Goal: Task Accomplishment & Management: Use online tool/utility

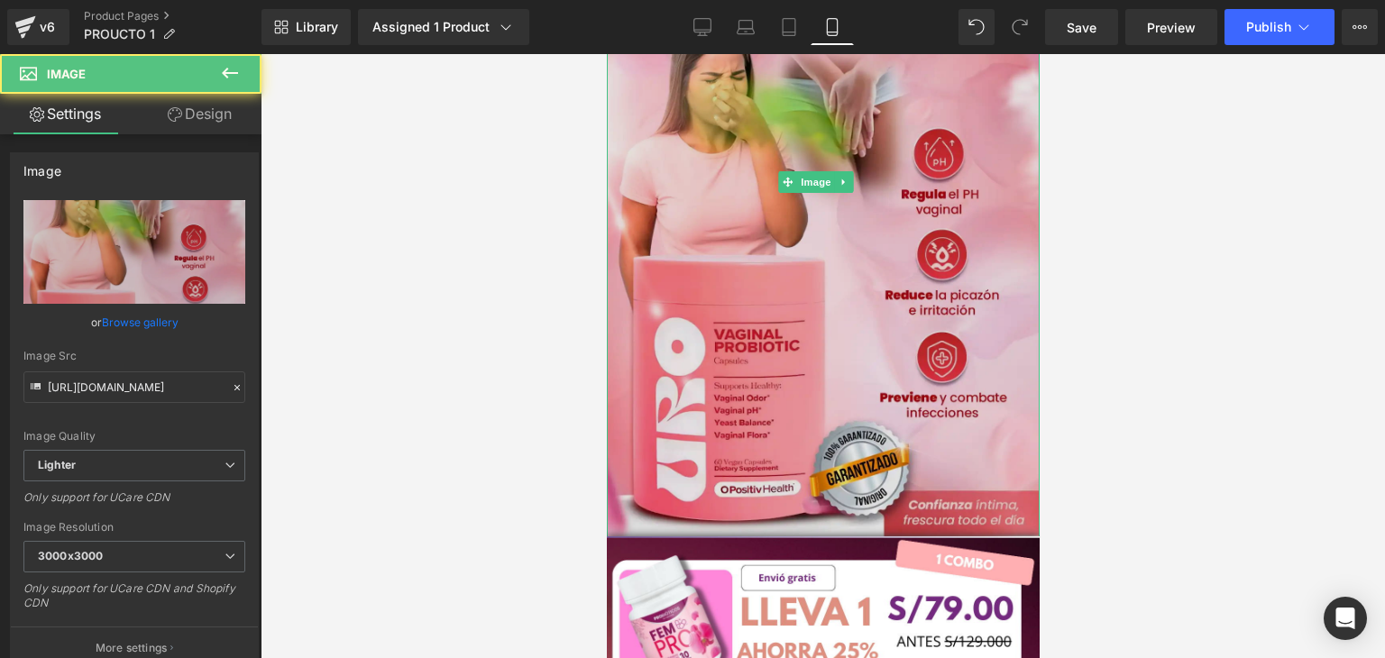
scroll to position [270, 0]
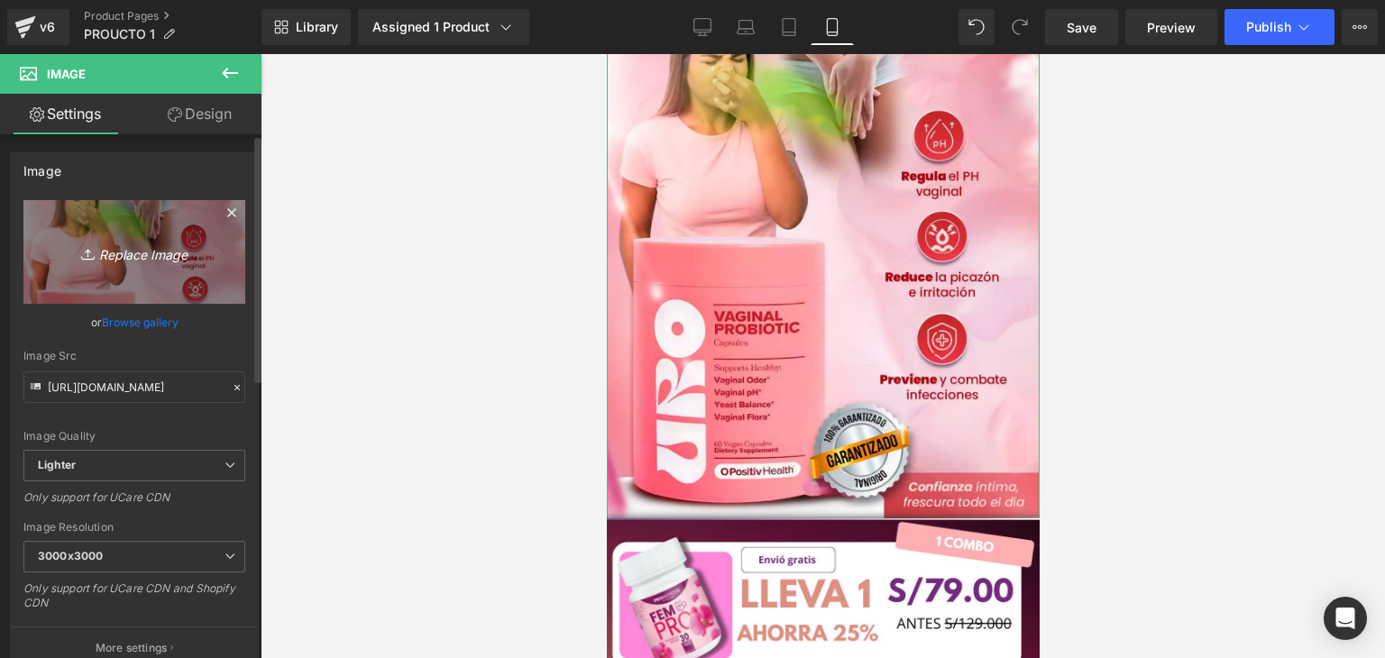
click at [109, 253] on icon "Replace Image" at bounding box center [134, 252] width 144 height 23
type input "C:\fakepath\6 (8).png"
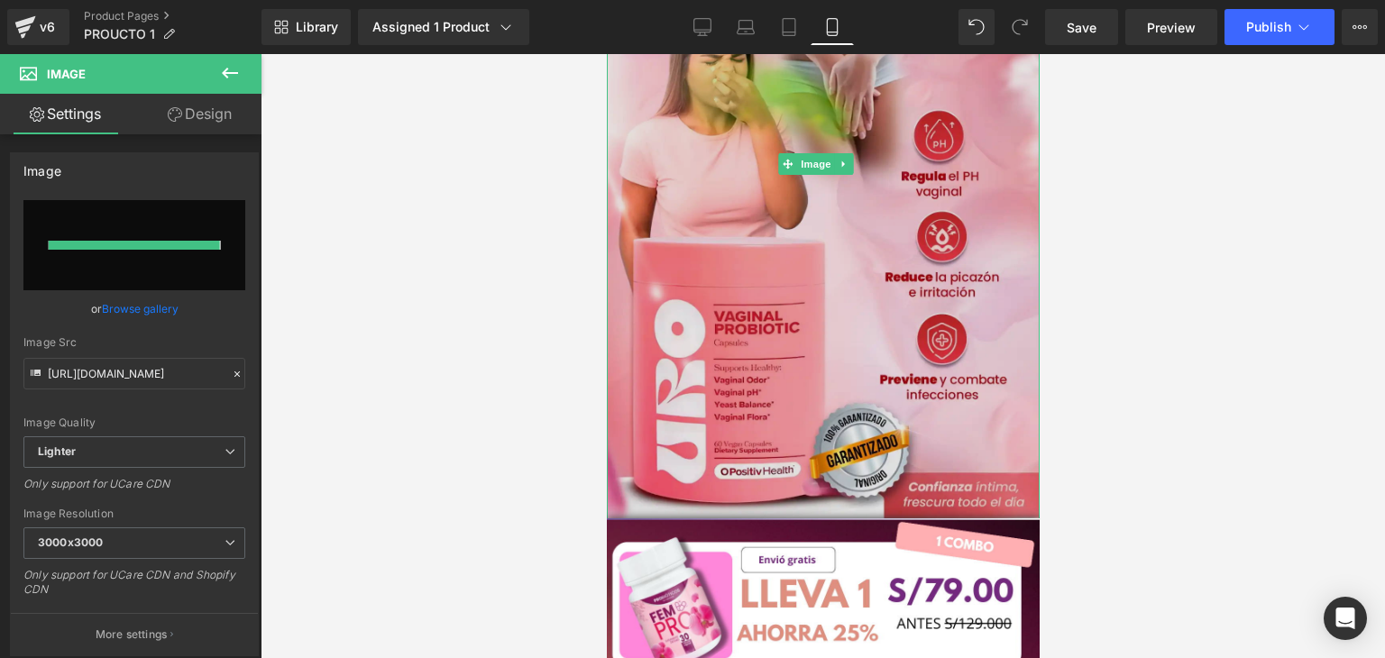
type input "[URL][DOMAIN_NAME]"
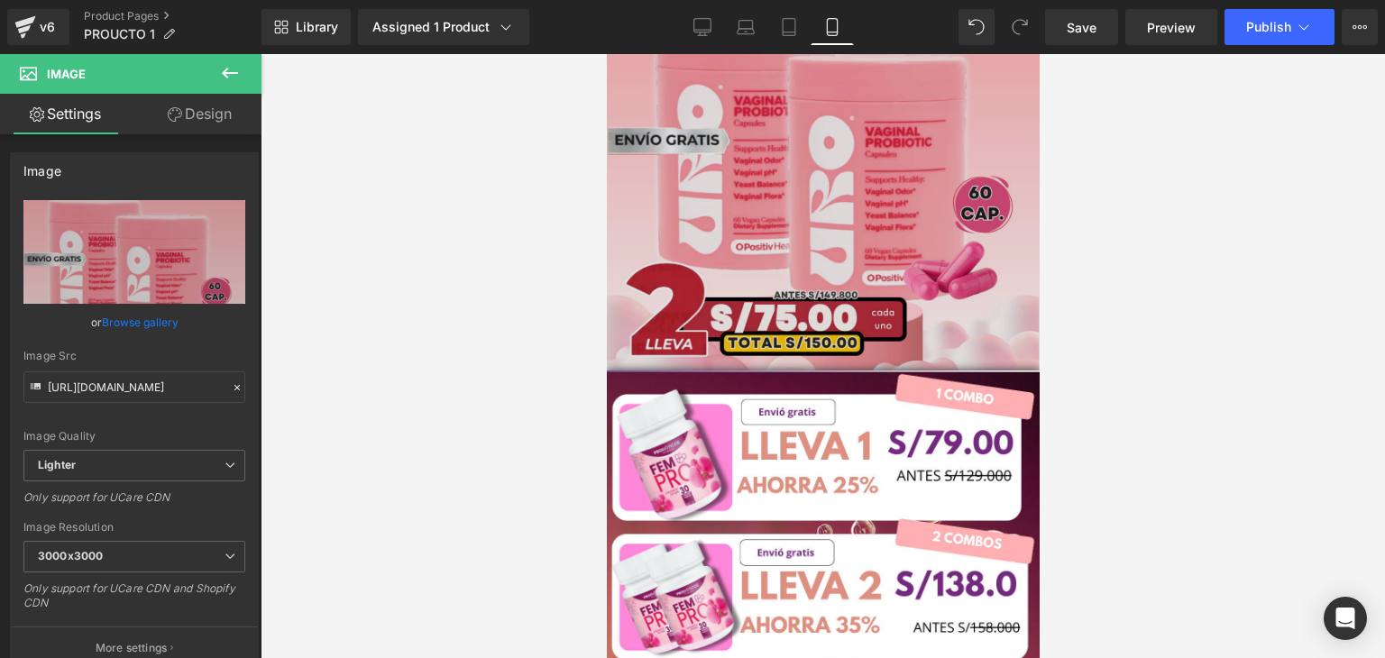
scroll to position [0, 0]
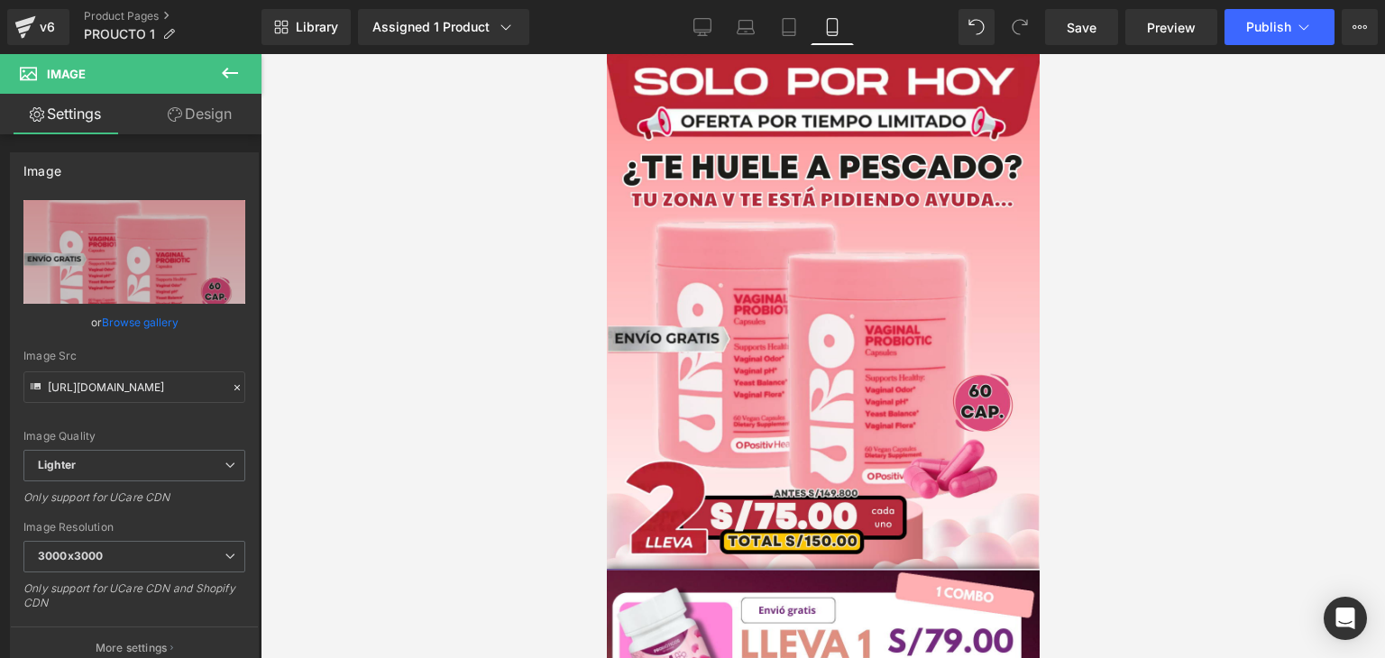
click at [1099, 377] on div at bounding box center [823, 356] width 1124 height 604
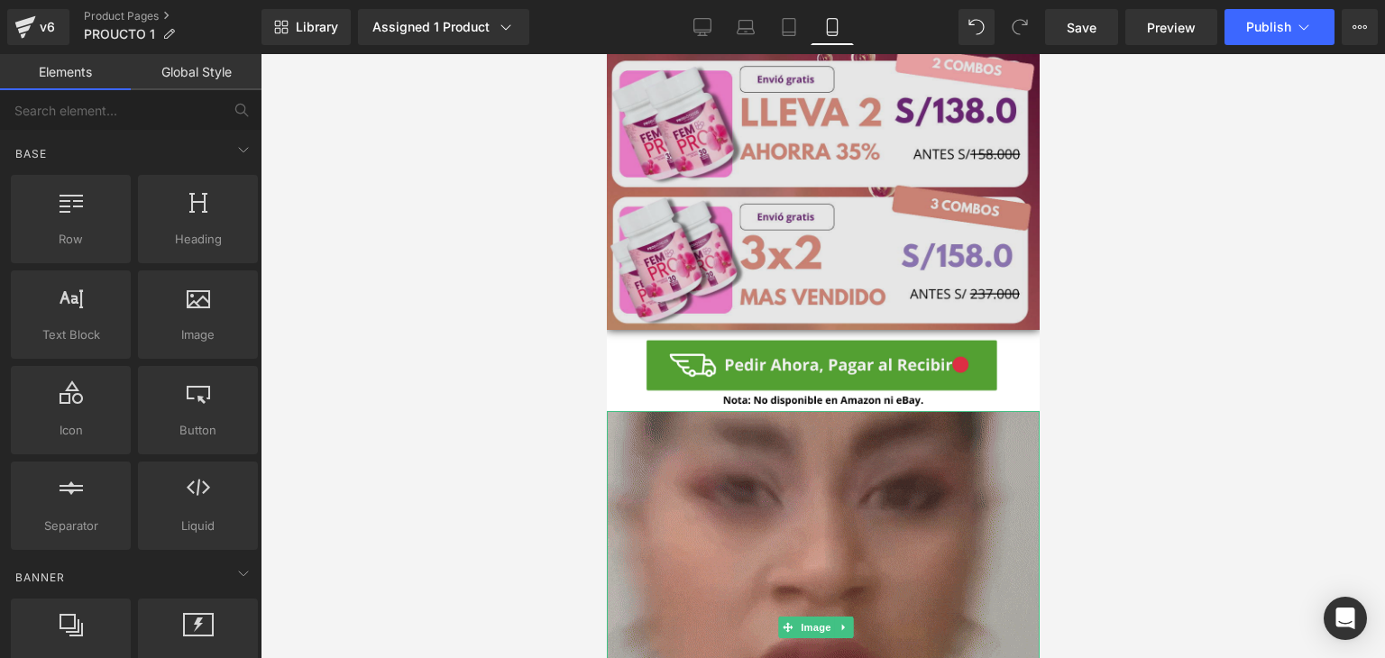
scroll to position [631, 0]
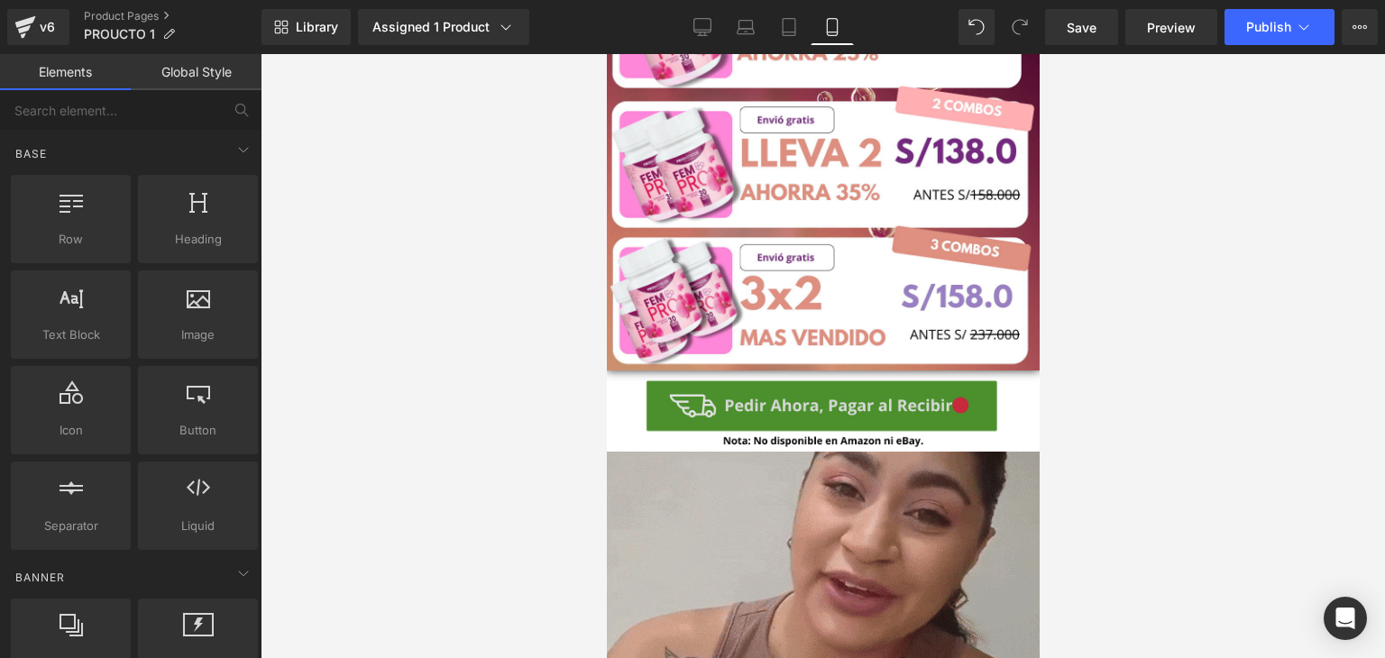
click at [626, 374] on img at bounding box center [822, 410] width 406 height 81
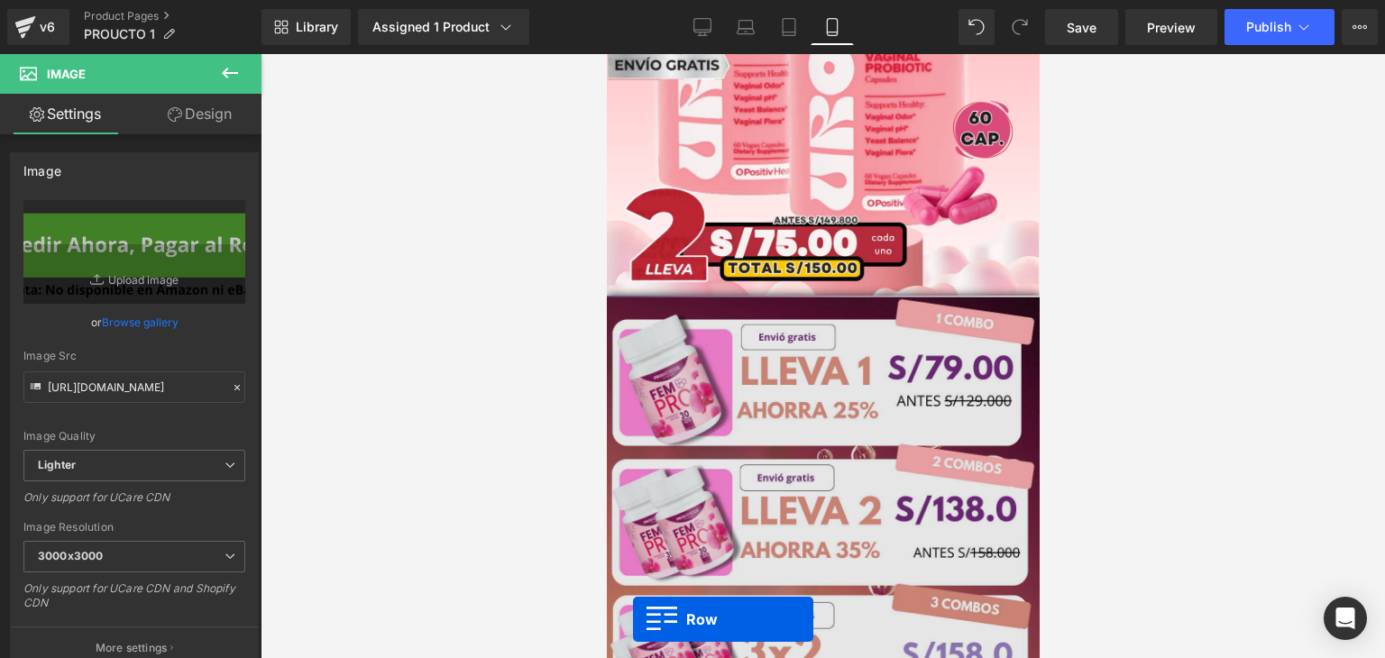
scroll to position [270, 0]
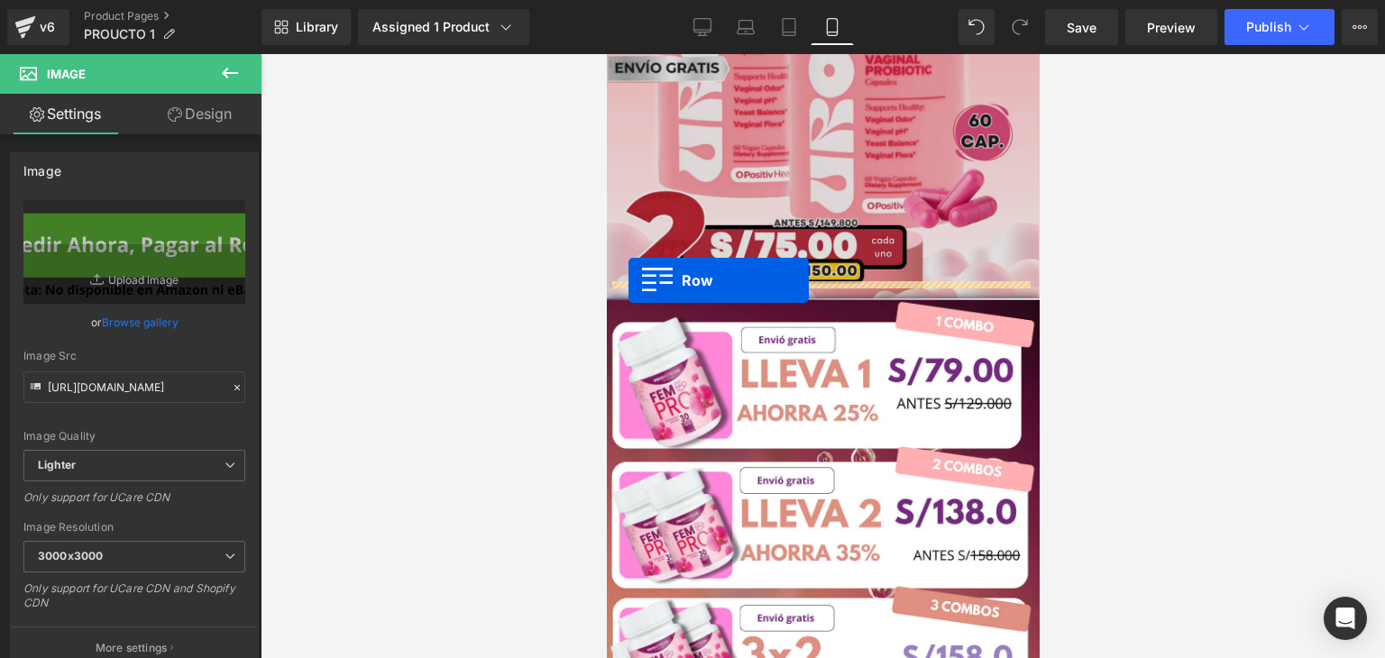
drag, startPoint x: 620, startPoint y: 351, endPoint x: 627, endPoint y: 279, distance: 71.6
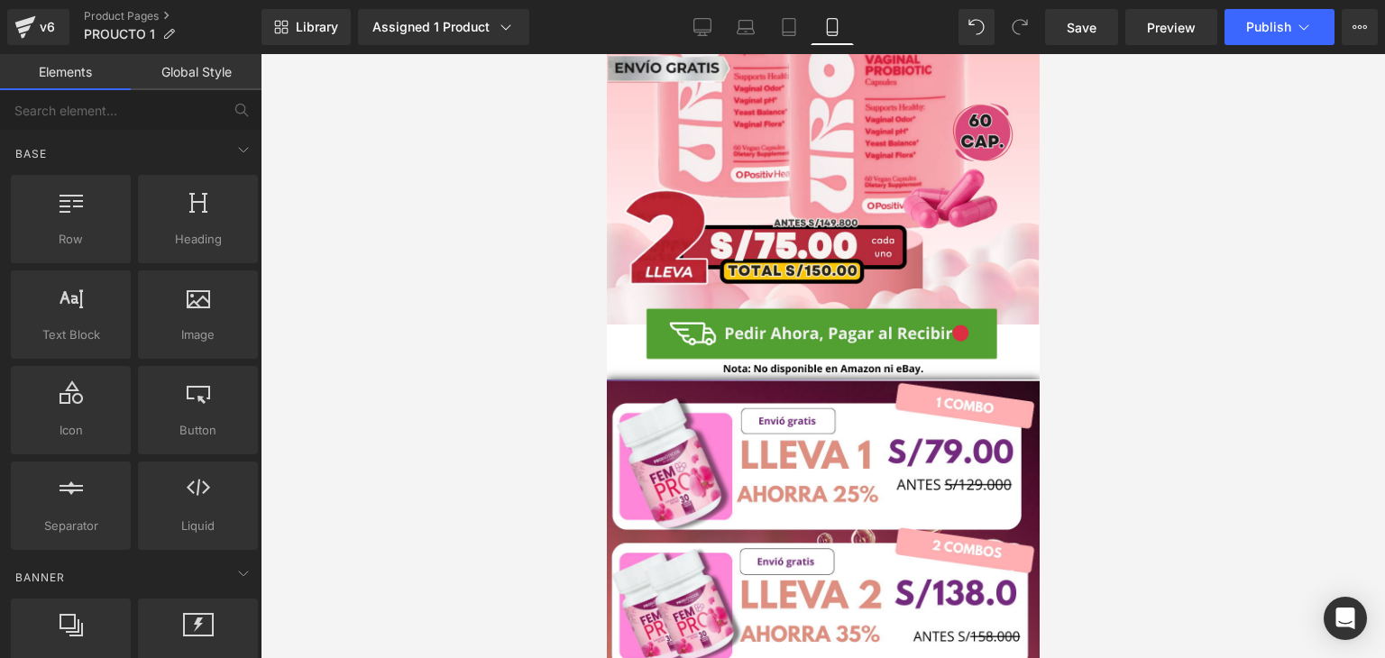
click at [1129, 300] on div at bounding box center [823, 356] width 1124 height 604
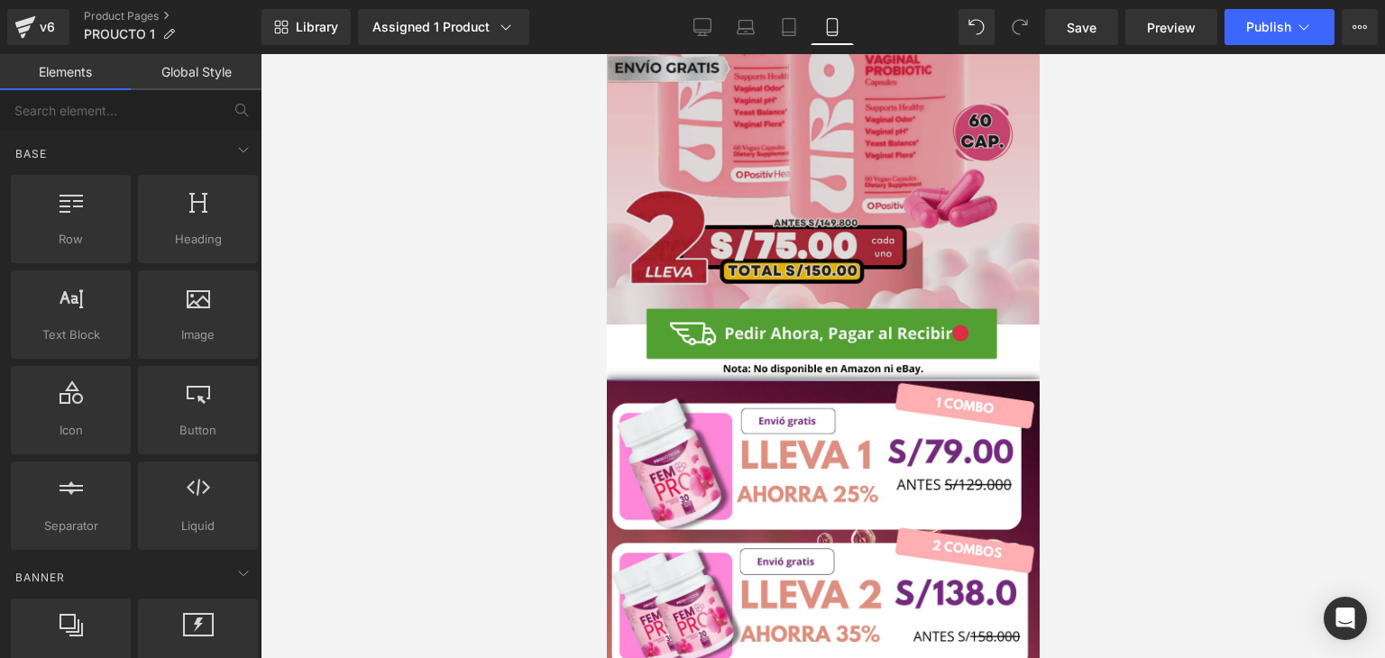
click at [1008, 249] on img at bounding box center [822, 54] width 433 height 541
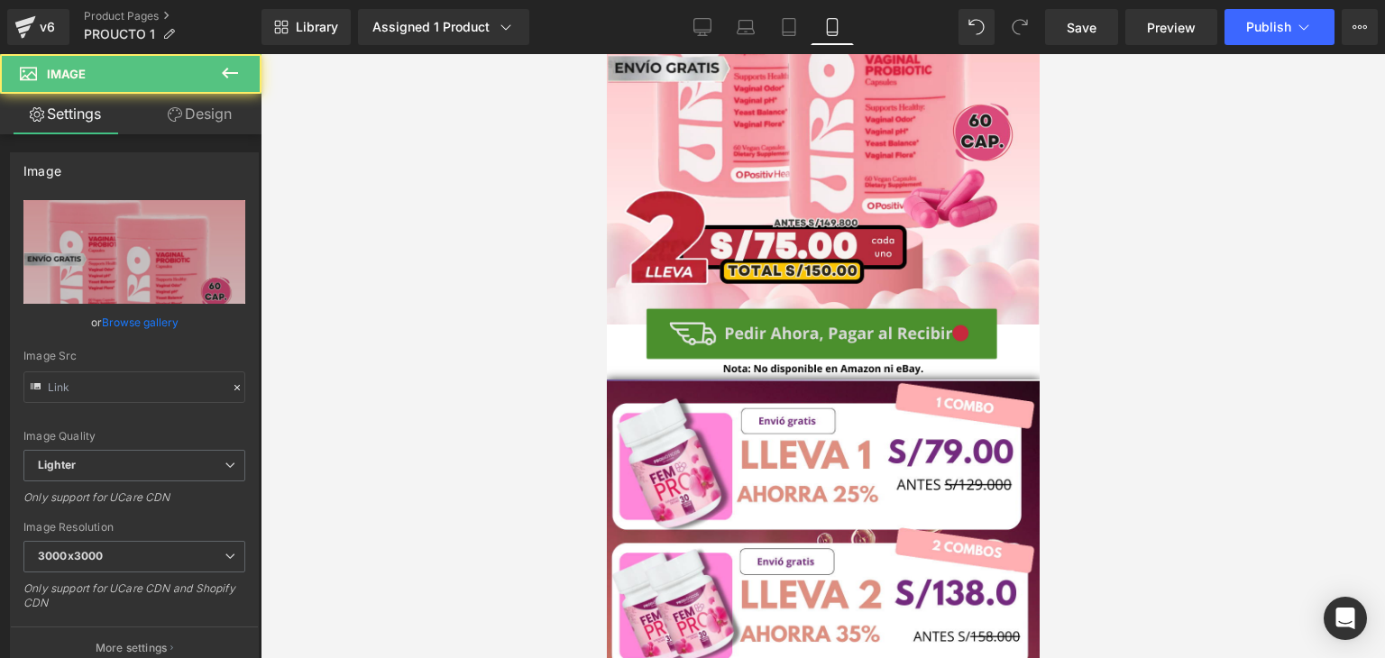
type input "[URL][DOMAIN_NAME]"
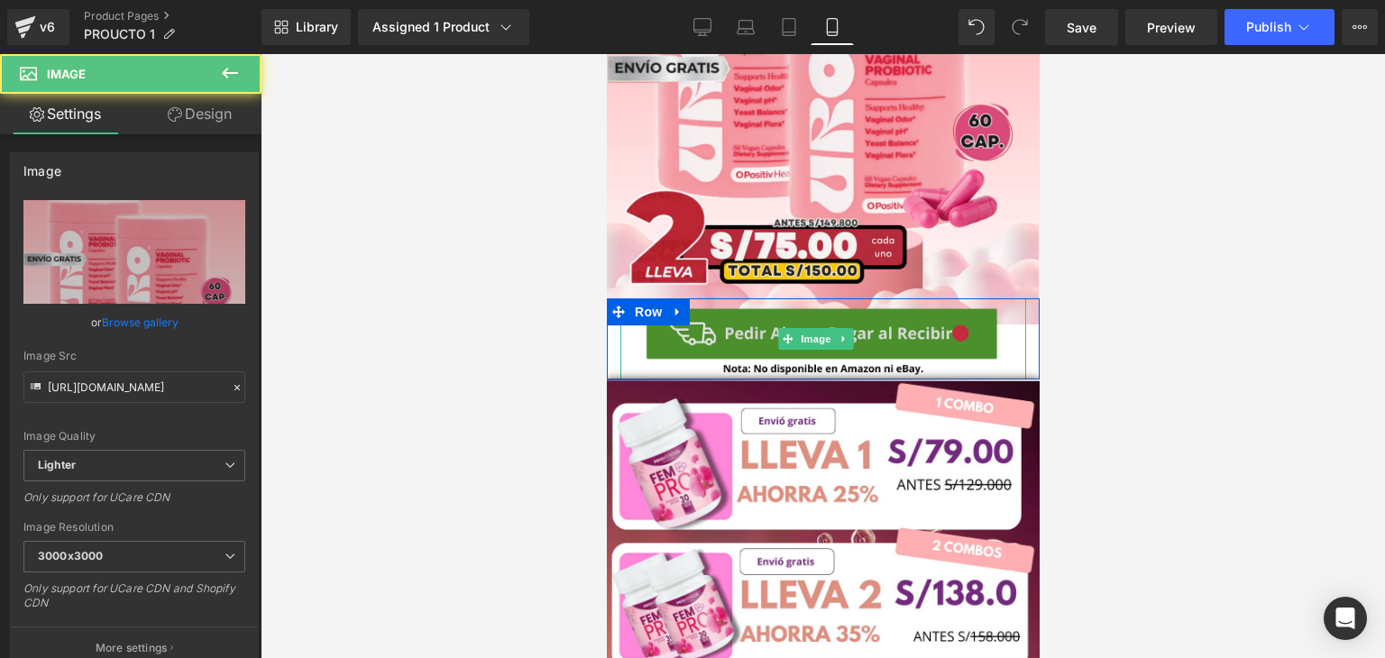
click at [994, 318] on img at bounding box center [822, 338] width 406 height 81
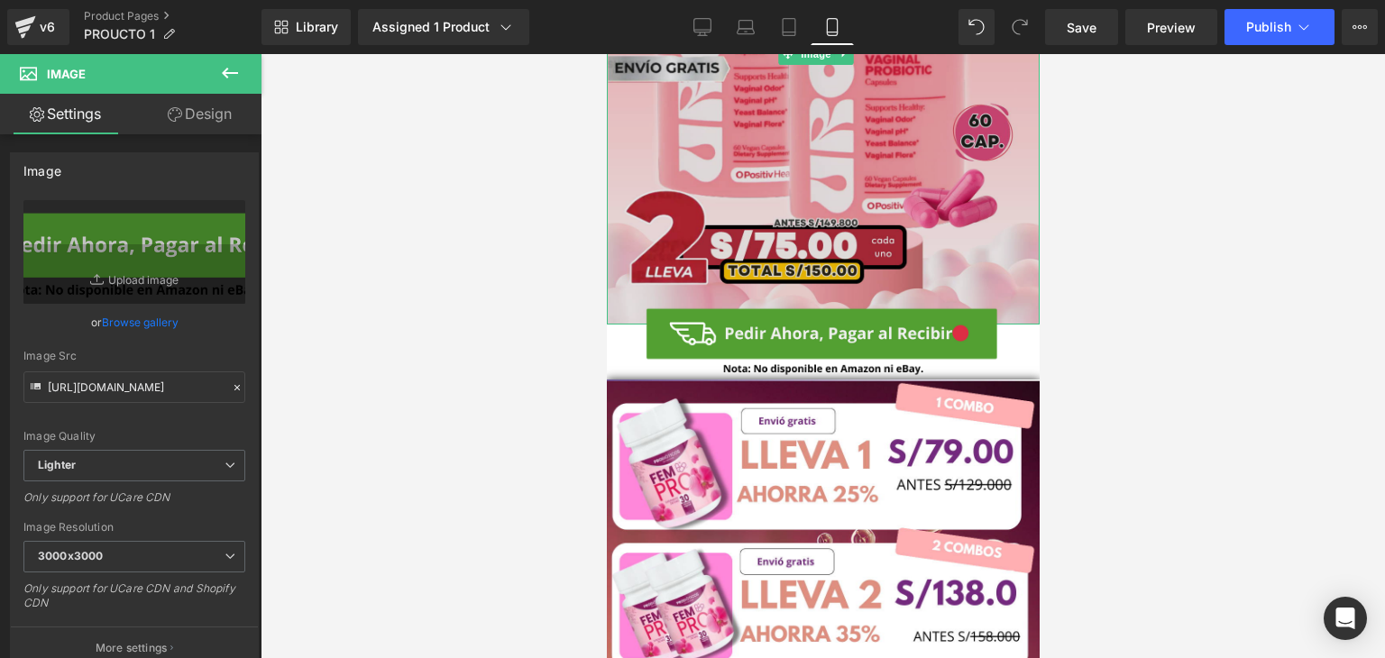
click at [975, 219] on img at bounding box center [822, 54] width 433 height 541
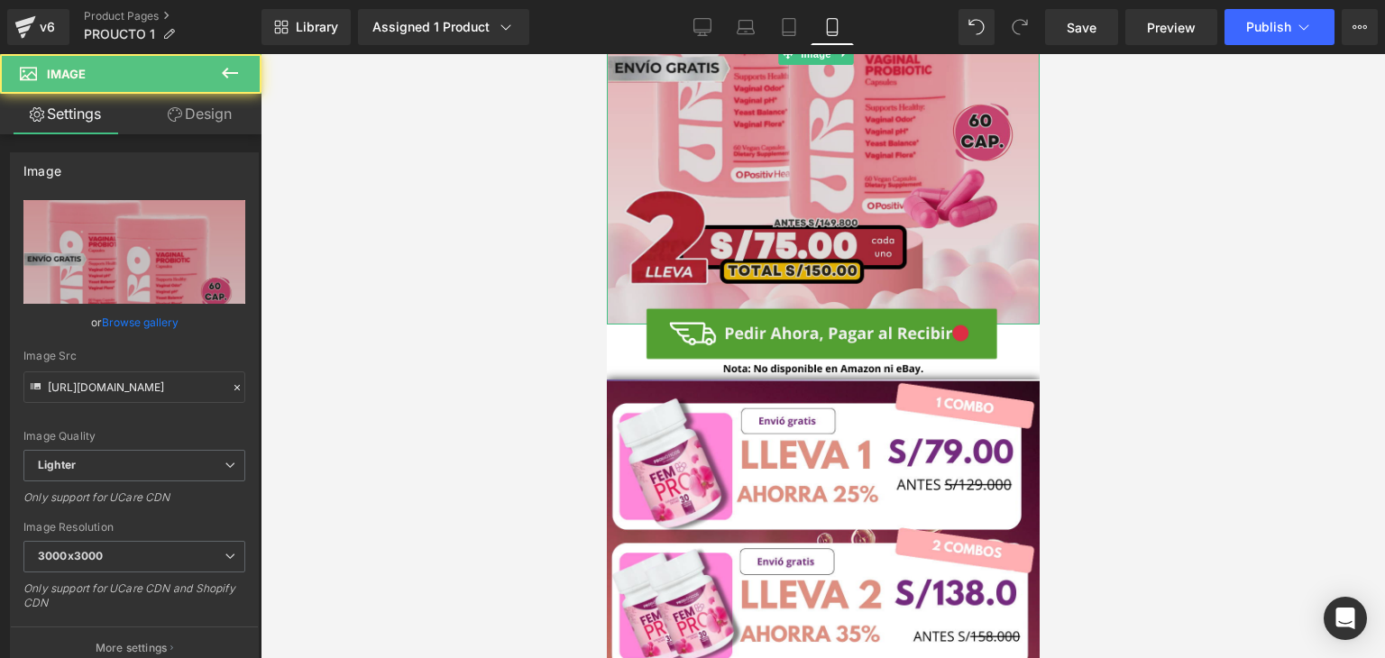
click at [911, 170] on img at bounding box center [822, 54] width 433 height 541
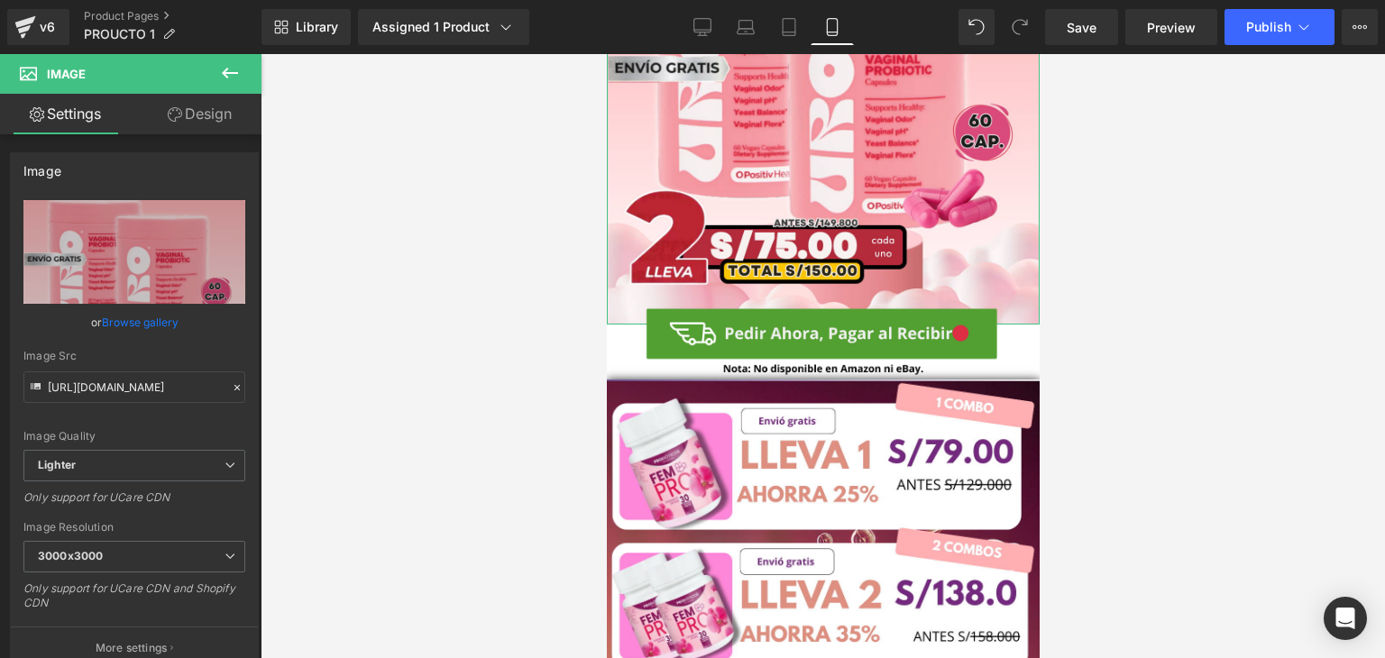
click at [168, 112] on icon at bounding box center [175, 114] width 14 height 14
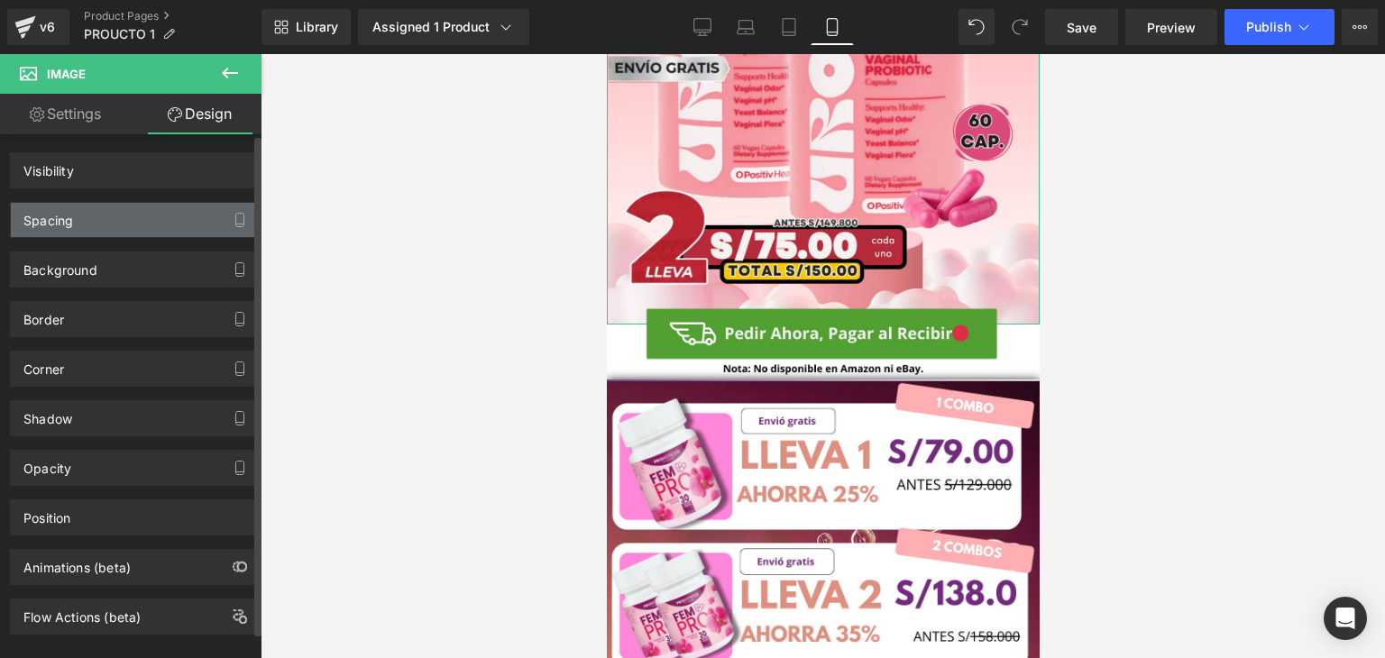
click at [187, 221] on div "Spacing" at bounding box center [134, 220] width 247 height 34
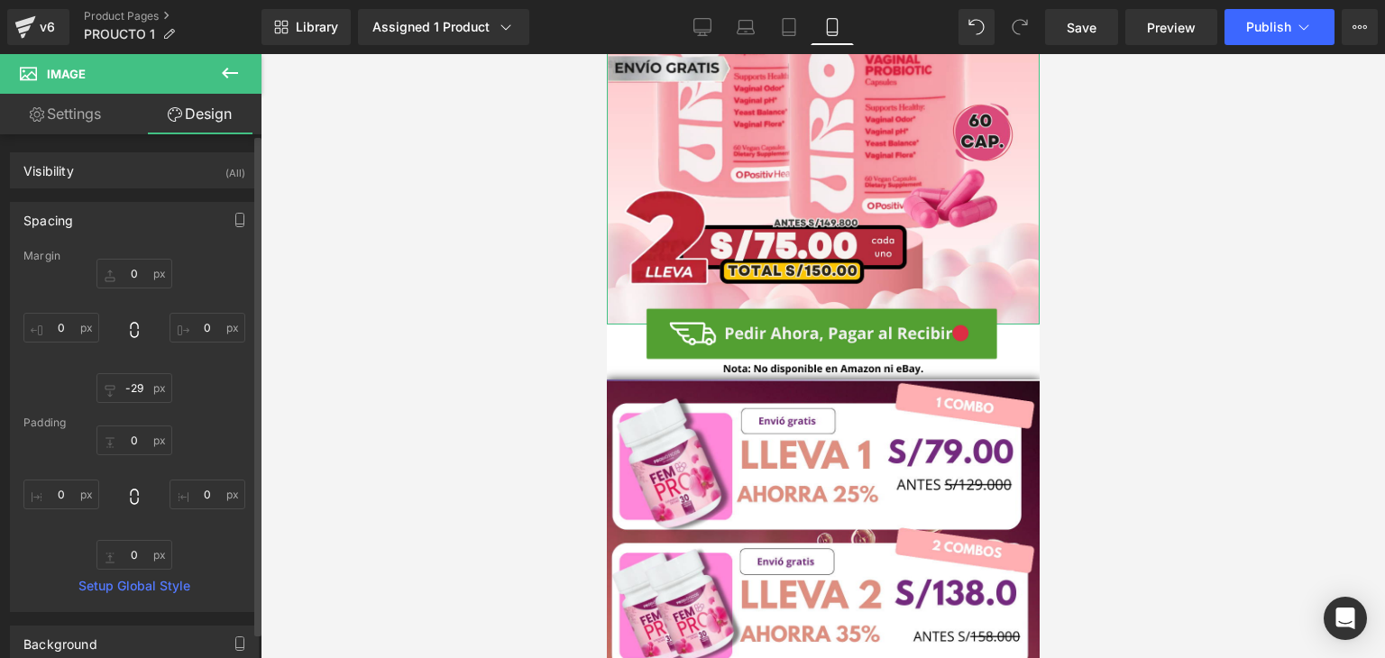
type input "0"
type input "-29"
type input "0"
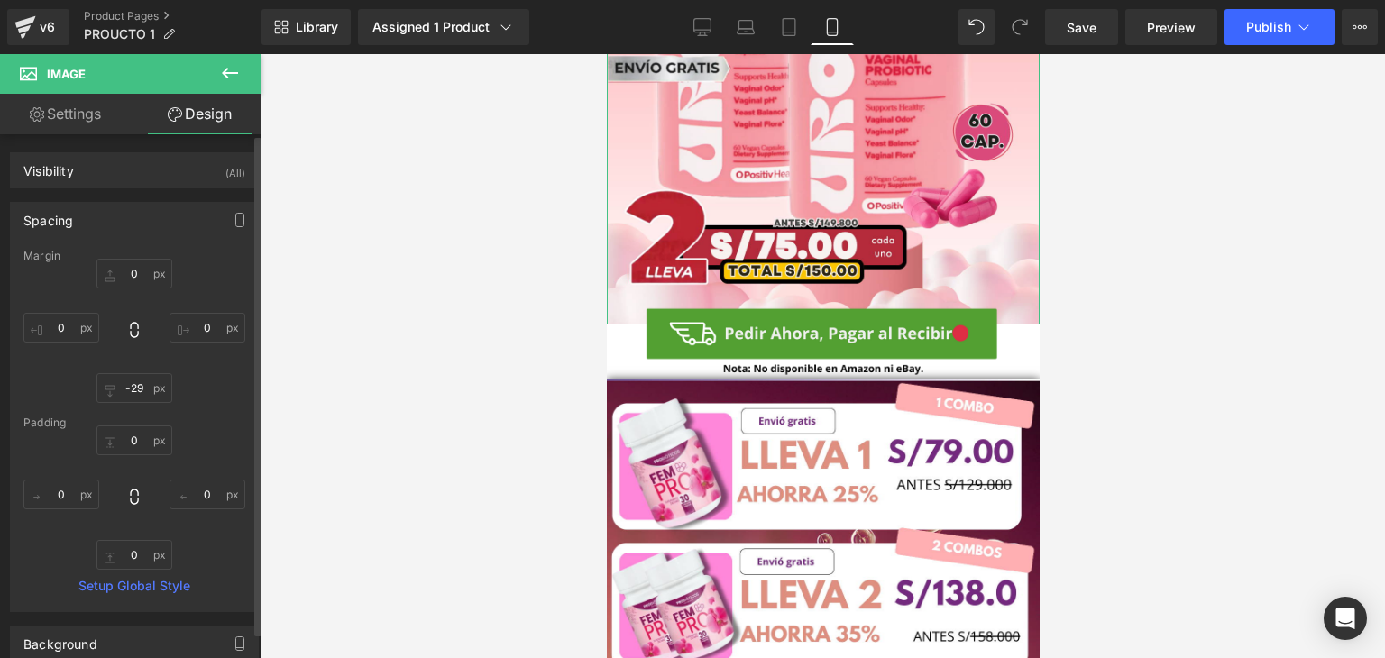
type input "0"
click at [140, 388] on input "-29" at bounding box center [134, 388] width 76 height 30
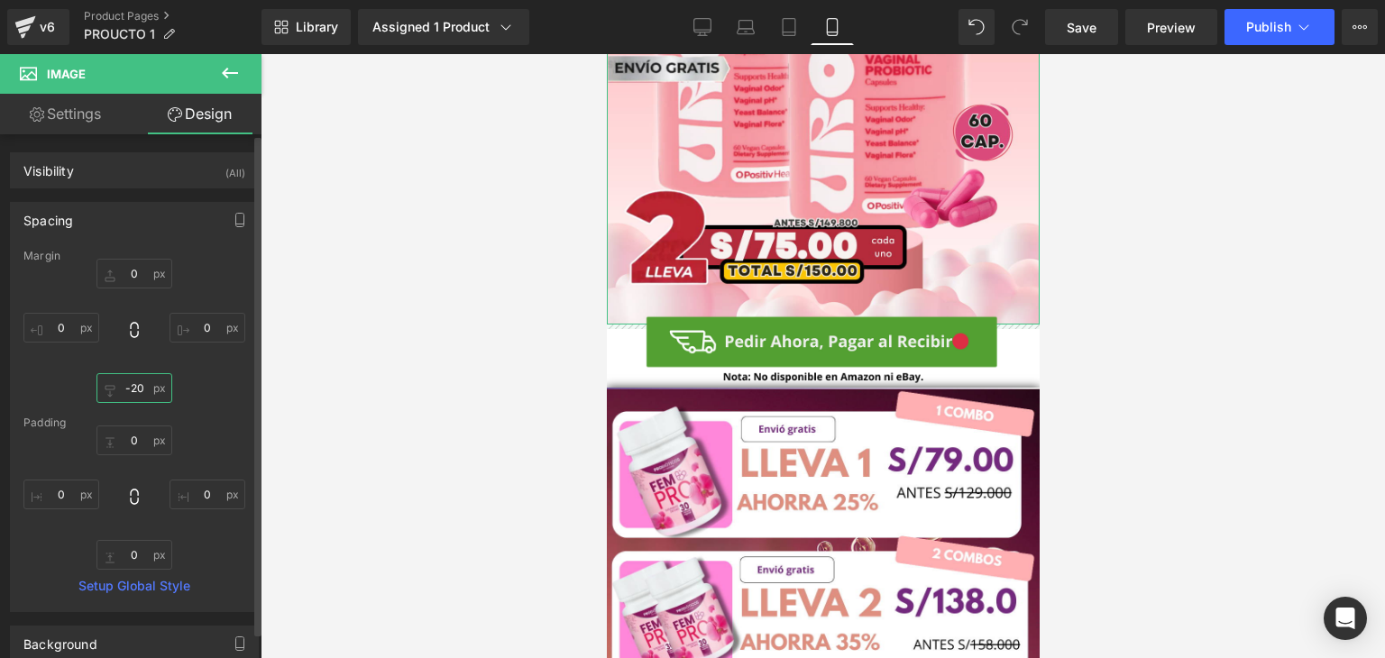
type input "-2"
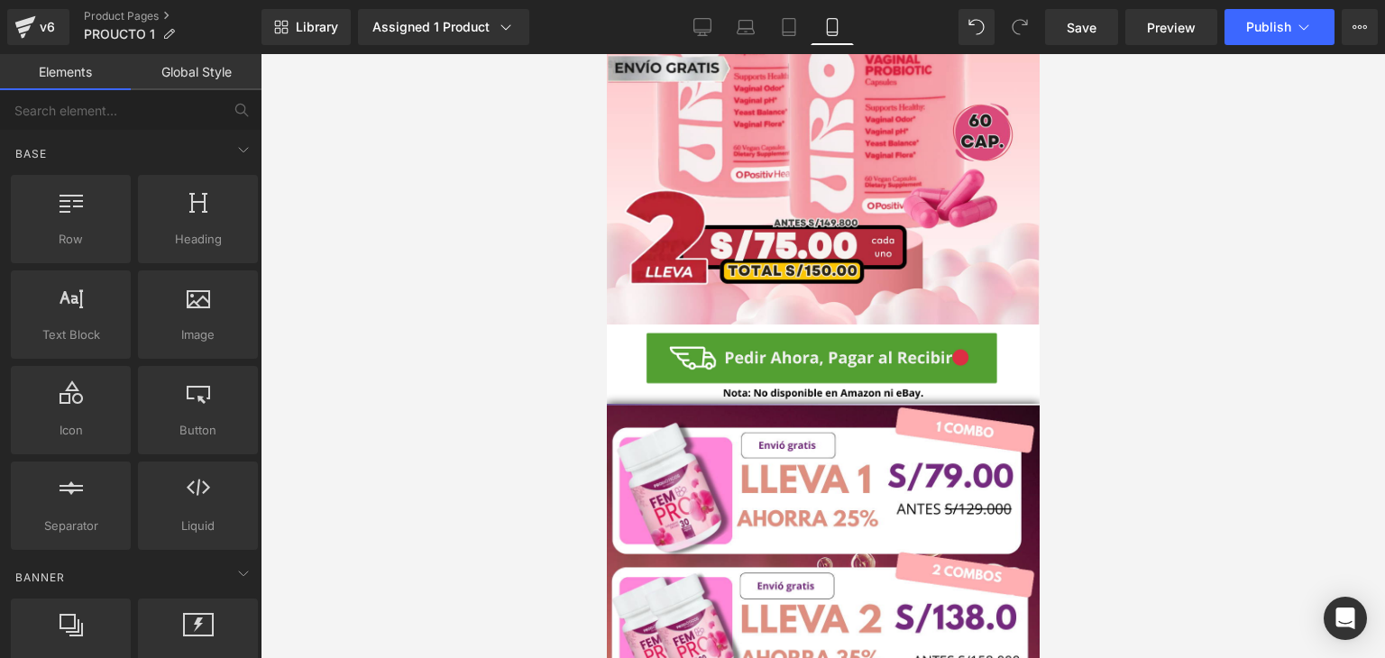
click at [1250, 371] on div at bounding box center [823, 356] width 1124 height 604
click at [1093, 376] on div at bounding box center [823, 356] width 1124 height 604
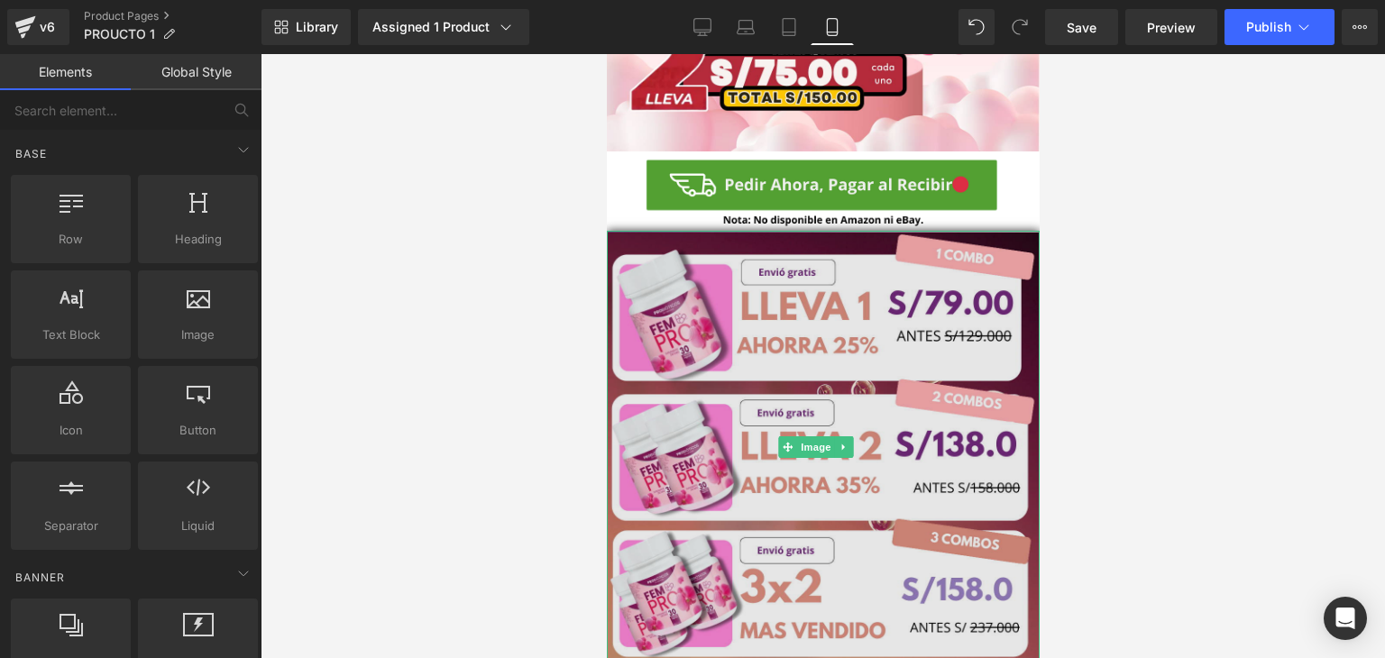
scroll to position [451, 0]
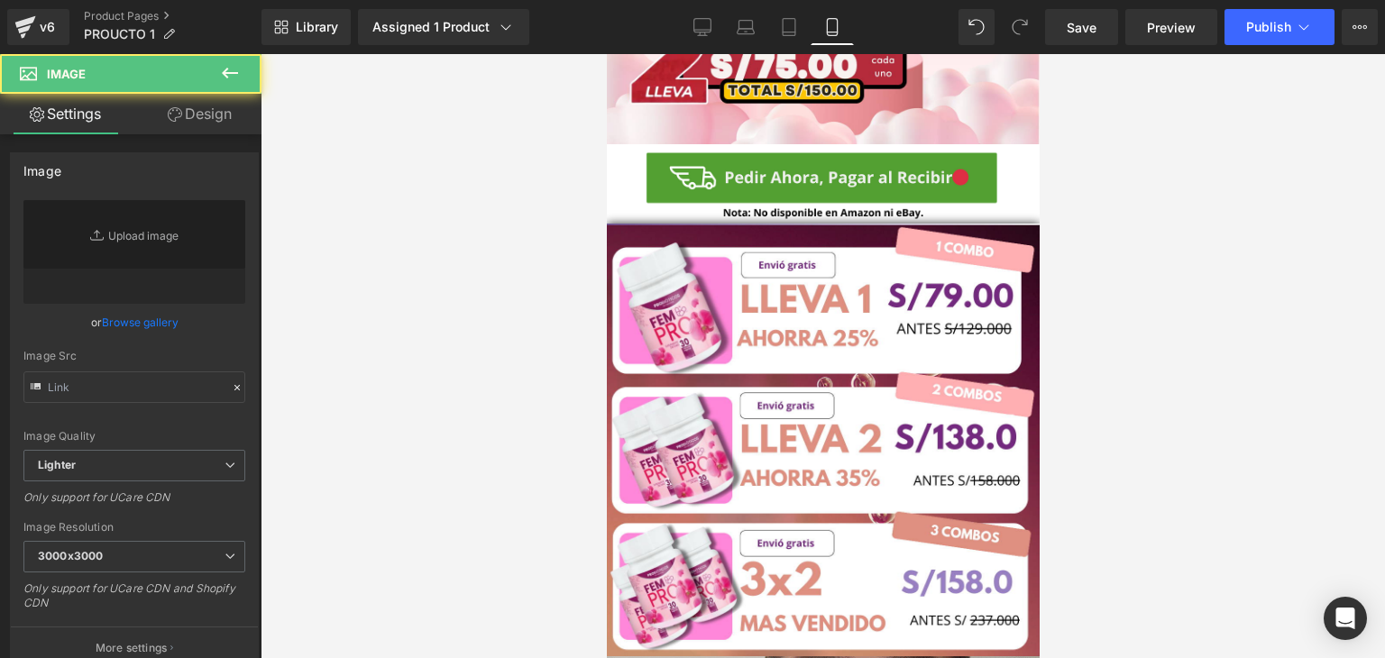
click at [105, 242] on link "Replace Image" at bounding box center [134, 252] width 222 height 104
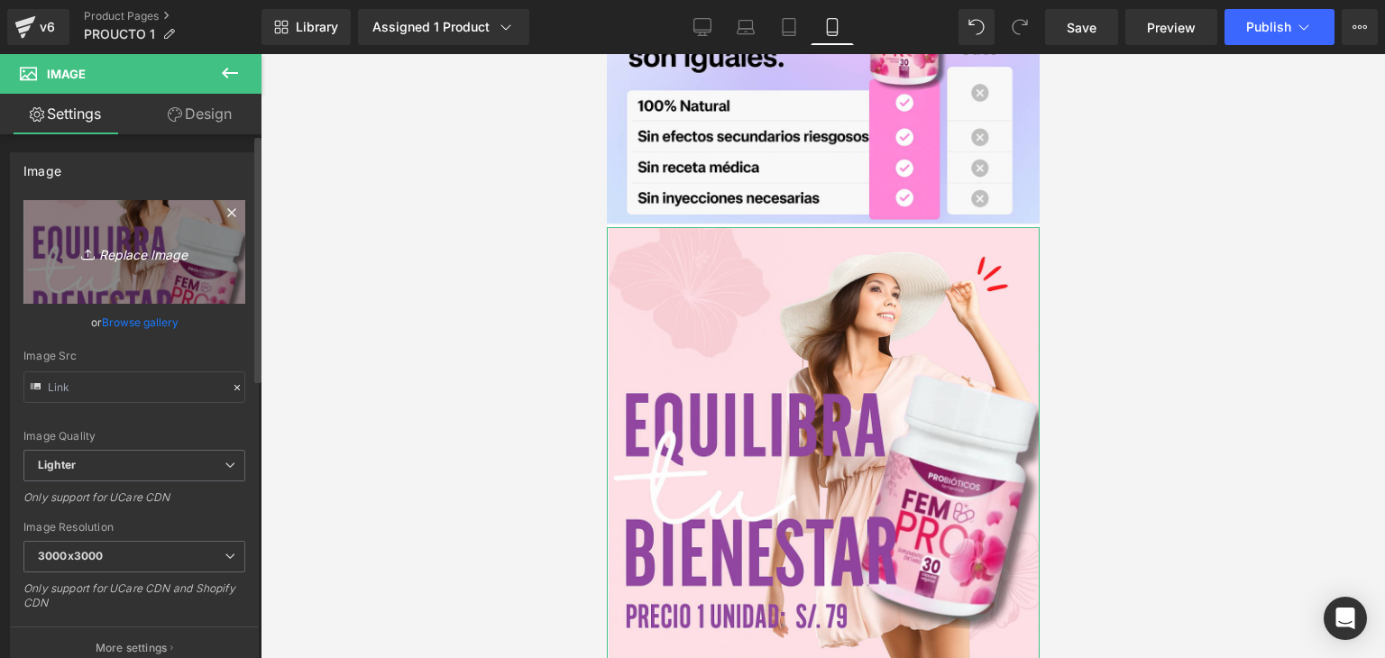
type input "[URL][DOMAIN_NAME]"
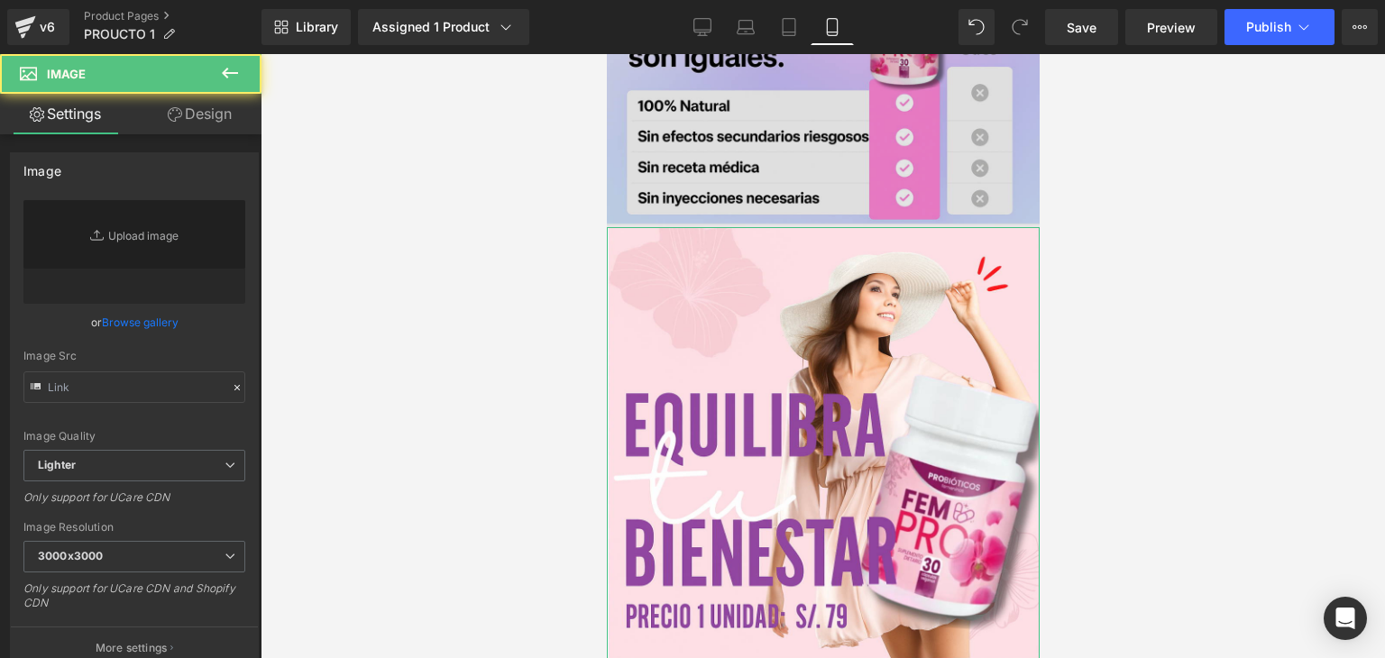
click at [746, 55] on img at bounding box center [822, 151] width 433 height 433
click at [744, 95] on img at bounding box center [822, 151] width 433 height 433
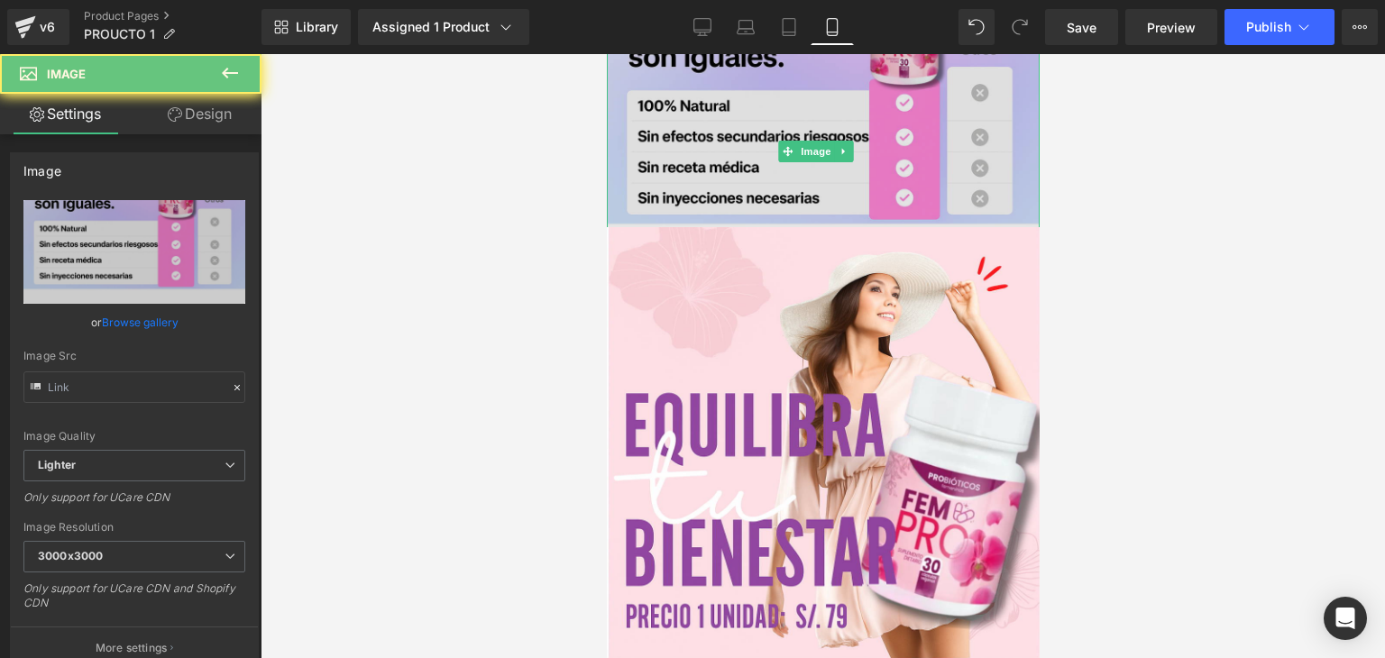
type input "[URL][DOMAIN_NAME]"
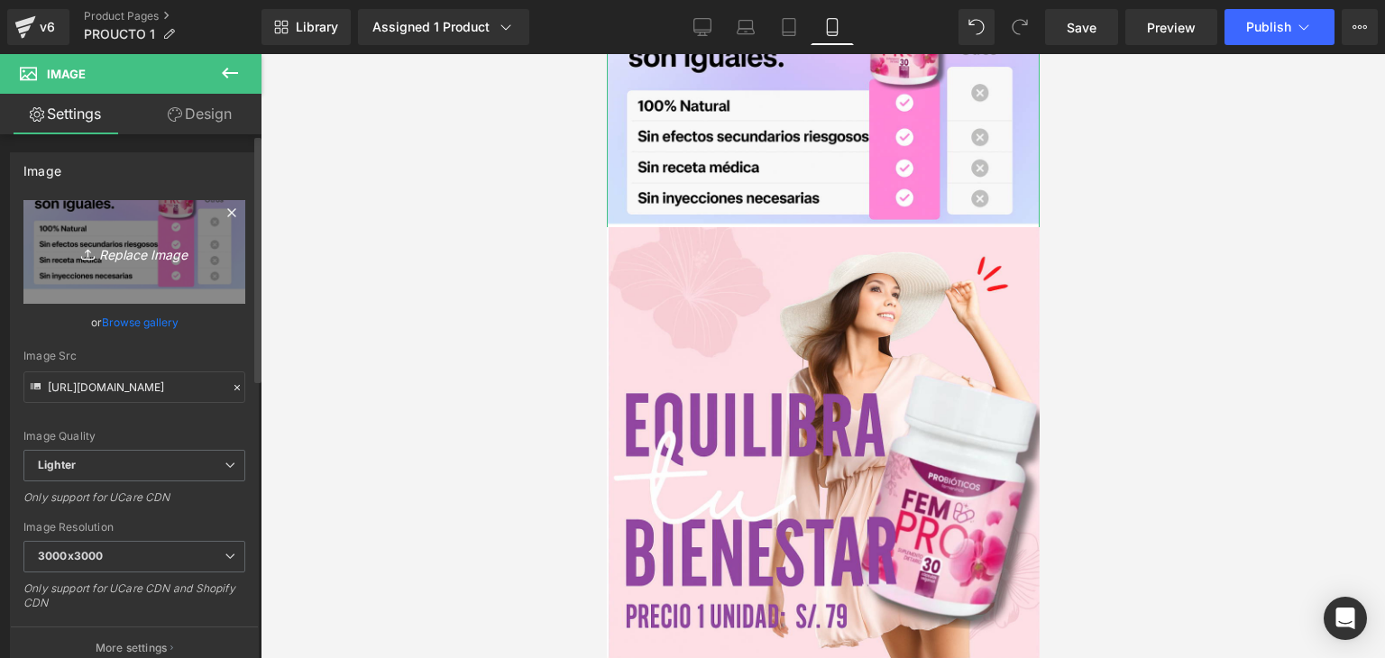
click at [99, 255] on icon "Replace Image" at bounding box center [134, 252] width 144 height 23
type input "C:\fakepath\ChatGPT Image [DATE], 17_05_20.png"
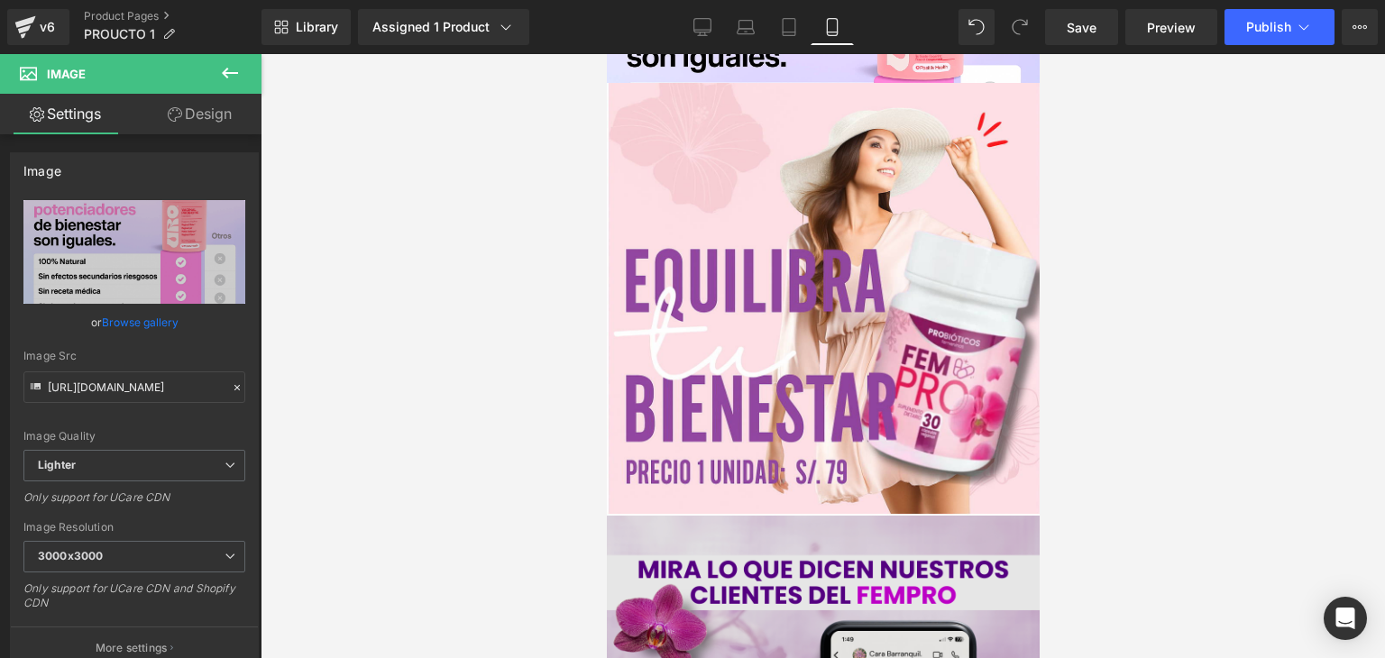
type input "[URL][DOMAIN_NAME][DATE]"
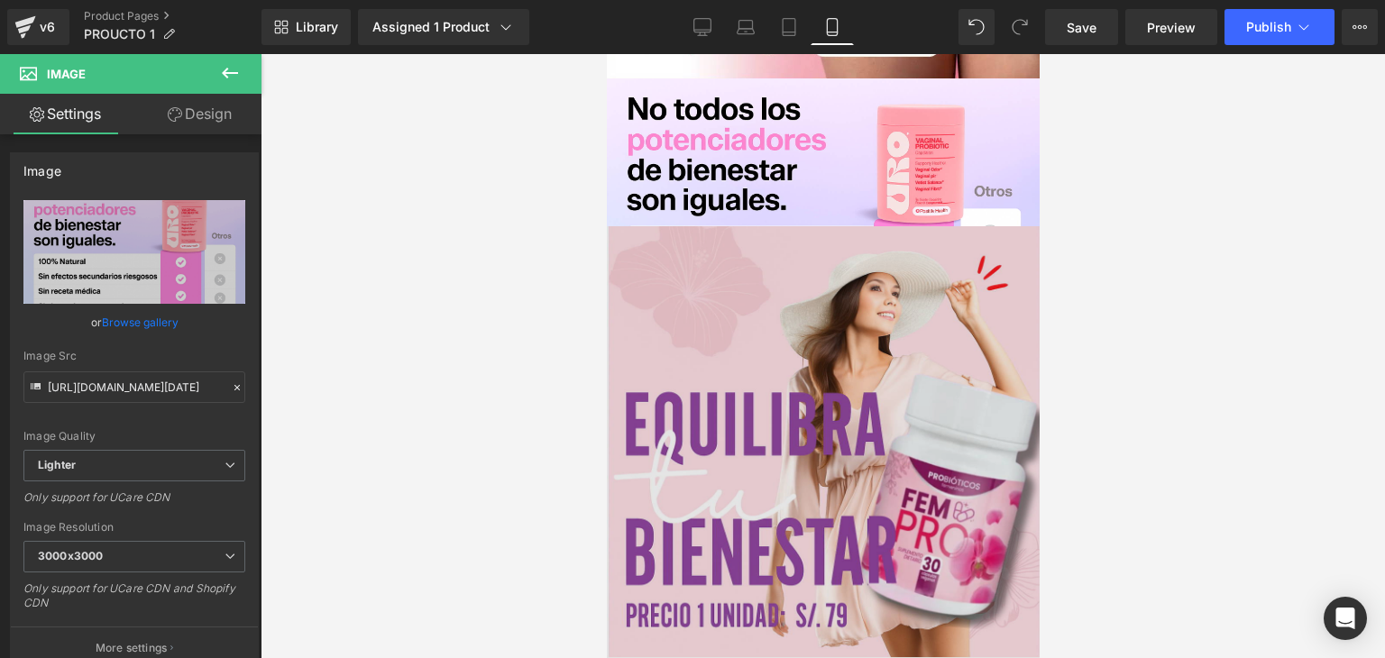
scroll to position [1803, 0]
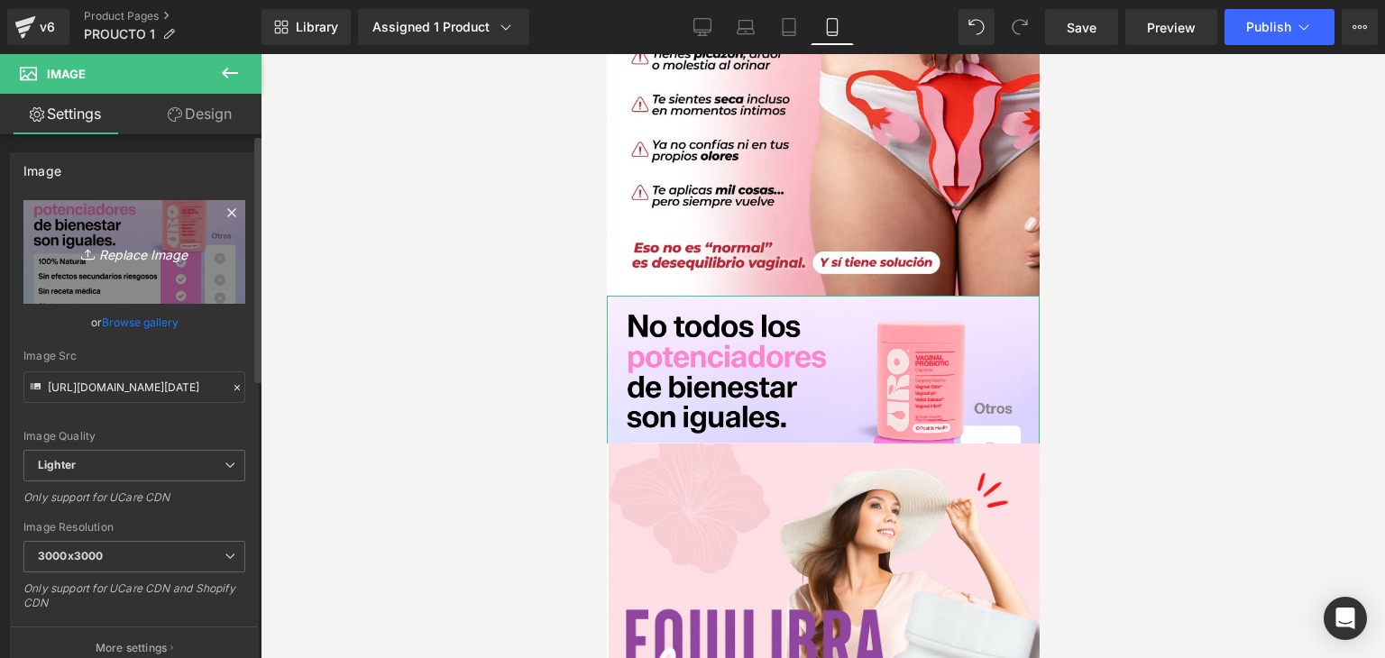
click at [151, 249] on icon "Replace Image" at bounding box center [134, 252] width 144 height 23
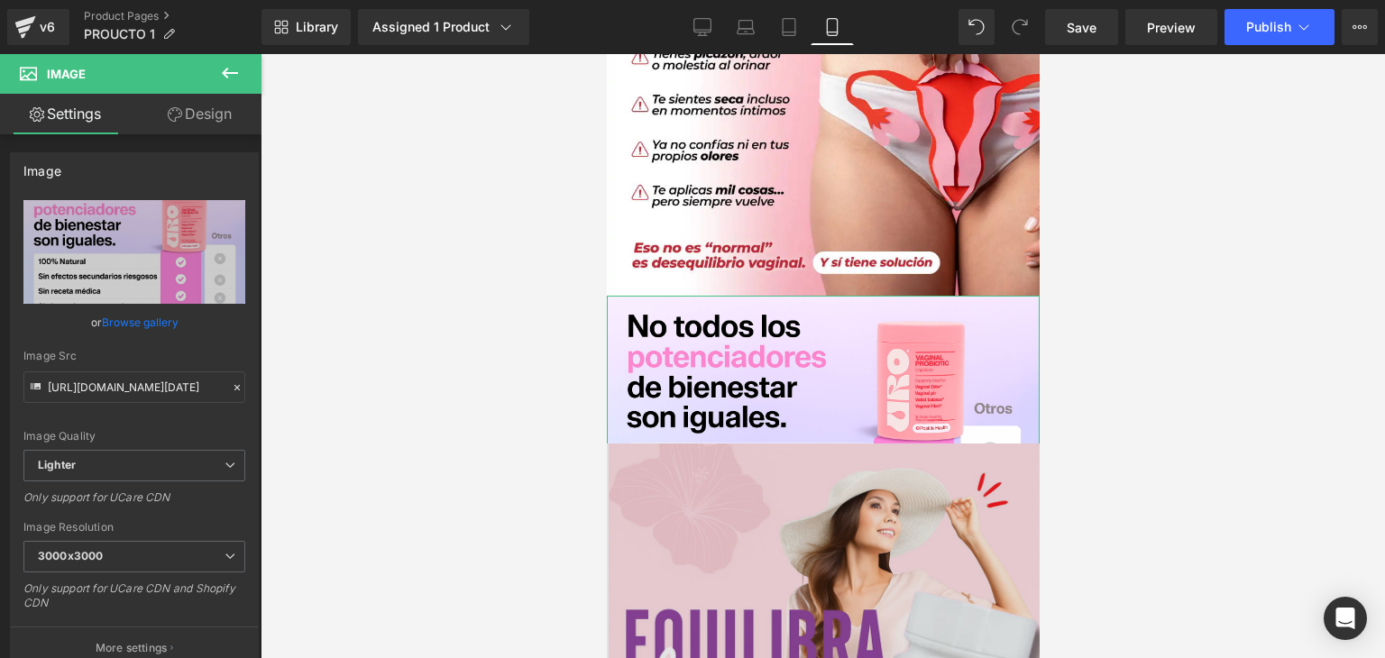
click at [809, 443] on img at bounding box center [822, 659] width 433 height 433
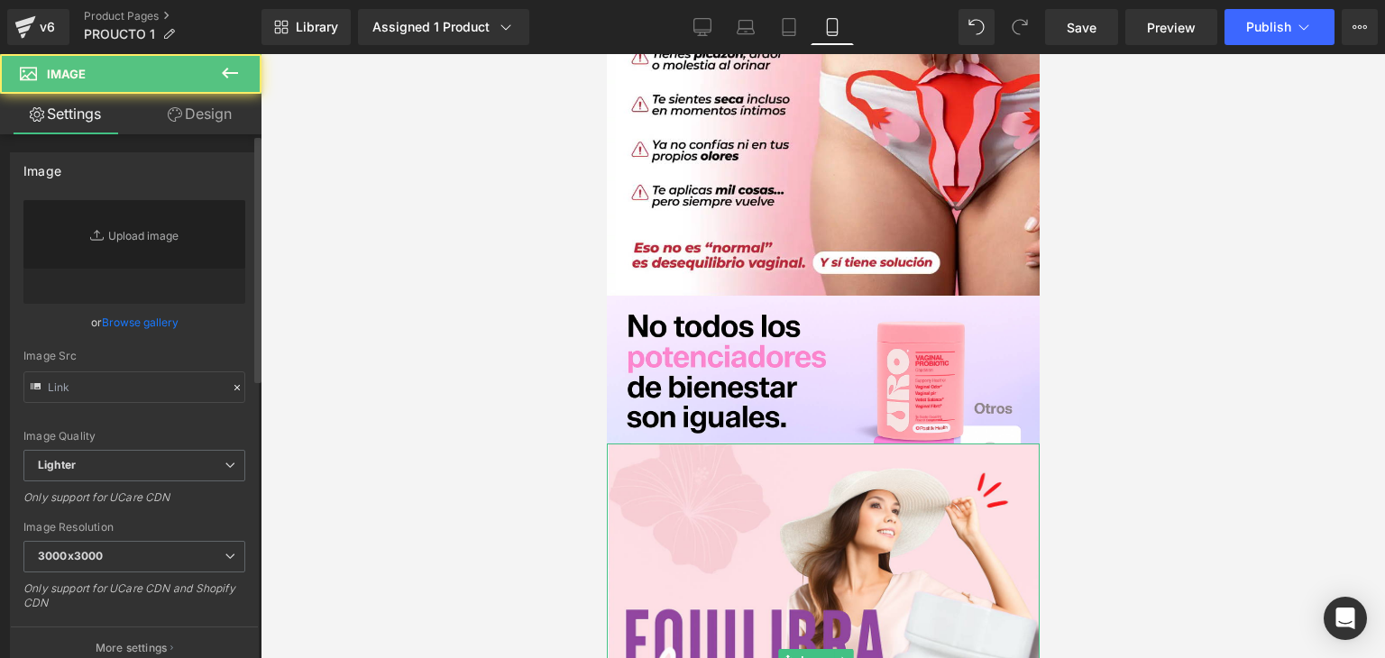
type input "[URL][DOMAIN_NAME]"
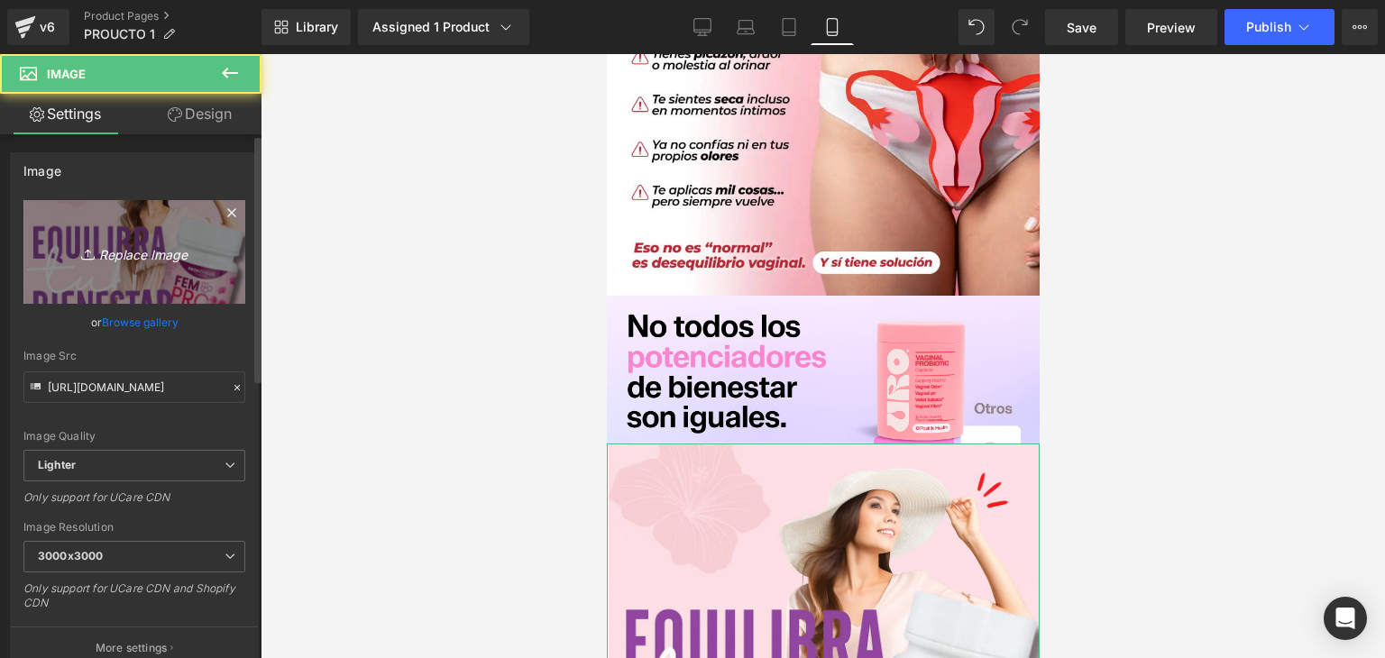
click at [153, 251] on icon "Replace Image" at bounding box center [134, 252] width 144 height 23
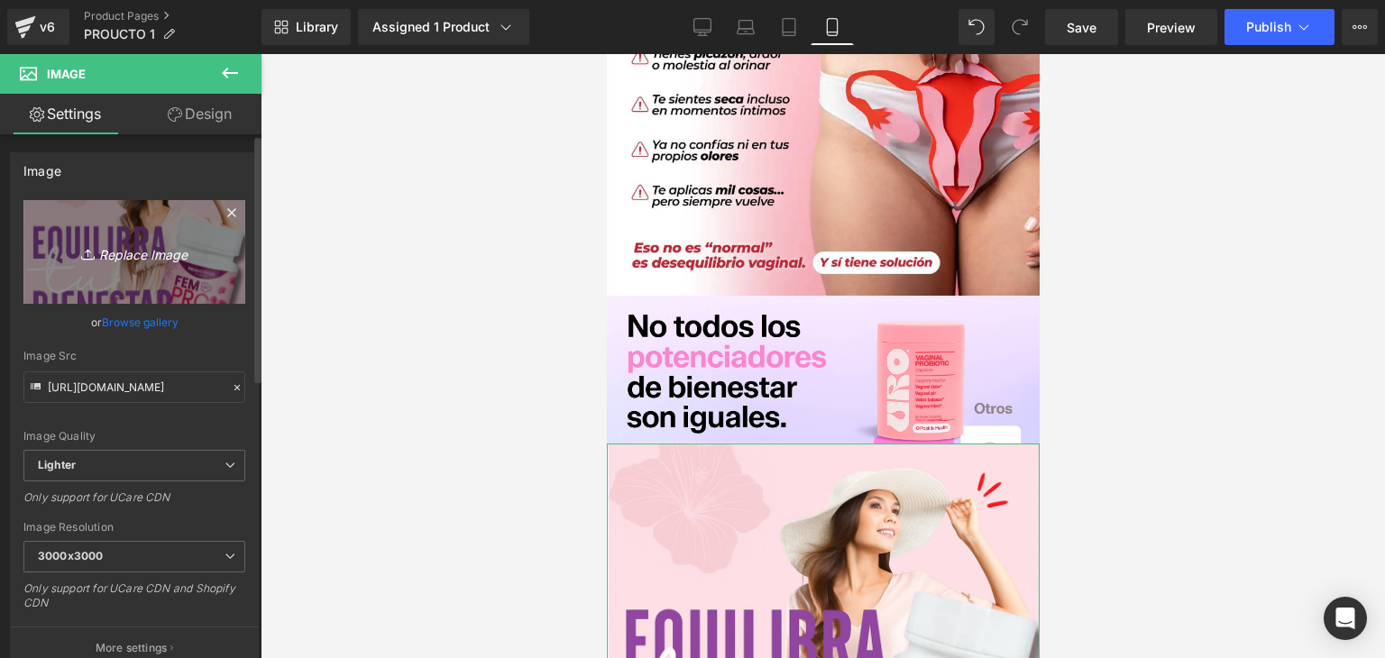
type input "C:\fakepath\Captura de pantalla [DATE] 190427.png"
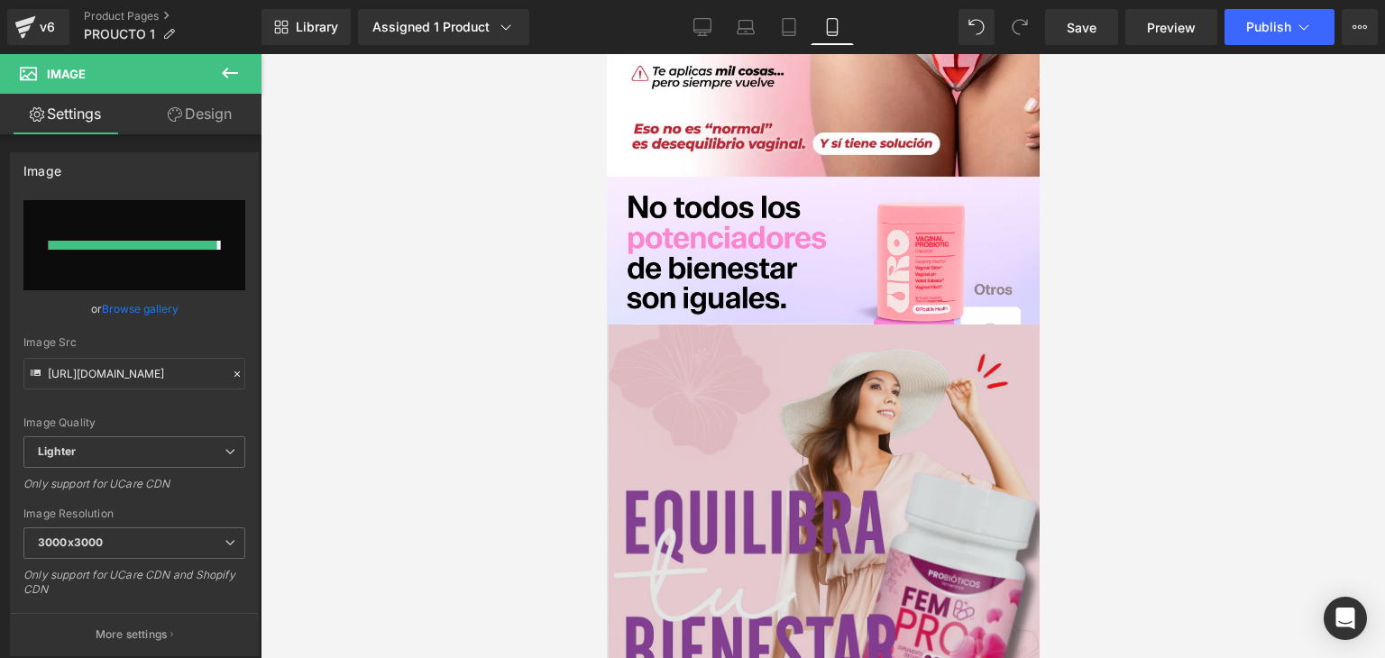
type input "[URL][DOMAIN_NAME]"
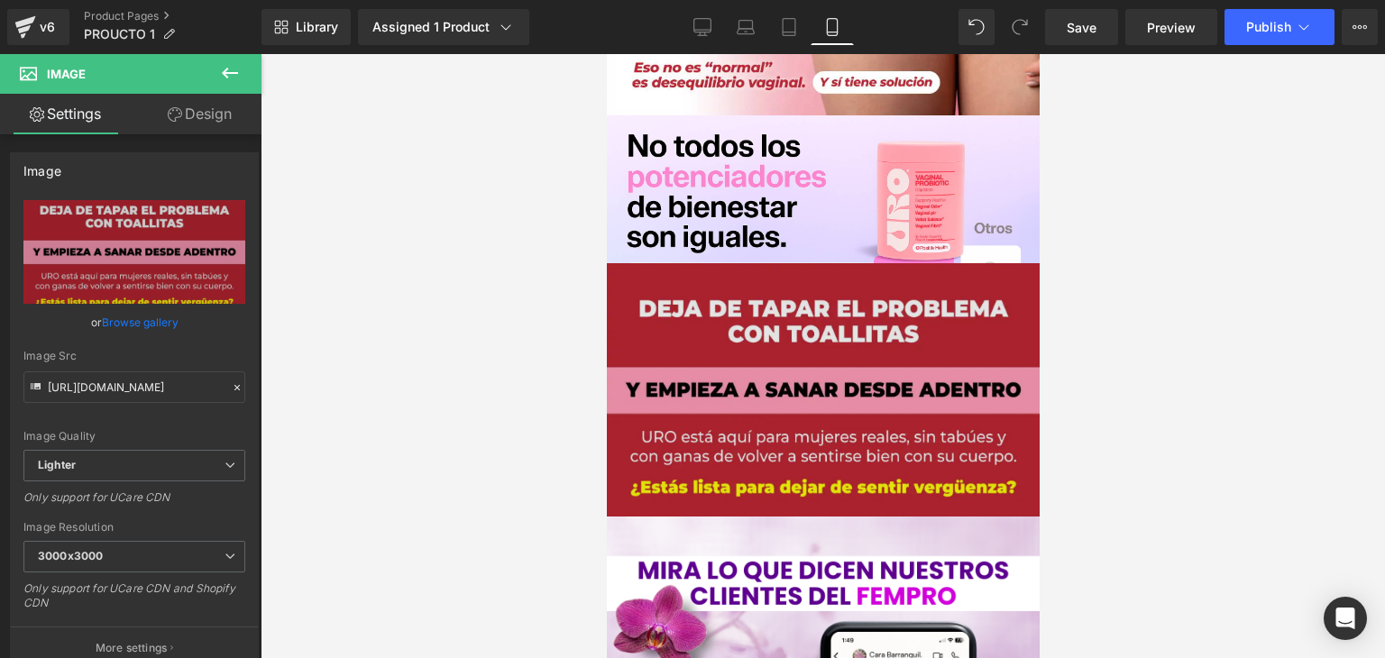
scroll to position [2016, 0]
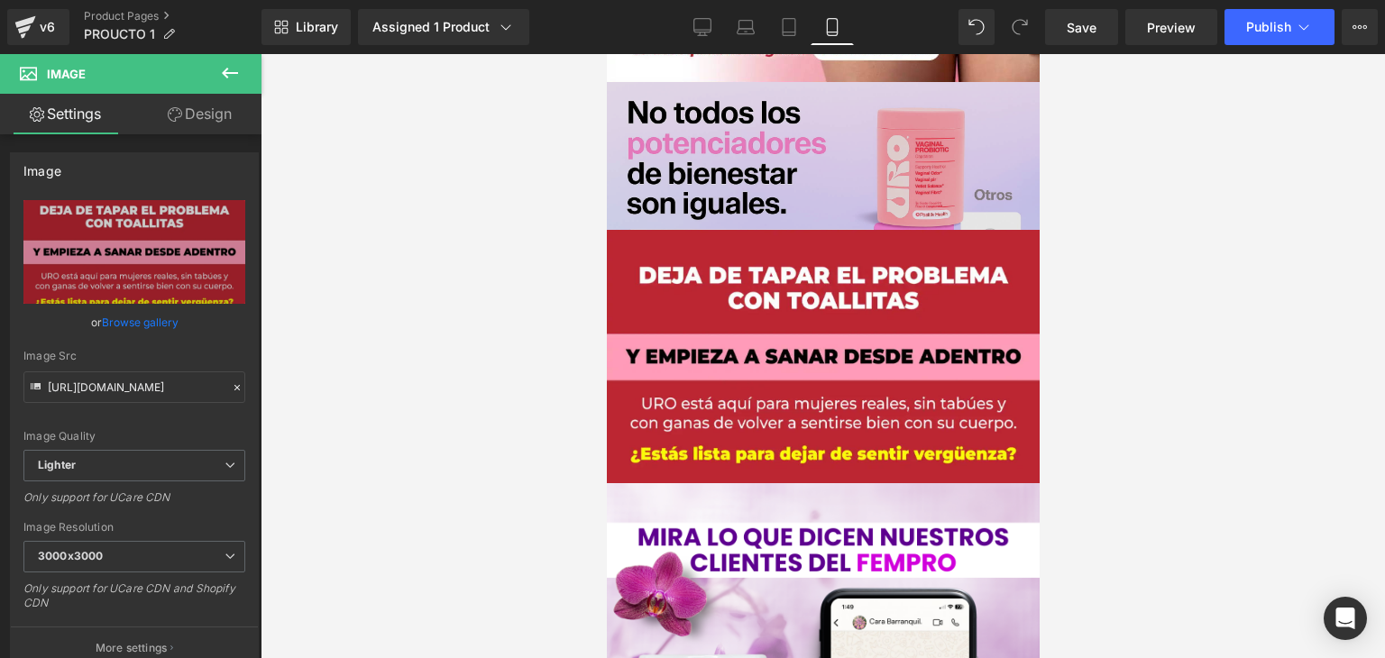
click at [818, 340] on img at bounding box center [822, 226] width 433 height 288
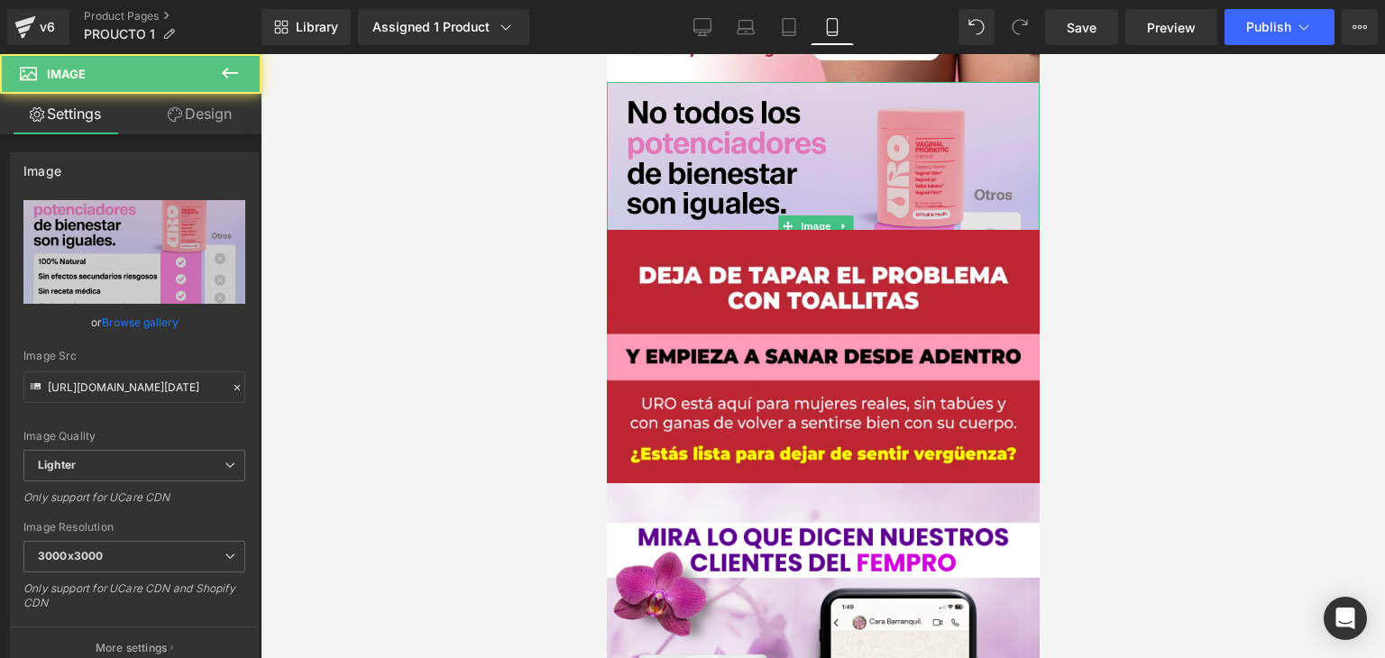
scroll to position [1803, 0]
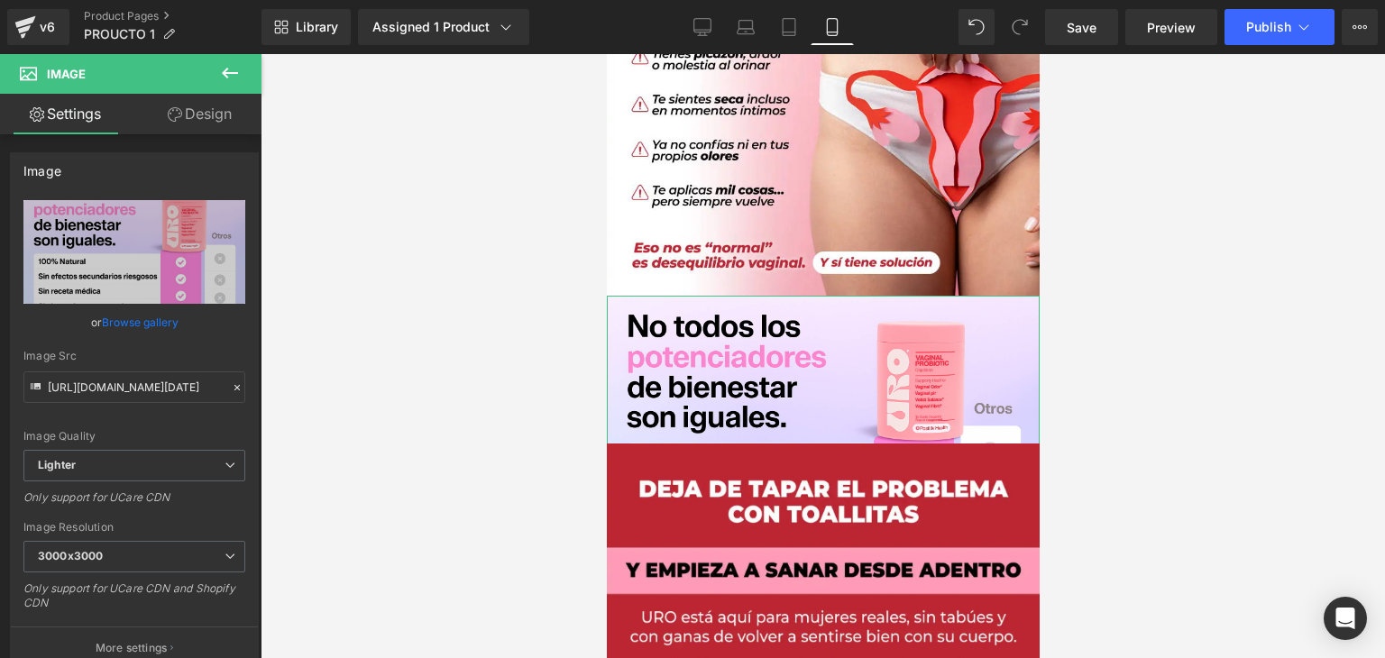
click at [185, 114] on link "Design" at bounding box center [199, 114] width 131 height 41
click at [0, 0] on div "Spacing" at bounding box center [0, 0] width 0 height 0
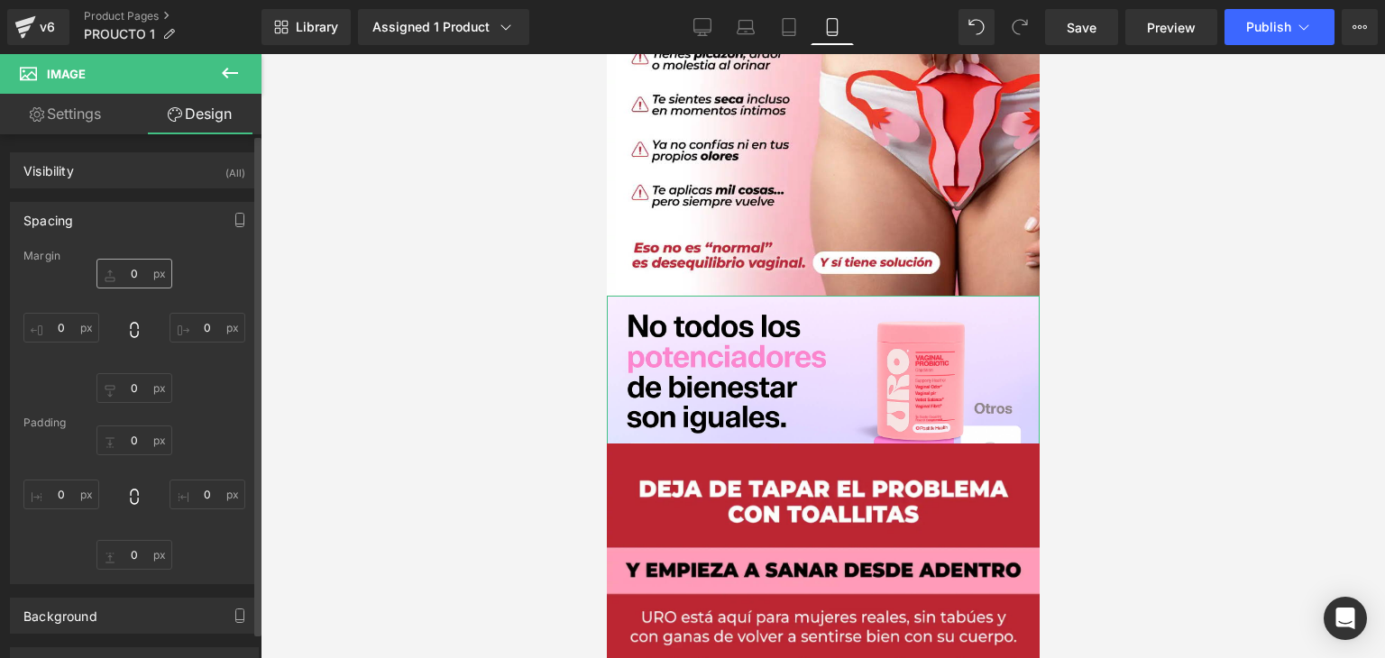
type input "0"
type input "-156"
type input "0"
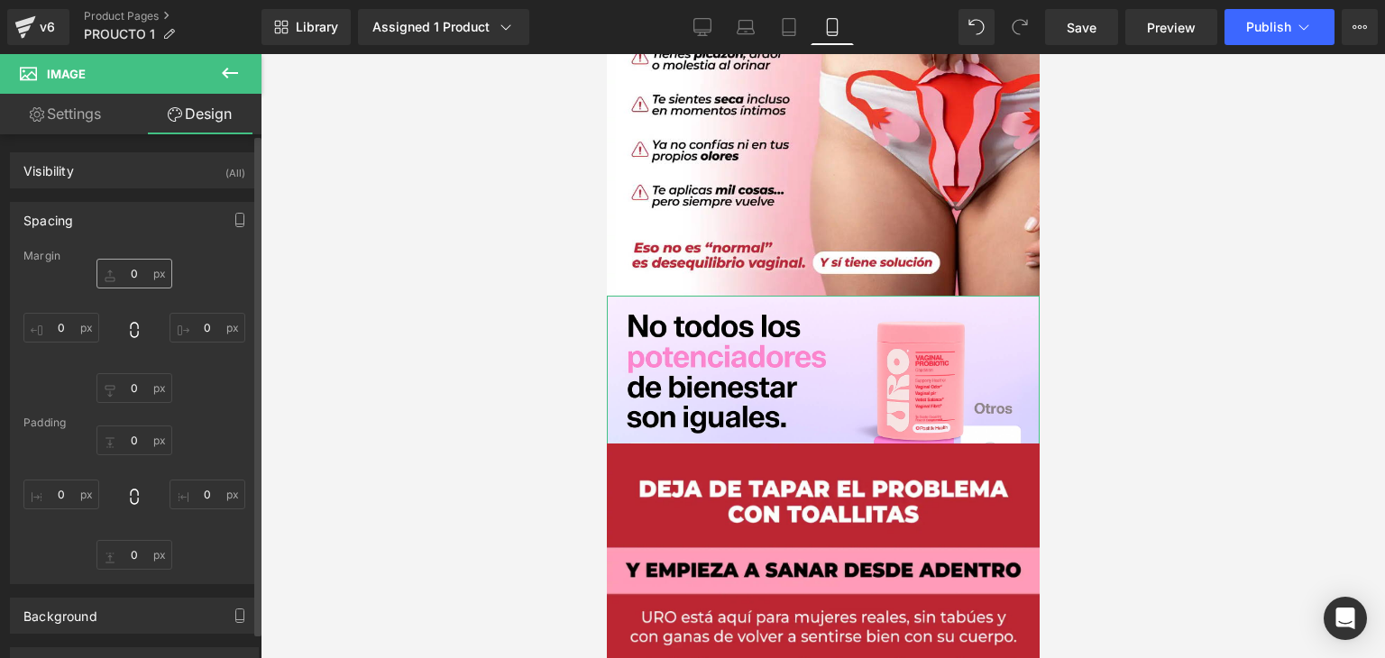
type input "0"
click at [133, 391] on input "-156" at bounding box center [134, 388] width 76 height 30
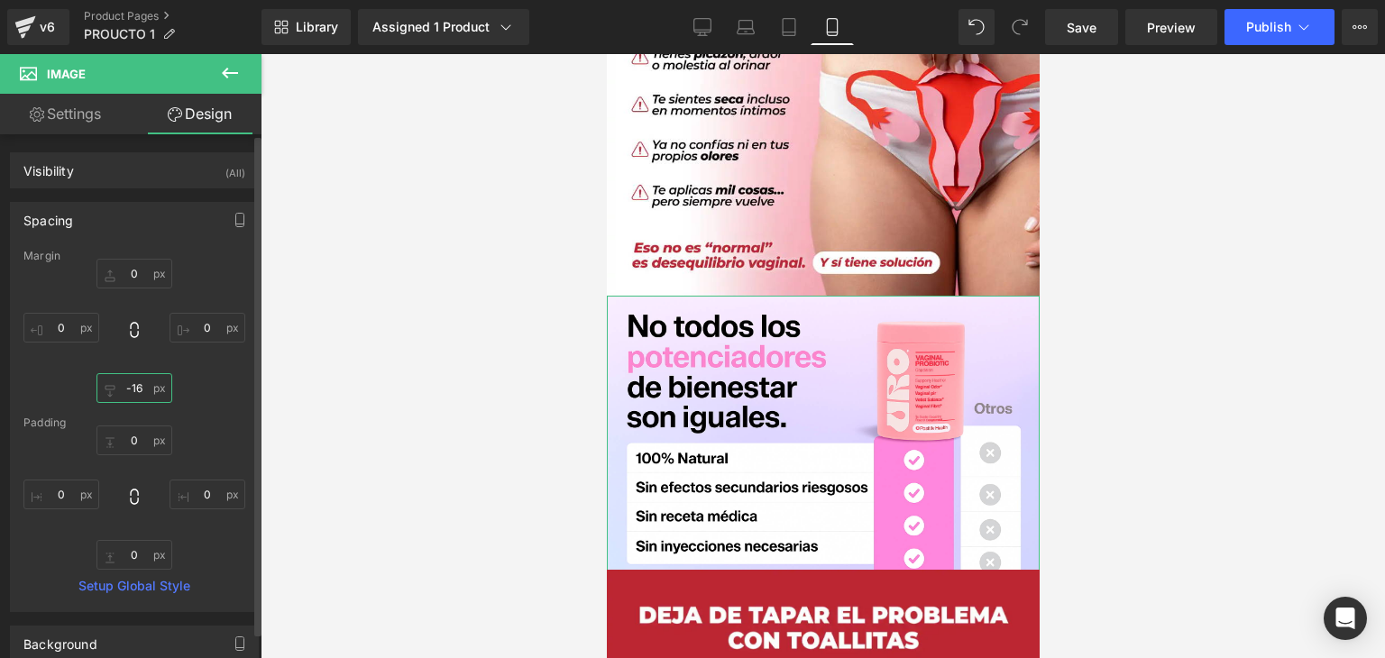
type input "-6"
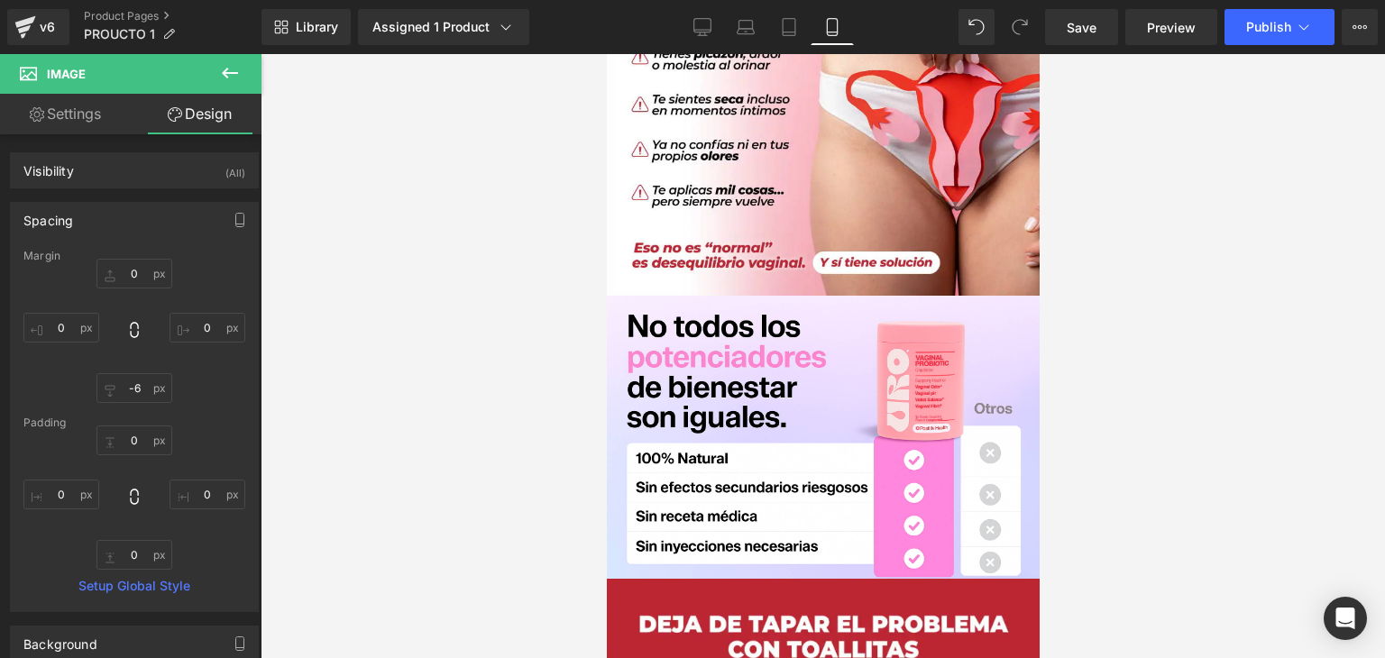
click at [1136, 456] on div at bounding box center [823, 356] width 1124 height 604
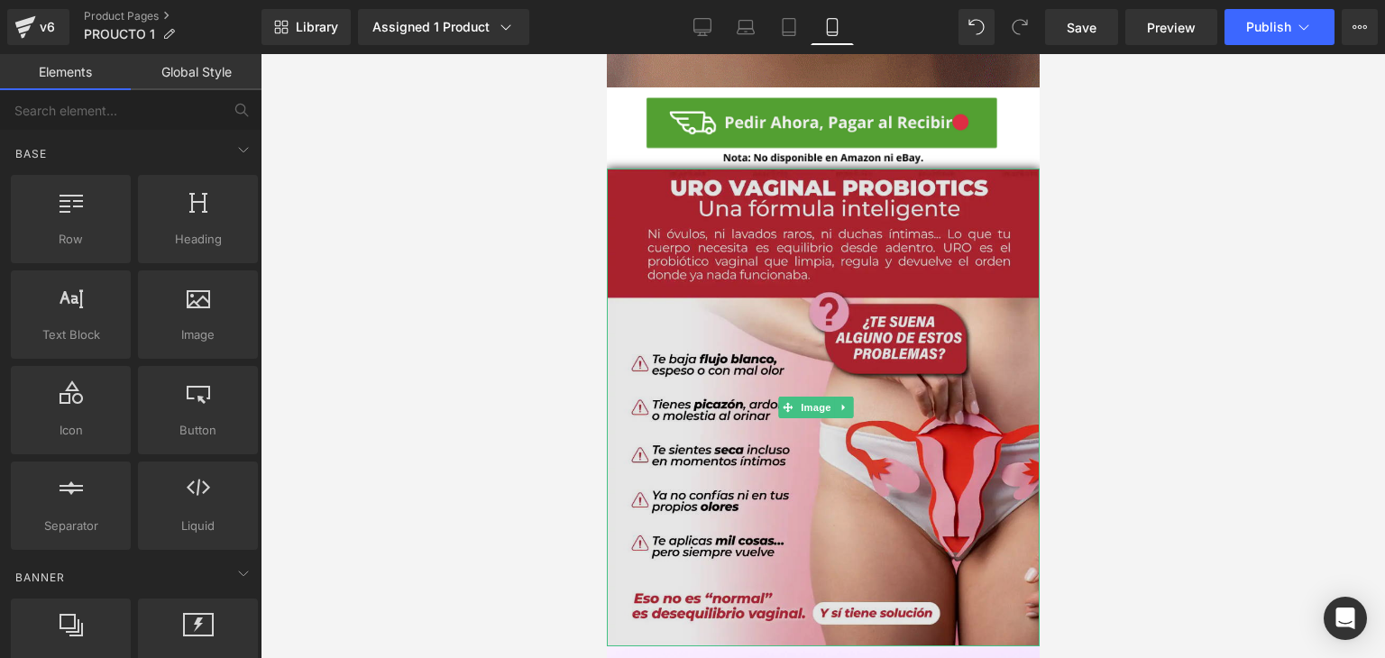
scroll to position [1442, 0]
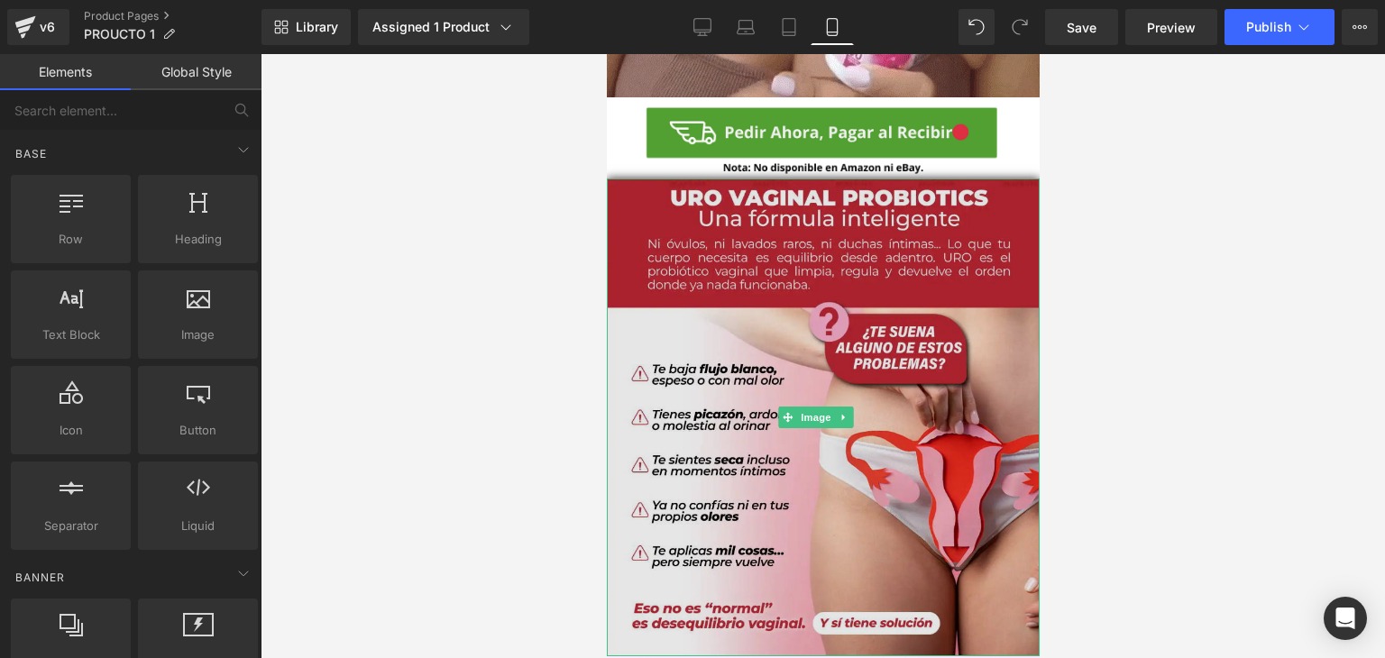
click at [626, 381] on img at bounding box center [822, 417] width 433 height 478
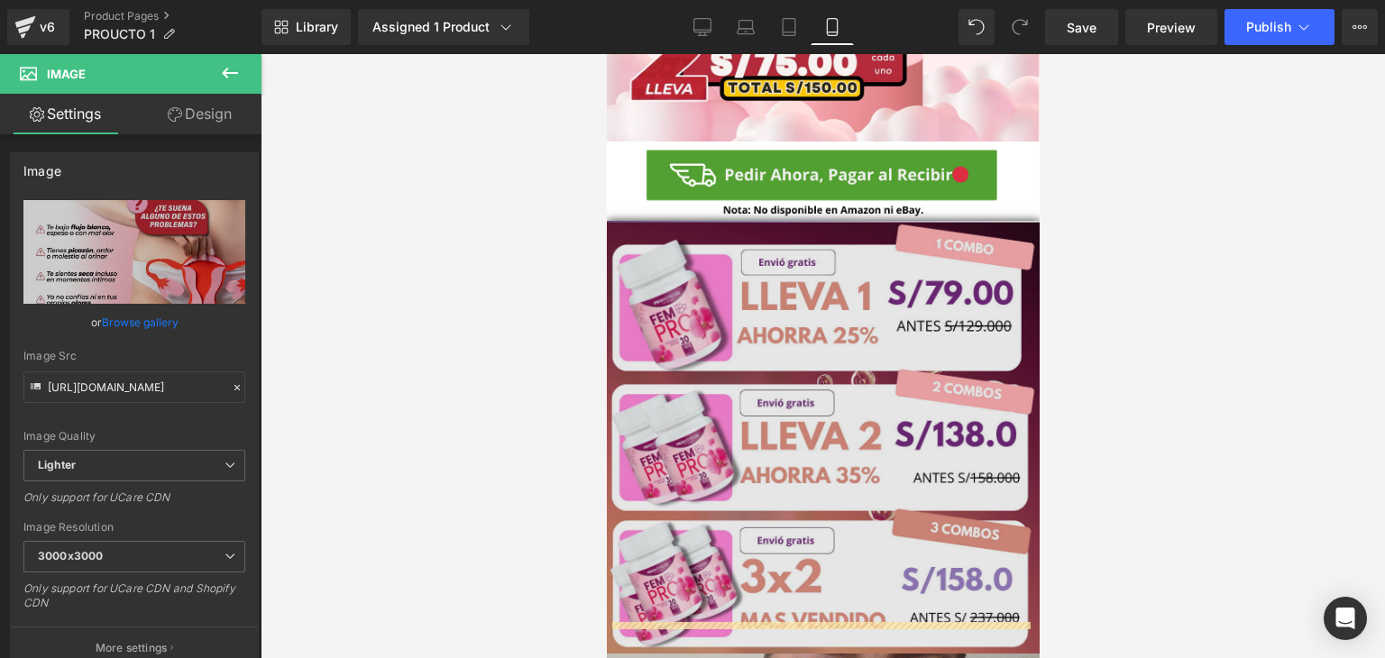
scroll to position [451, 0]
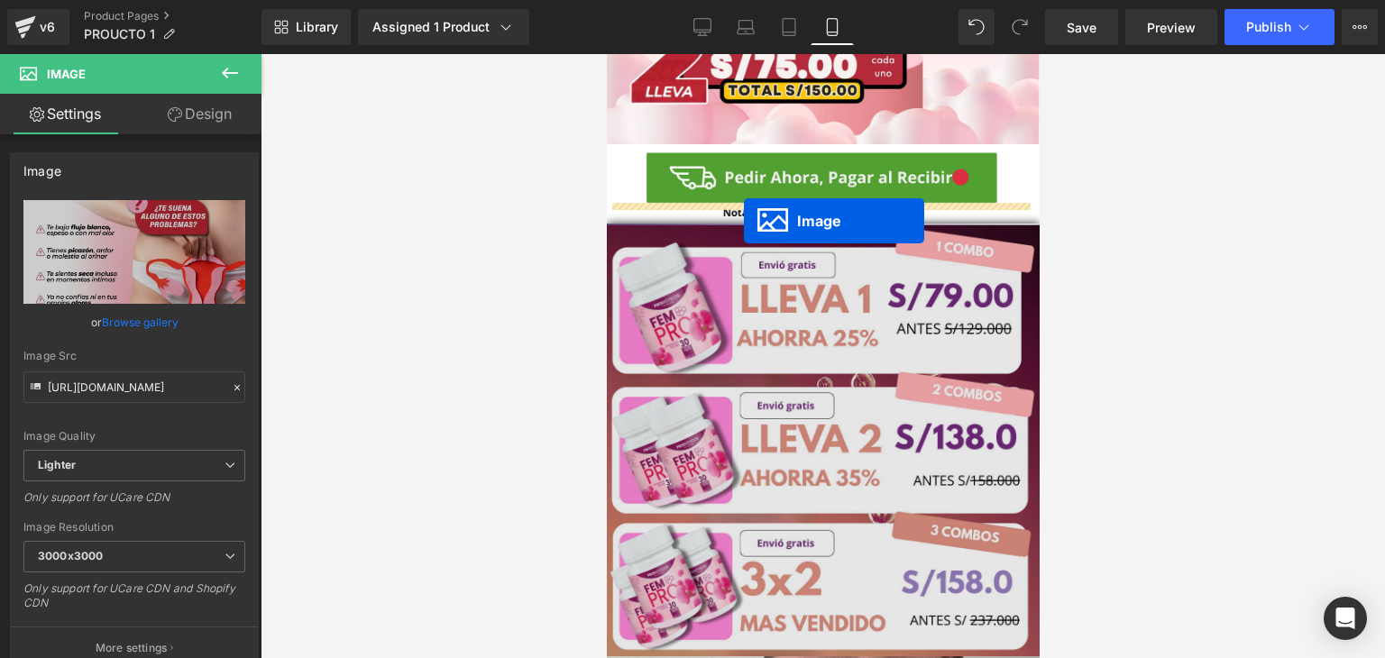
drag, startPoint x: 780, startPoint y: 358, endPoint x: 743, endPoint y: 221, distance: 141.9
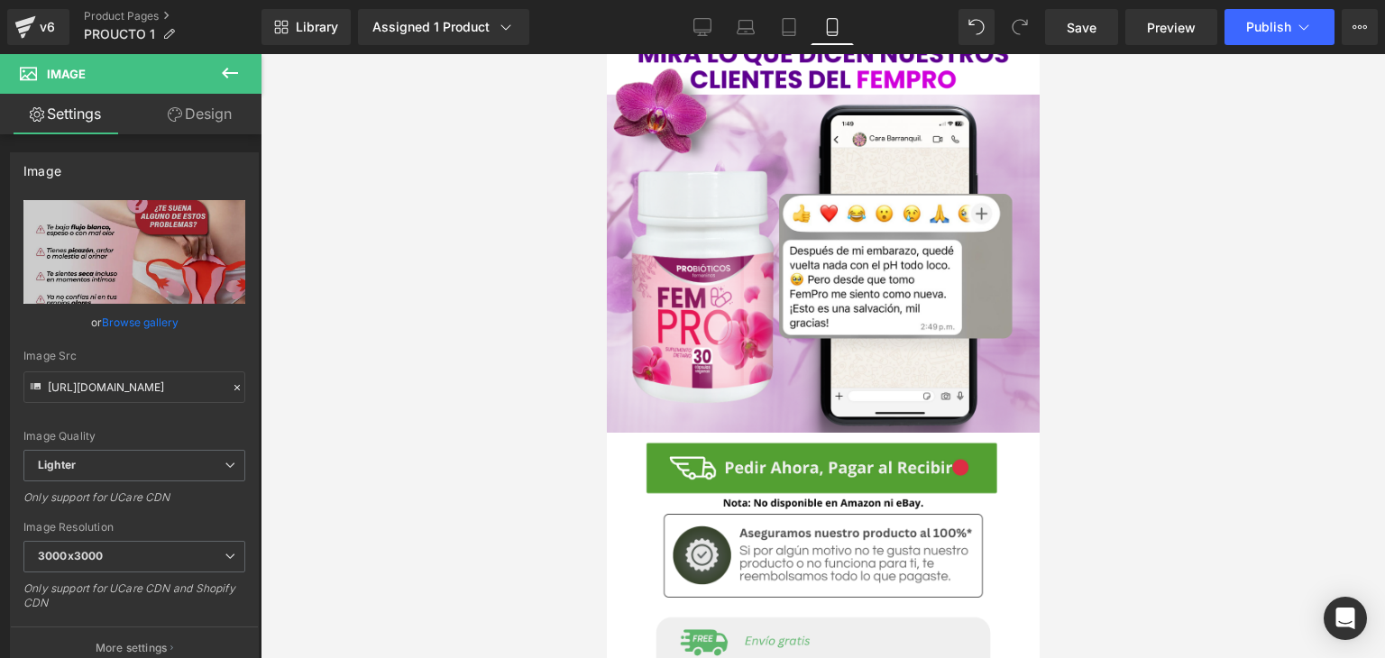
scroll to position [2344, 0]
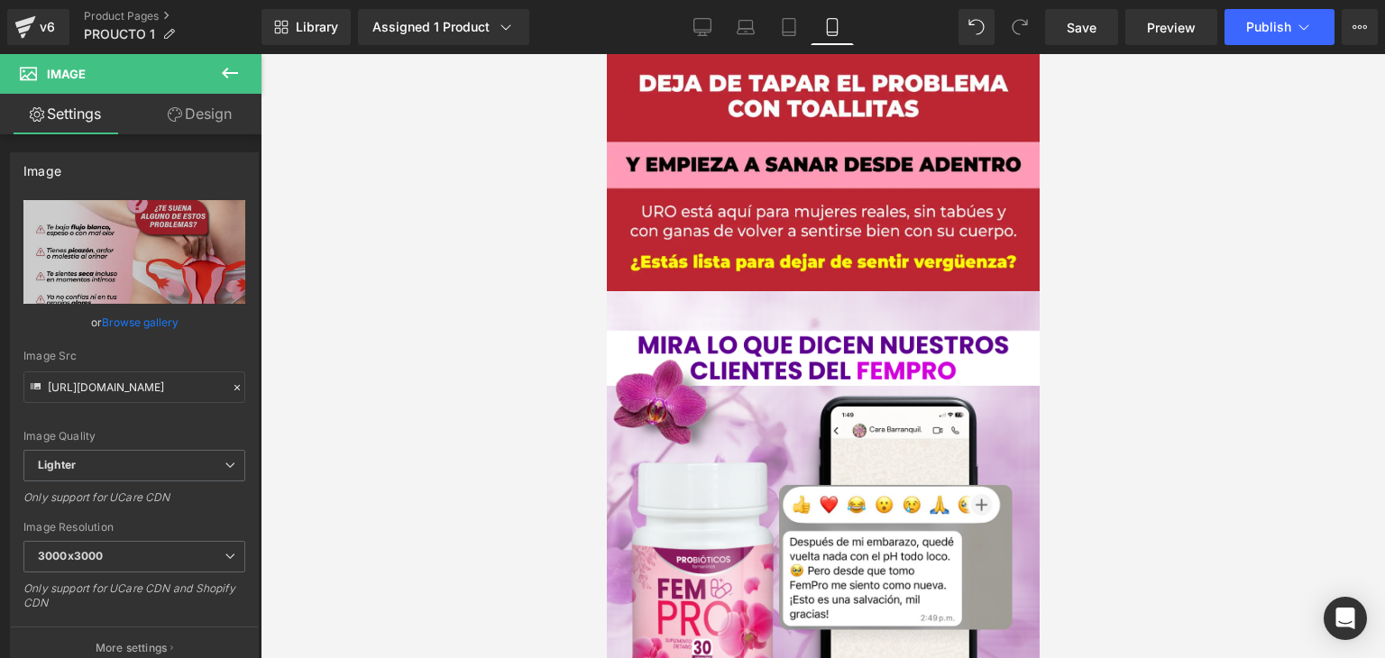
click at [802, 497] on span "Image" at bounding box center [816, 508] width 38 height 22
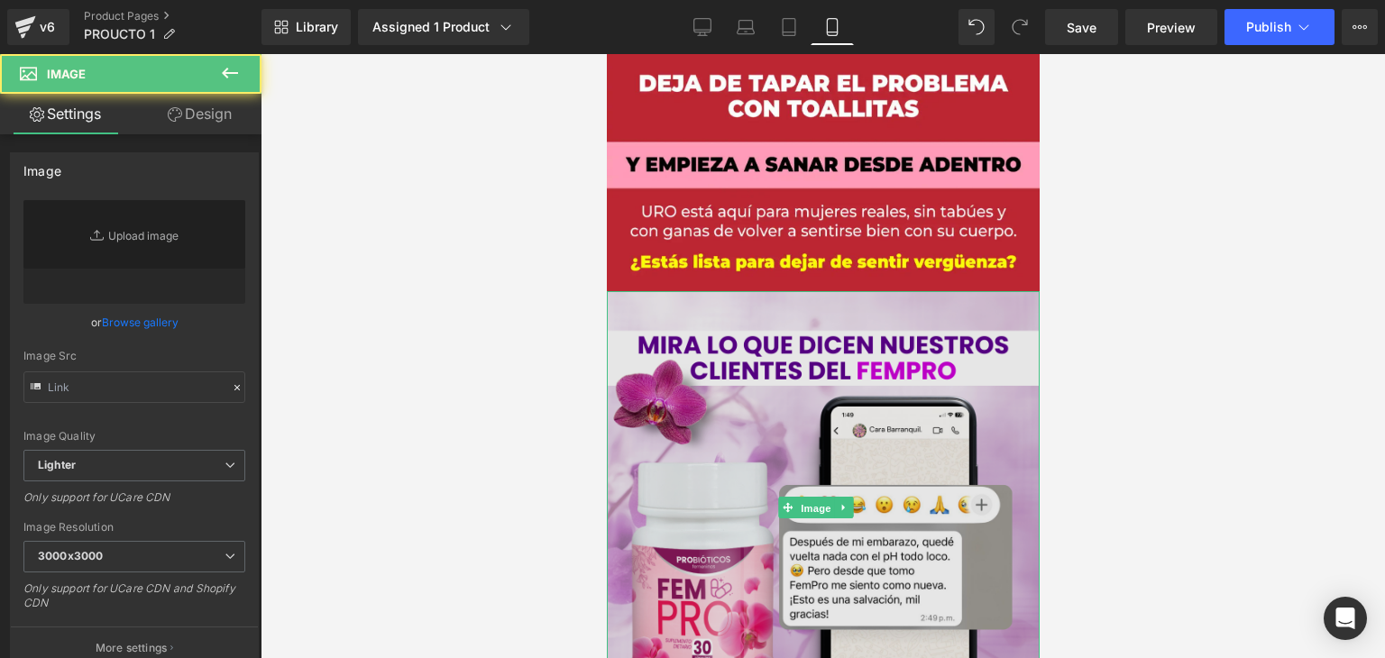
type input "[URL][DOMAIN_NAME]"
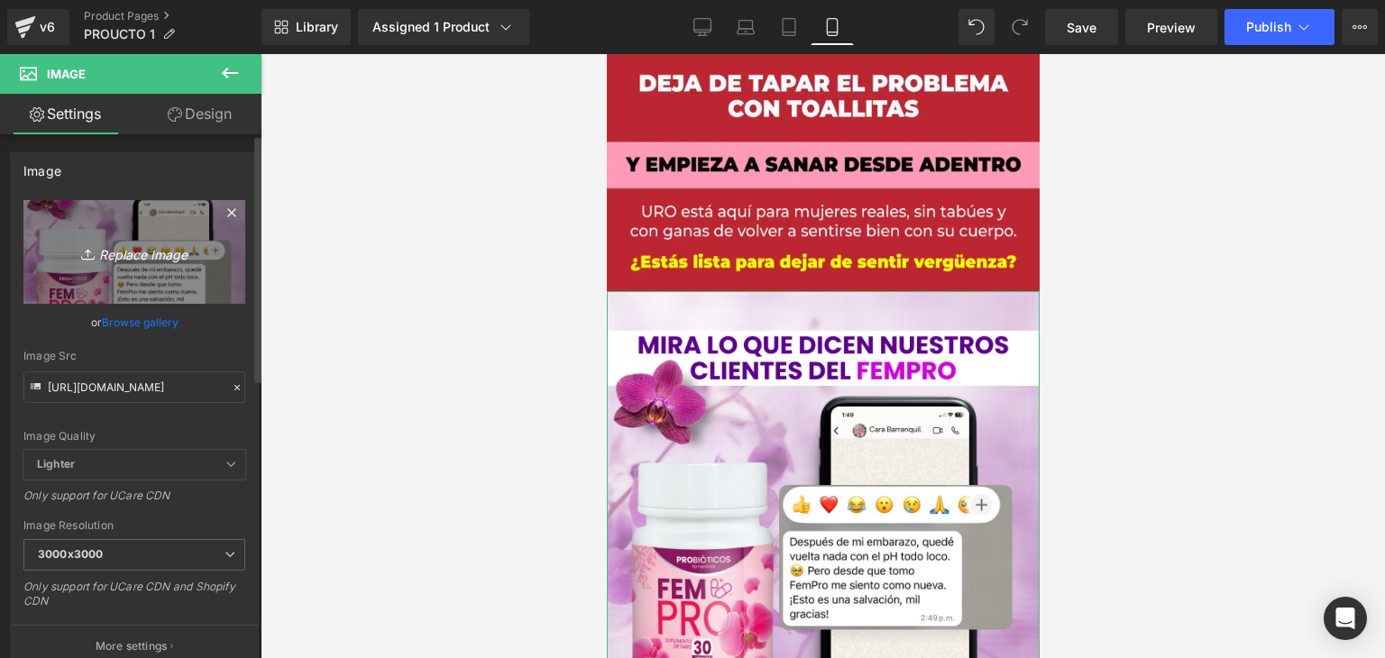
click at [115, 249] on icon "Replace Image" at bounding box center [134, 252] width 144 height 23
type input "C:\fakepath\Captura de pantalla [DATE] 162029.png"
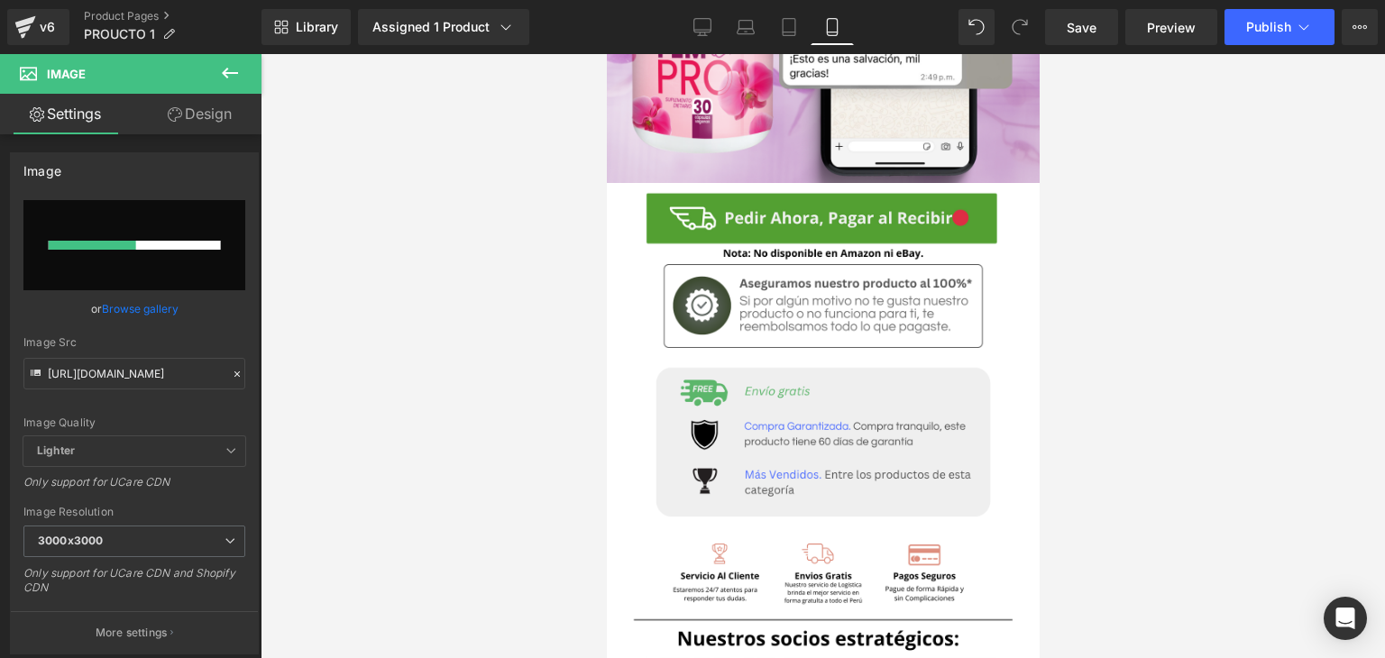
scroll to position [3425, 0]
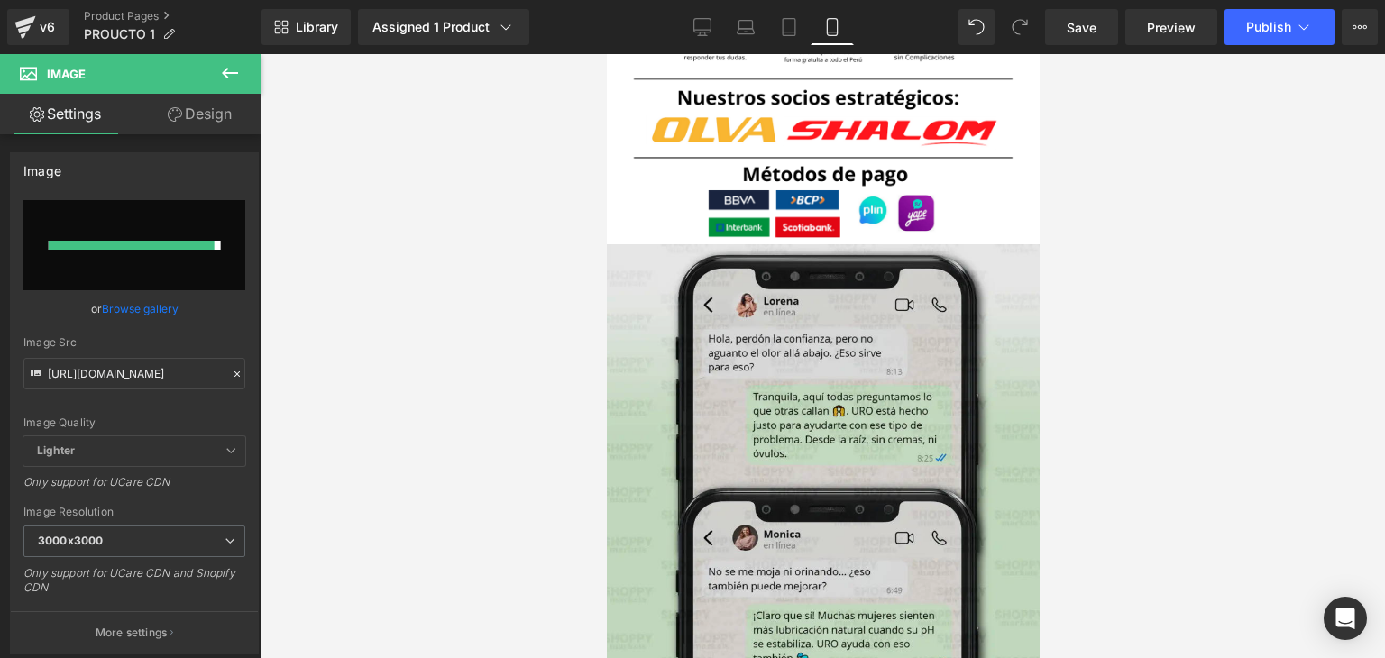
type input "[URL][DOMAIN_NAME]"
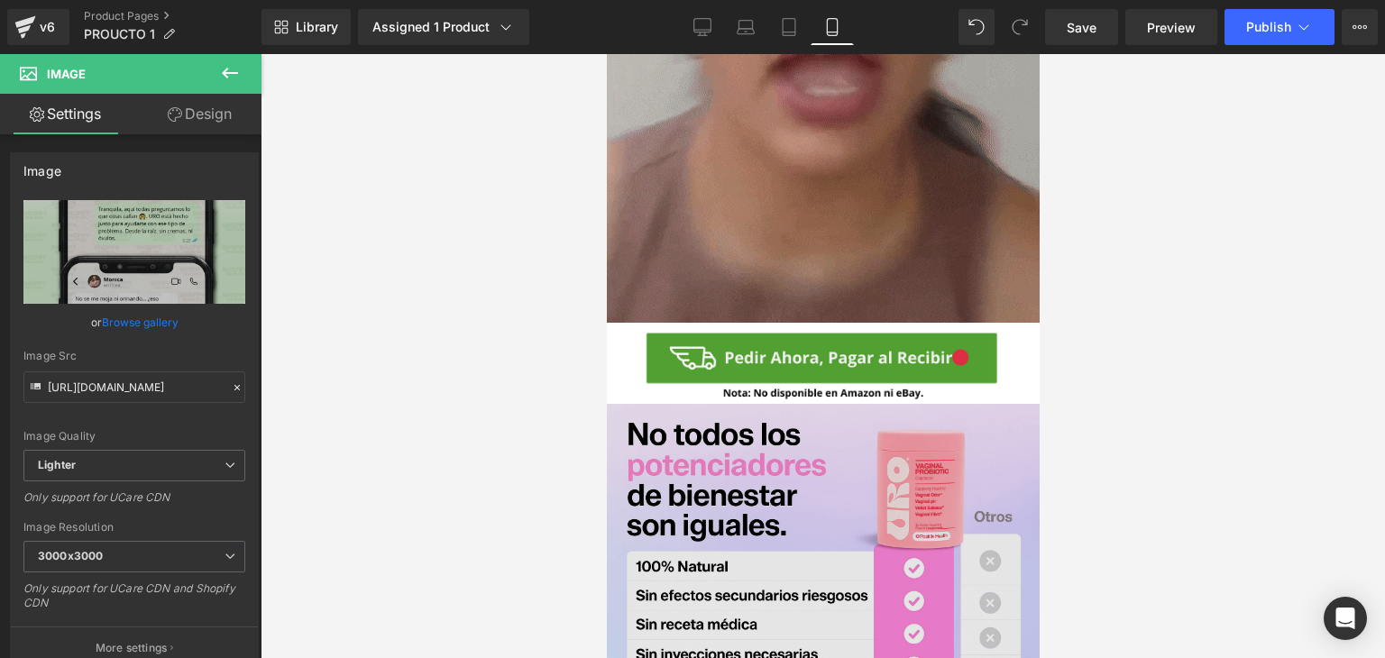
scroll to position [1390, 0]
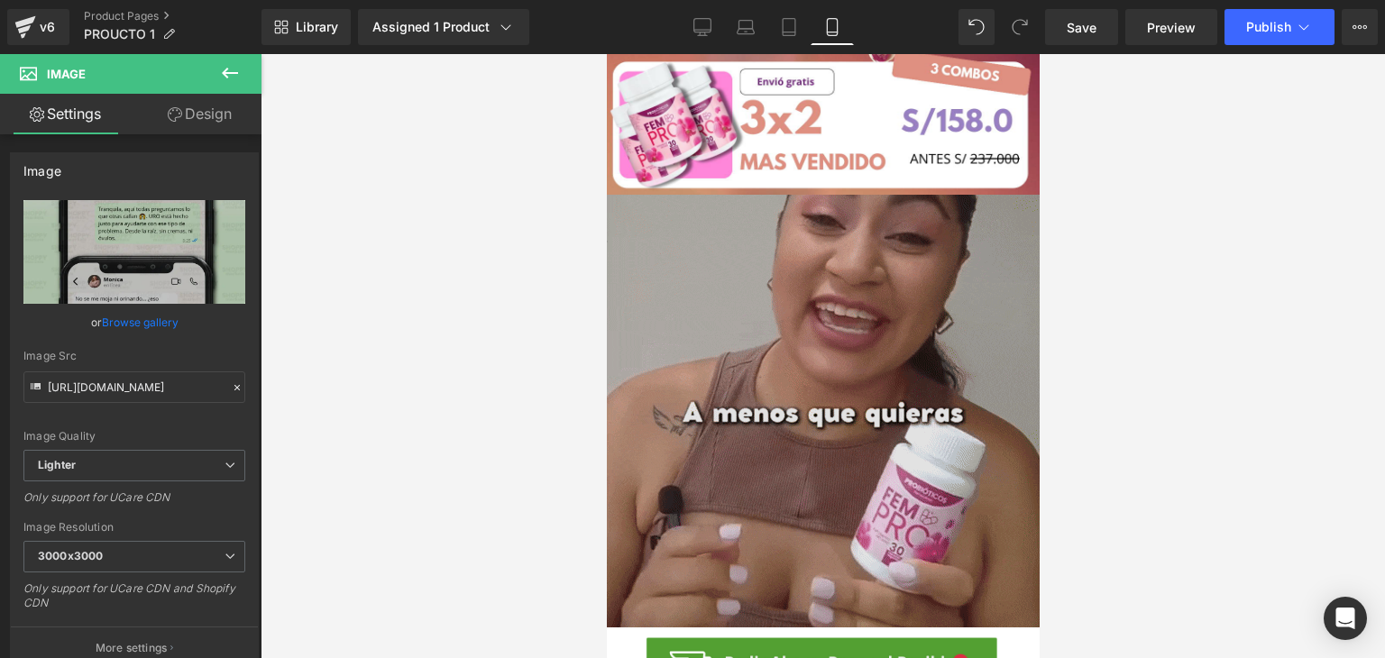
click at [872, 268] on img at bounding box center [822, 411] width 433 height 433
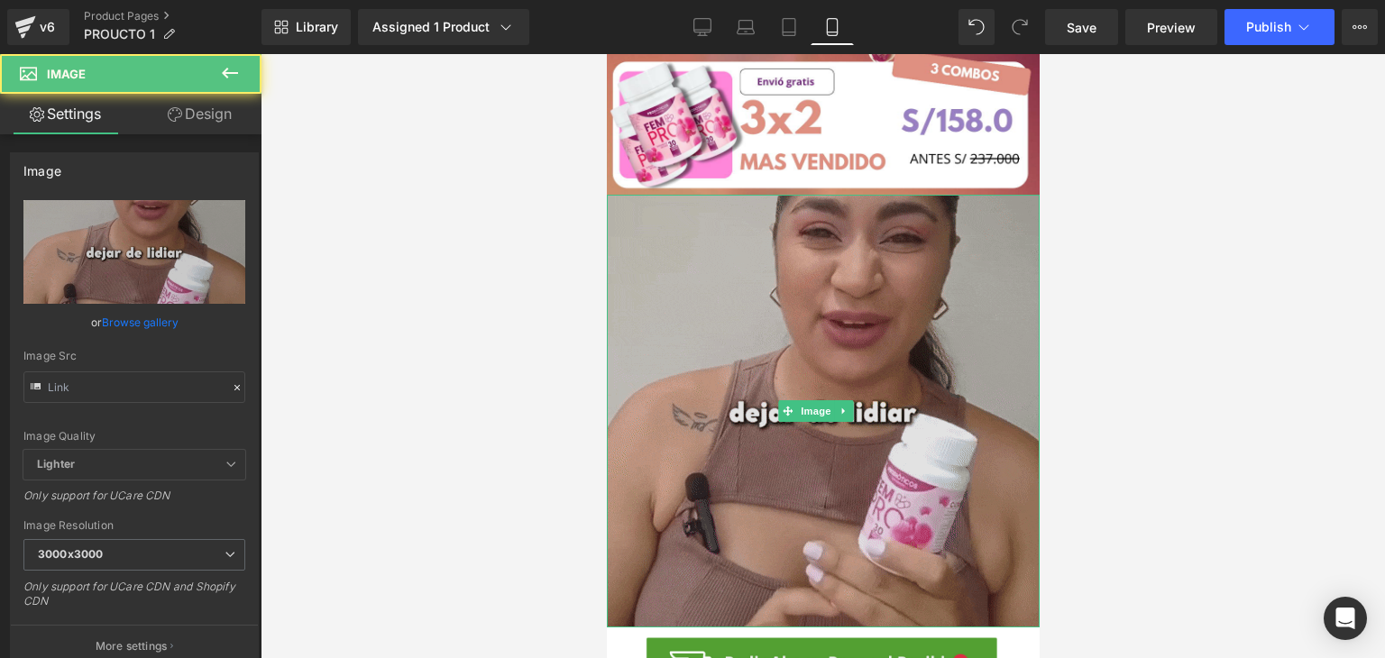
type input "[URL][DOMAIN_NAME]"
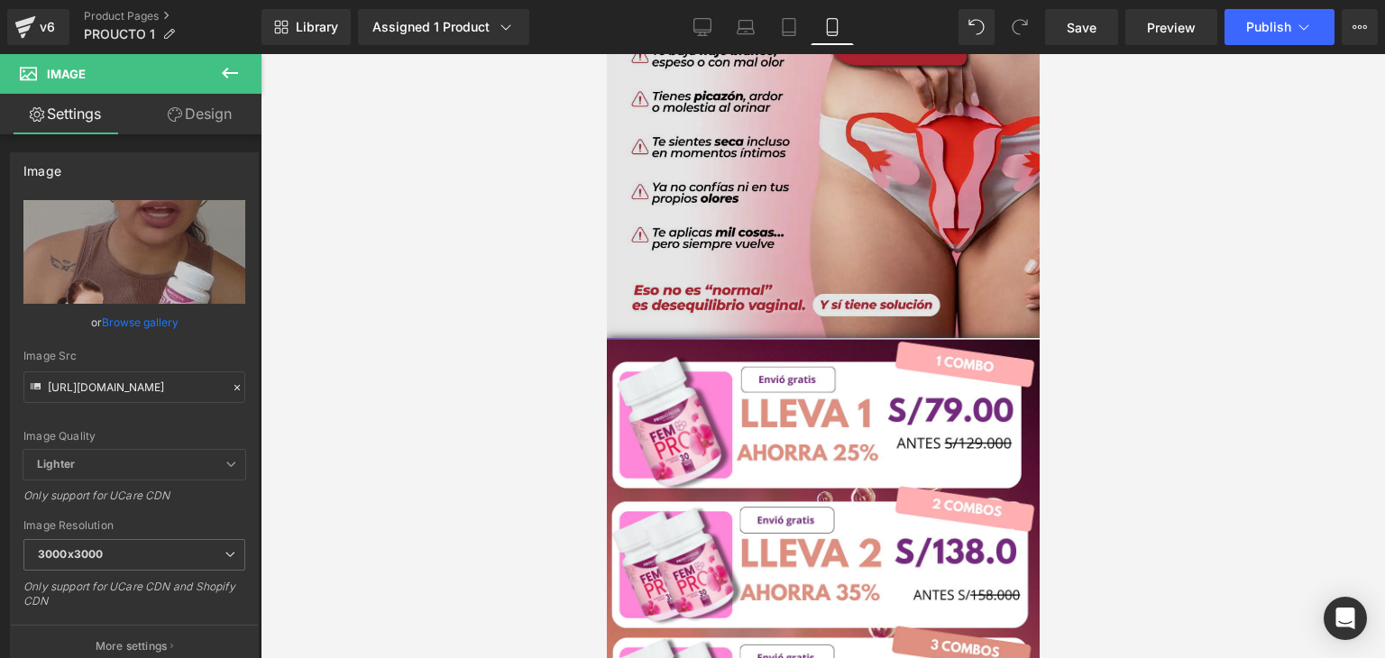
scroll to position [849, 0]
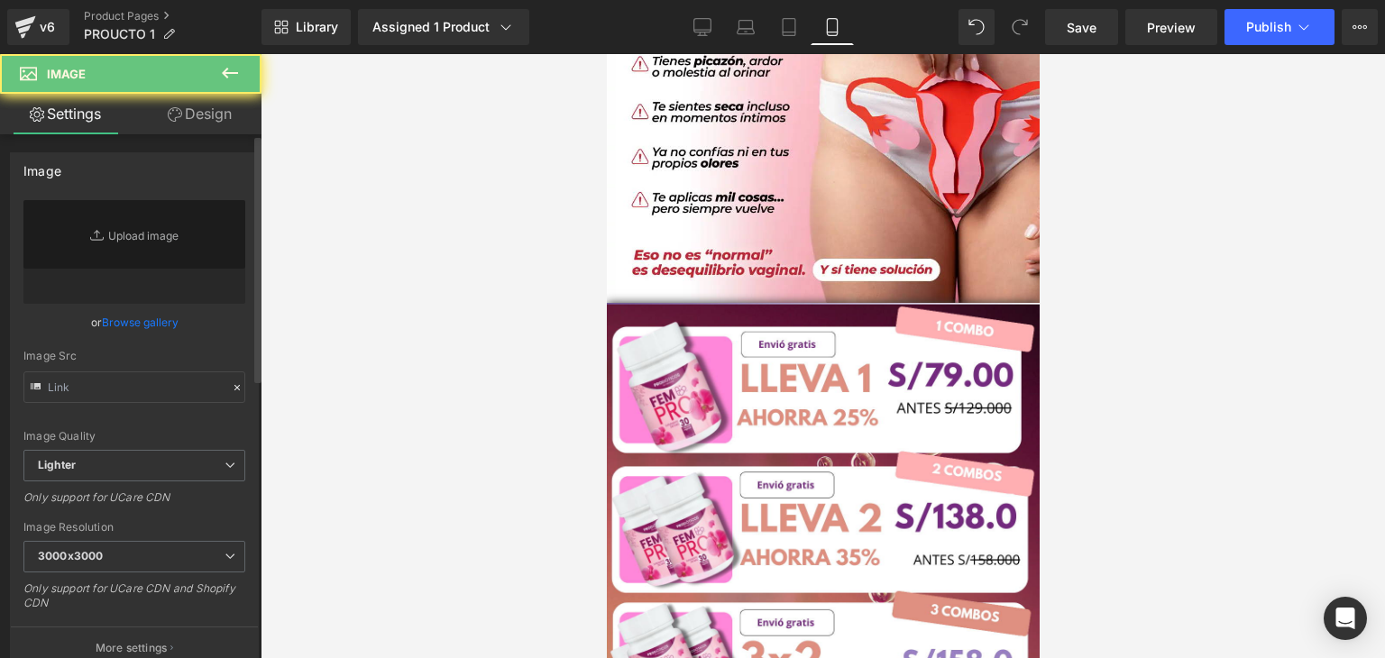
click at [94, 236] on icon at bounding box center [99, 235] width 18 height 18
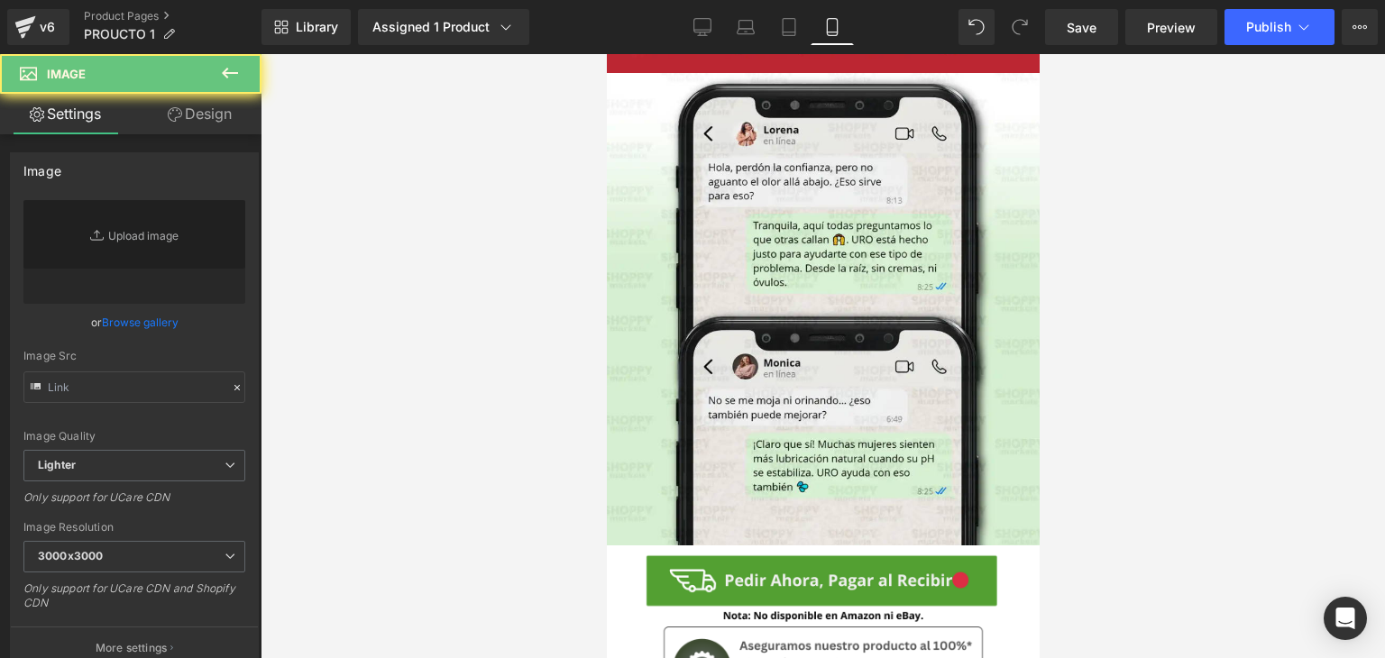
type input "C:\fakepath\6 (9).png"
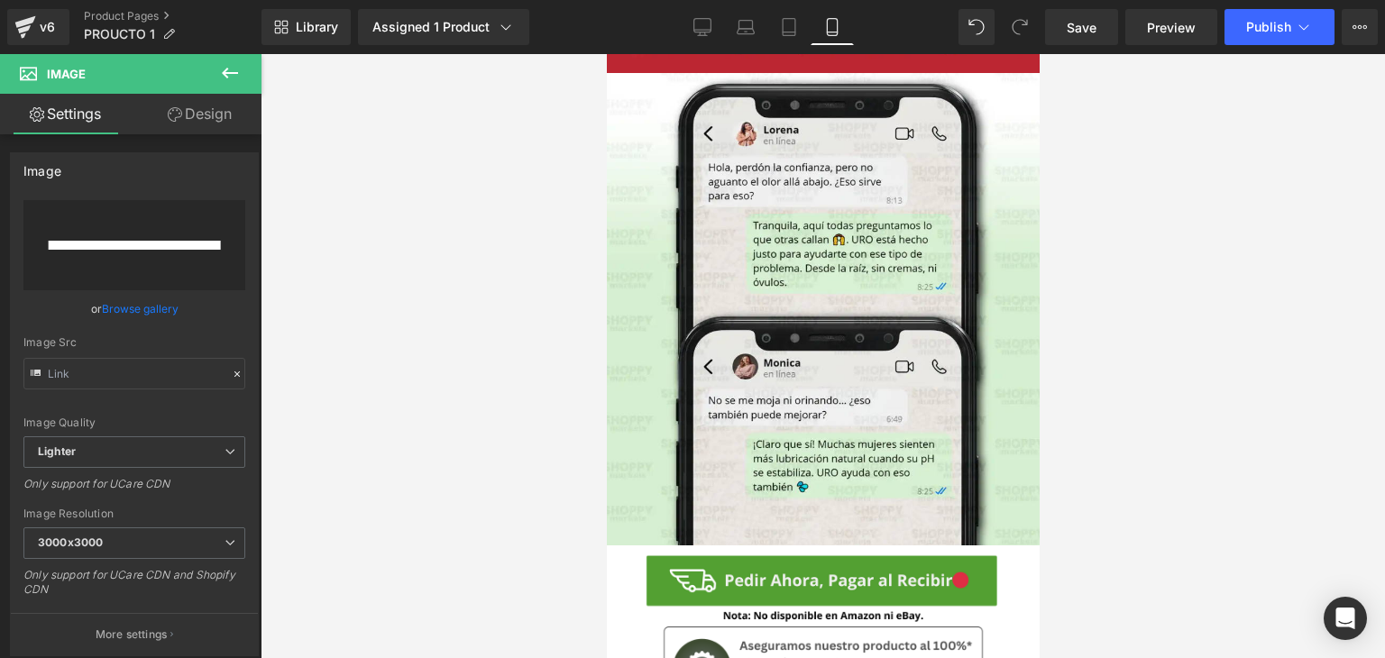
type input "[URL][DOMAIN_NAME]"
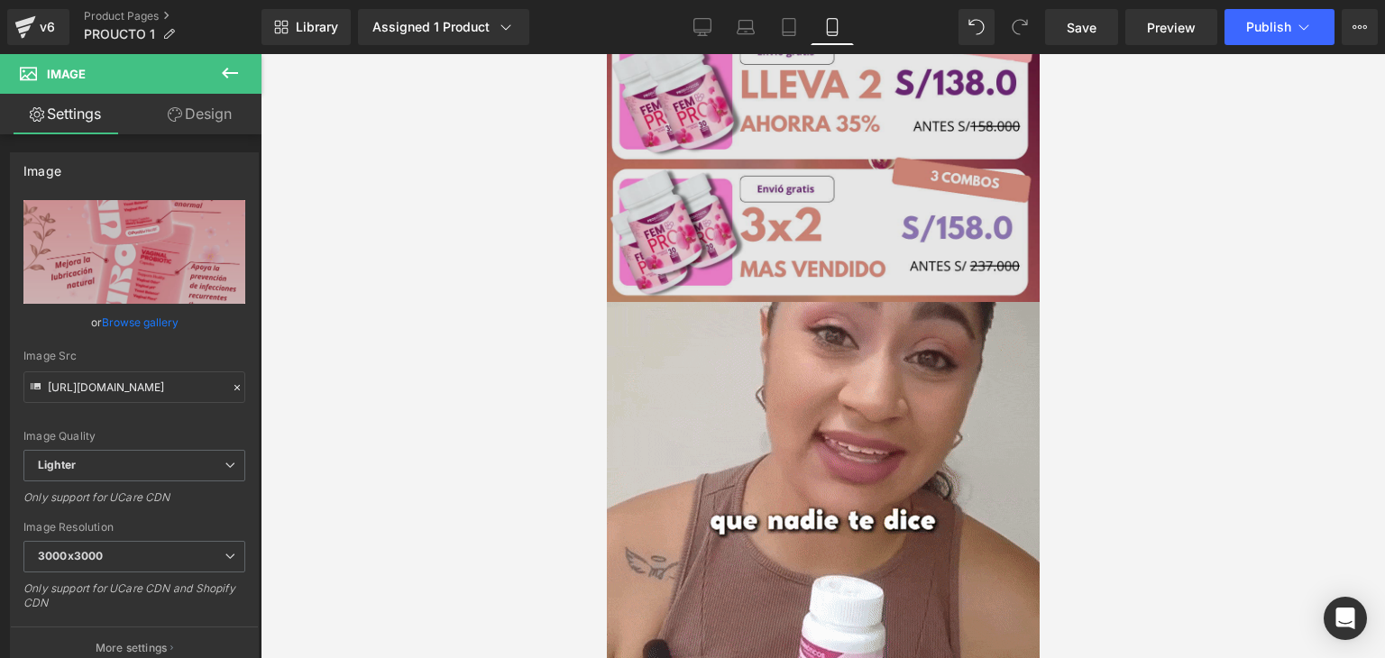
scroll to position [1300, 0]
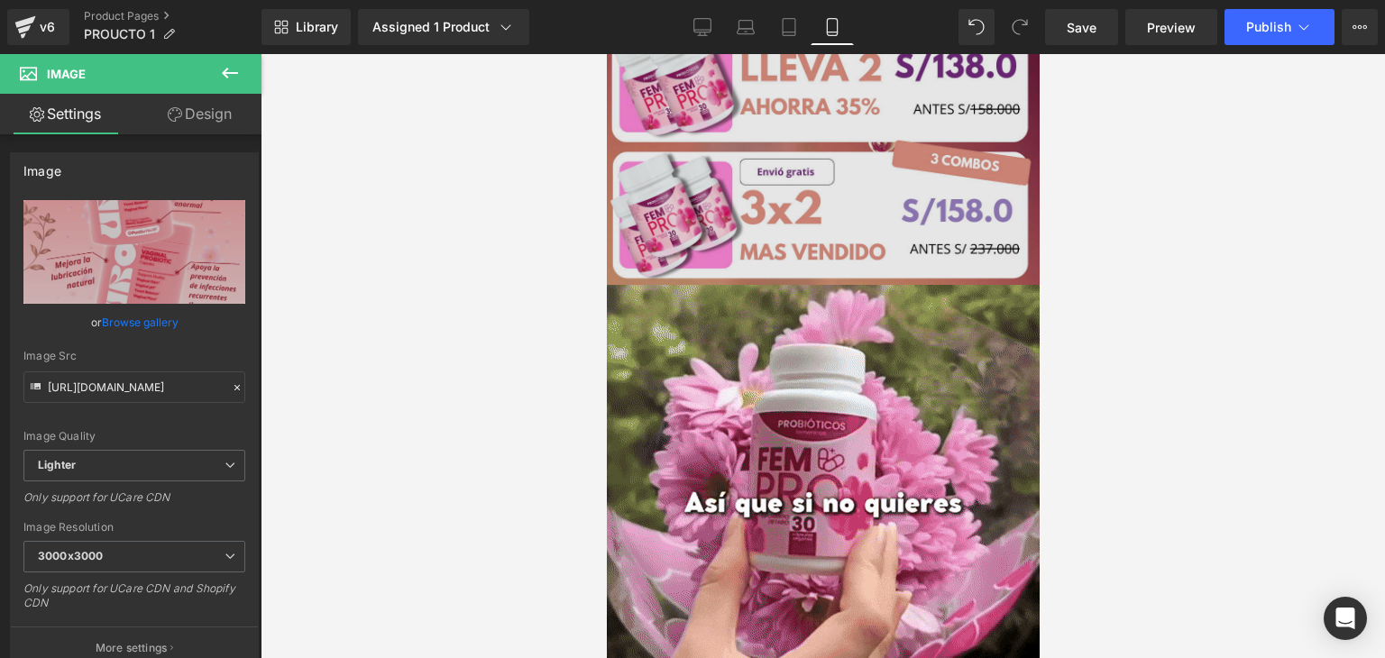
click at [804, 412] on img at bounding box center [822, 501] width 433 height 433
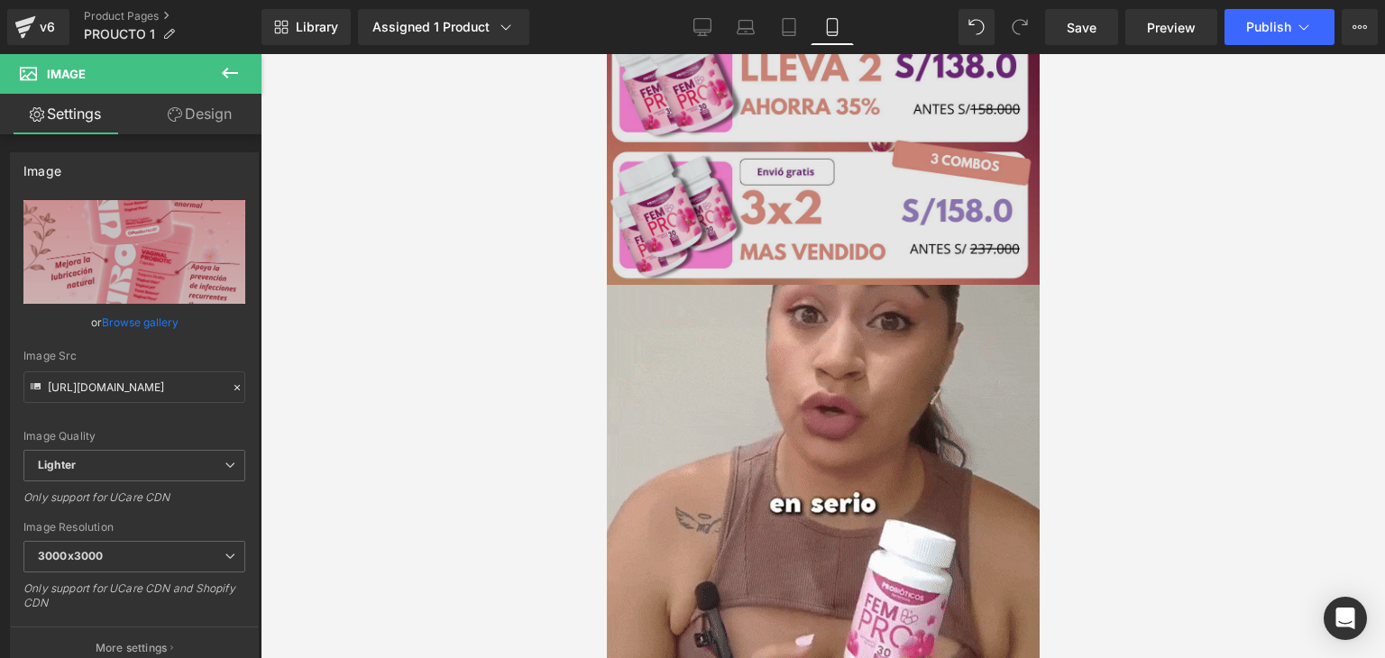
click at [804, 412] on img at bounding box center [822, 501] width 433 height 433
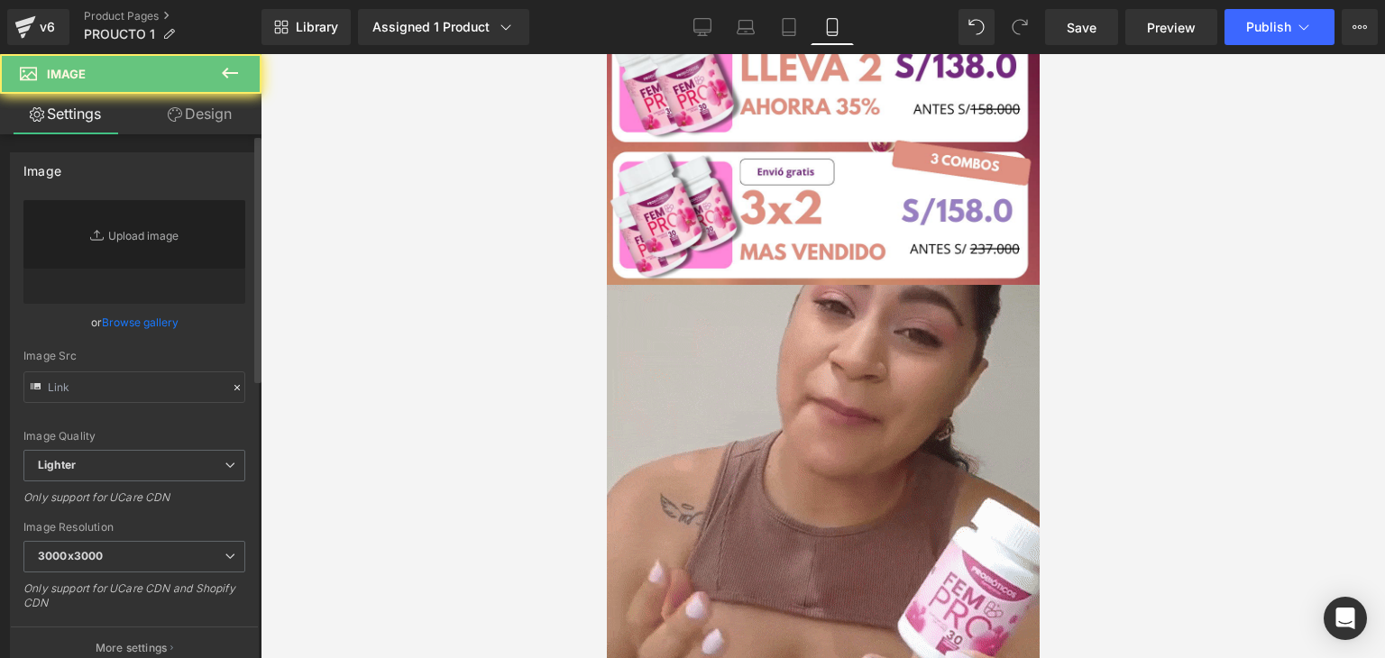
type input "[URL][DOMAIN_NAME]"
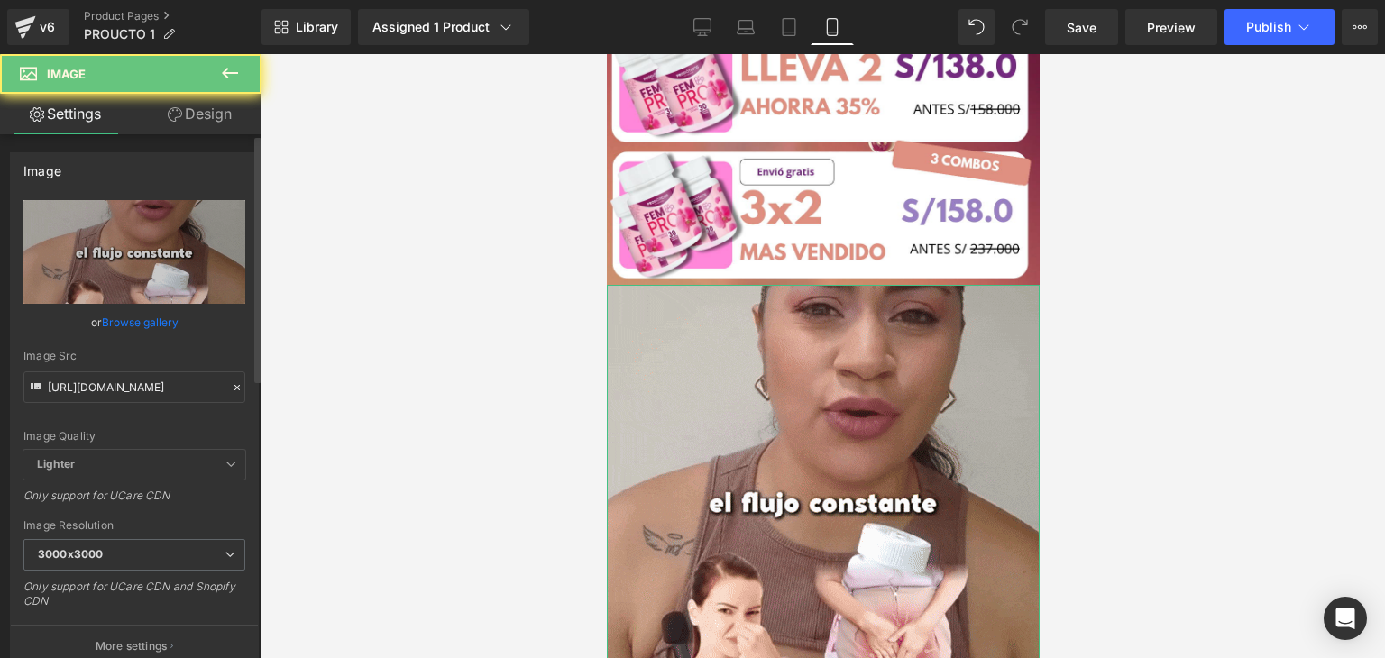
click at [231, 387] on icon at bounding box center [237, 387] width 13 height 13
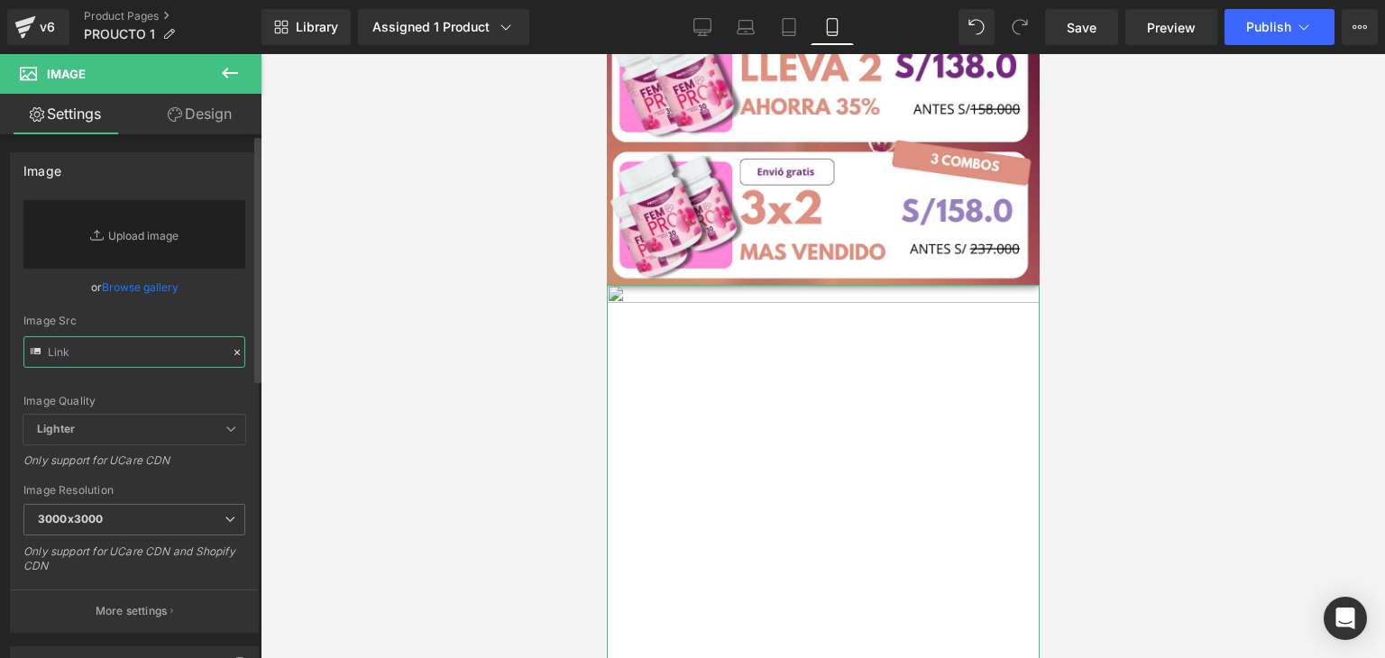
click at [146, 345] on input "text" at bounding box center [134, 352] width 222 height 32
paste input "[URL][DOMAIN_NAME][DOMAIN_NAME]"
type input "[URL][DOMAIN_NAME][DOMAIN_NAME]"
paste input "[URL][DOMAIN_NAME][DOMAIN_NAME]"
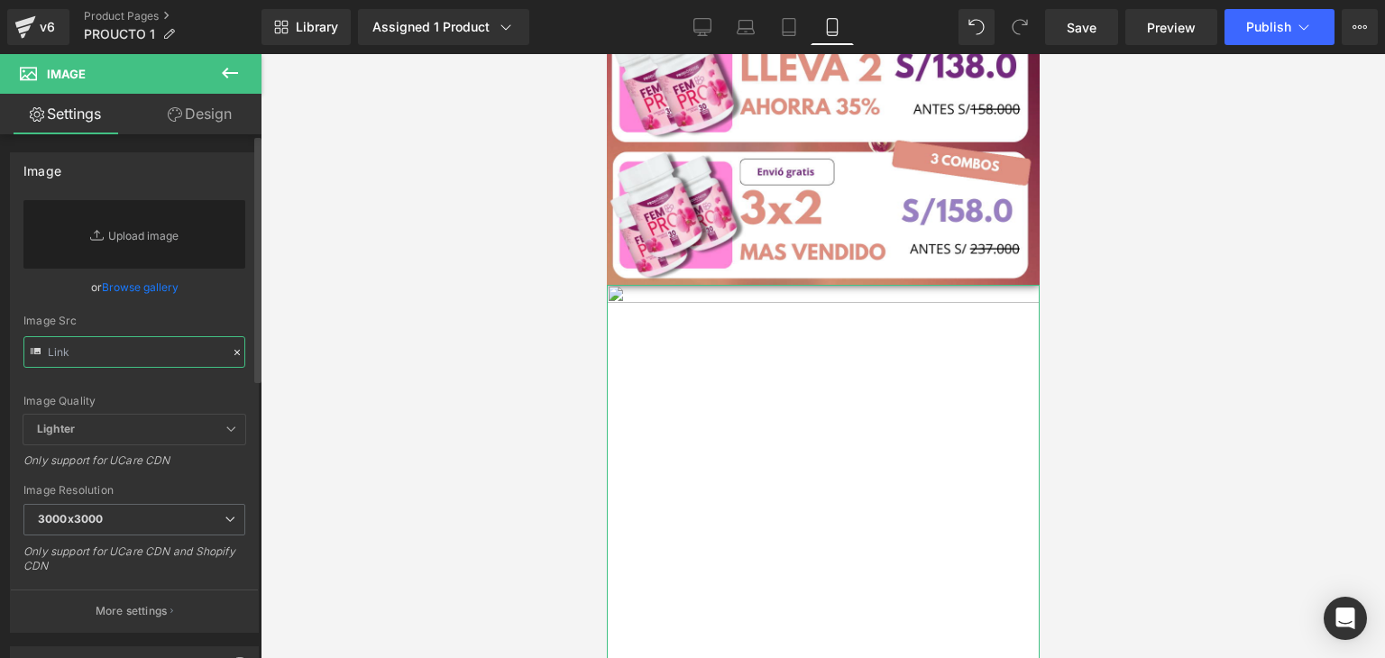
type input "[URL][DOMAIN_NAME][DOMAIN_NAME]"
paste input "[URL][DOMAIN_NAME][DOMAIN_NAME]"
type input "[URL][DOMAIN_NAME][DOMAIN_NAME]"
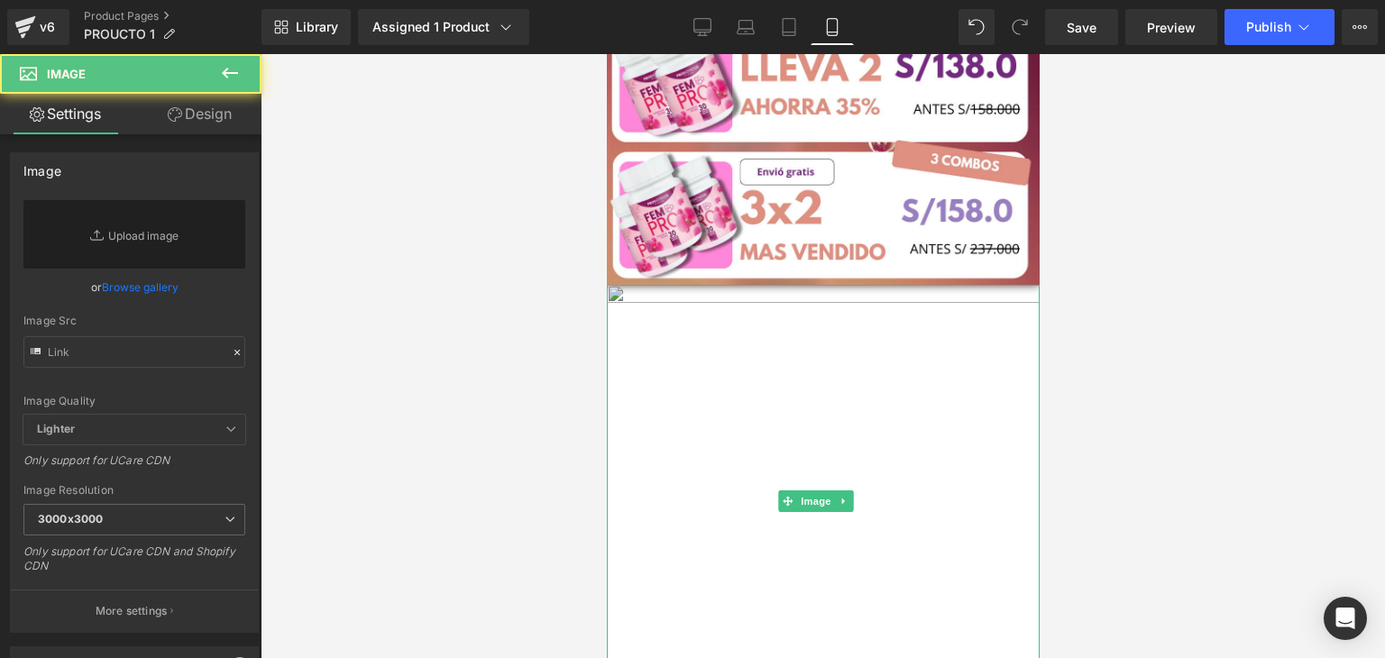
click at [675, 285] on img at bounding box center [822, 501] width 433 height 433
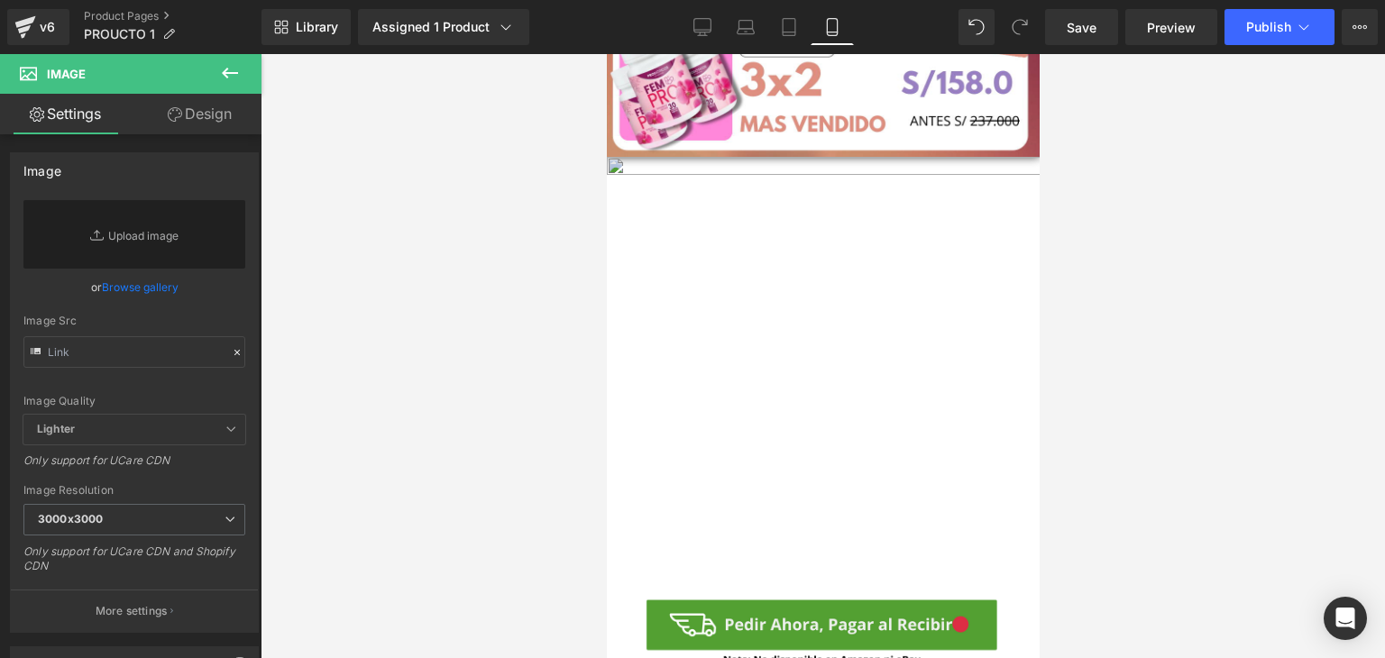
scroll to position [1390, 0]
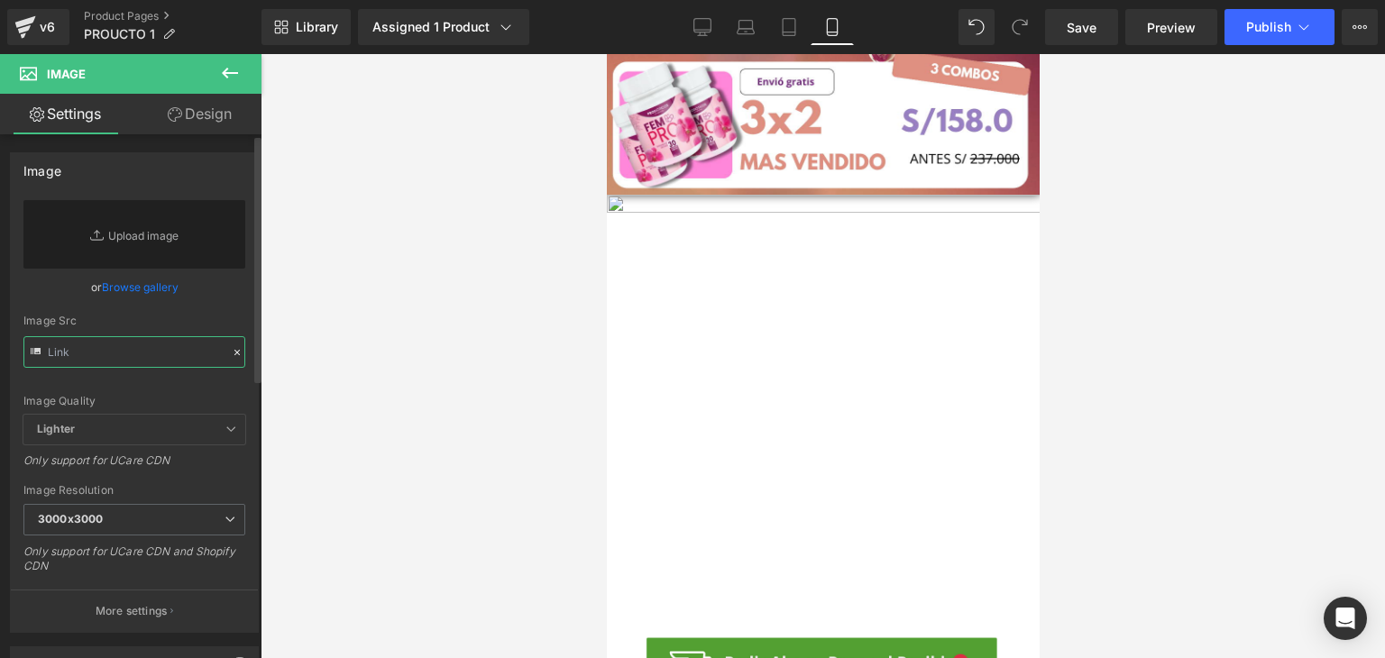
click at [109, 344] on input "text" at bounding box center [134, 352] width 222 height 32
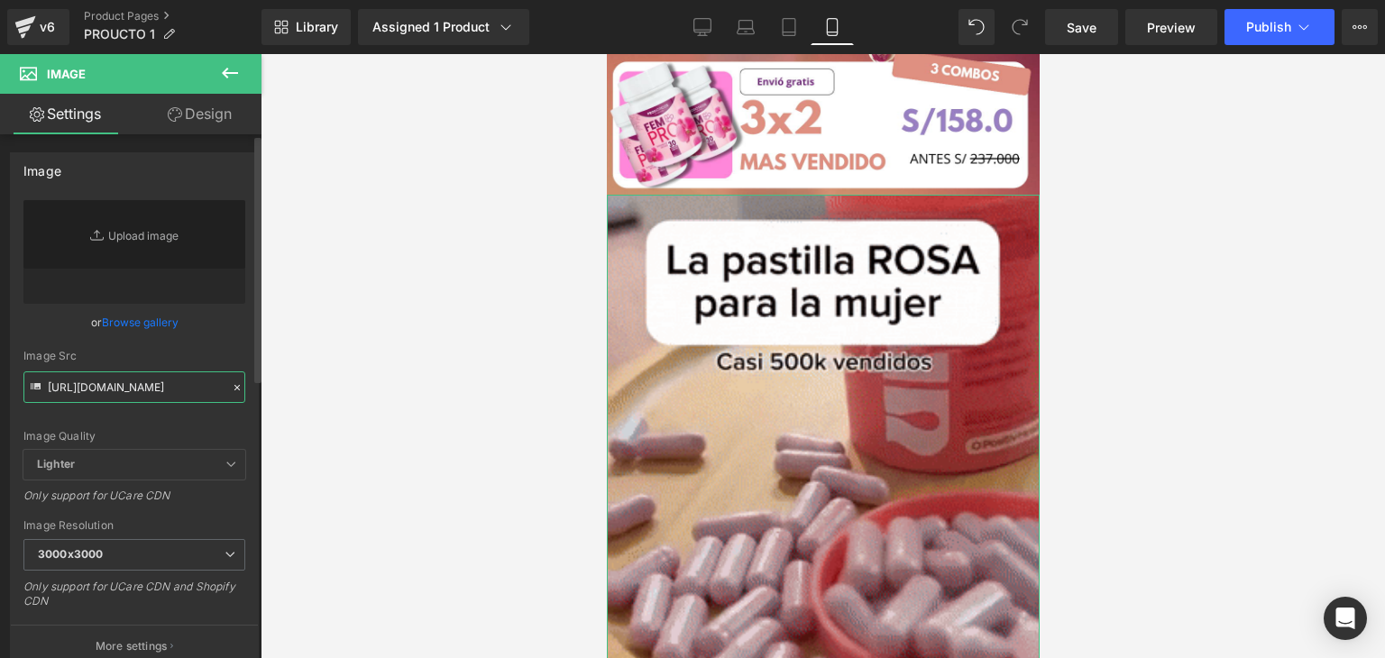
scroll to position [0, 901]
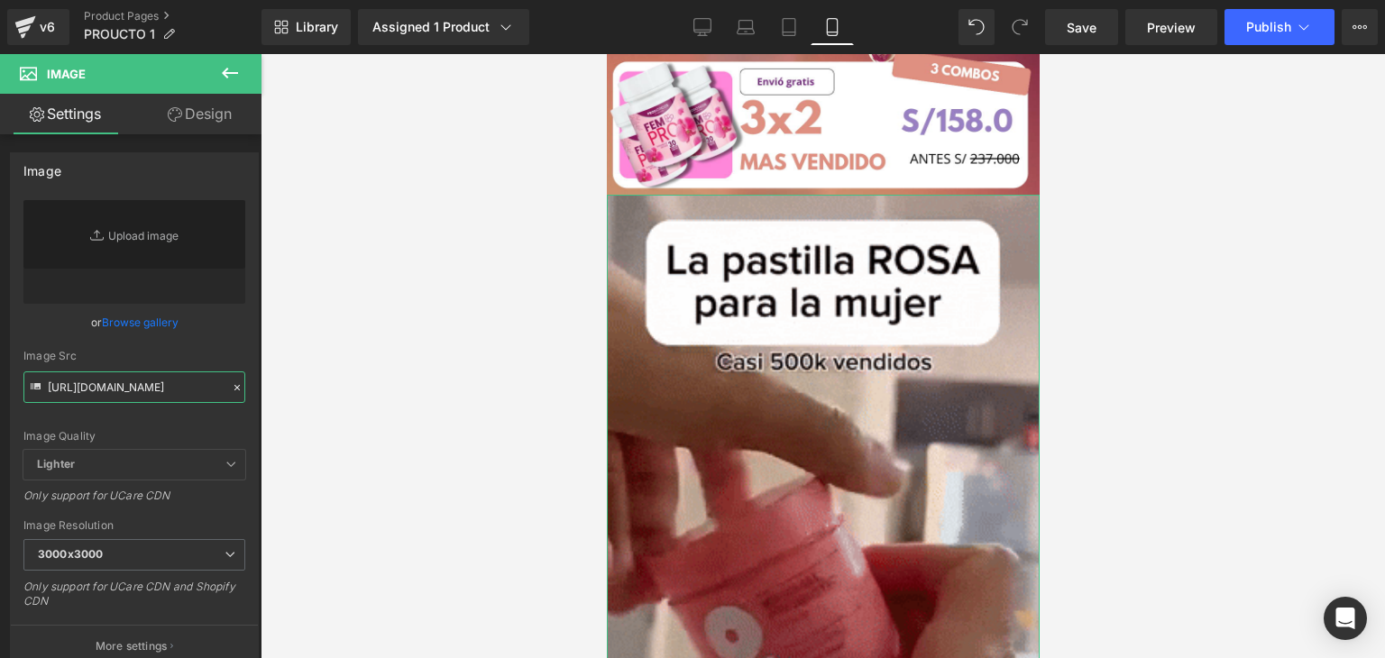
type input "[URL][DOMAIN_NAME]"
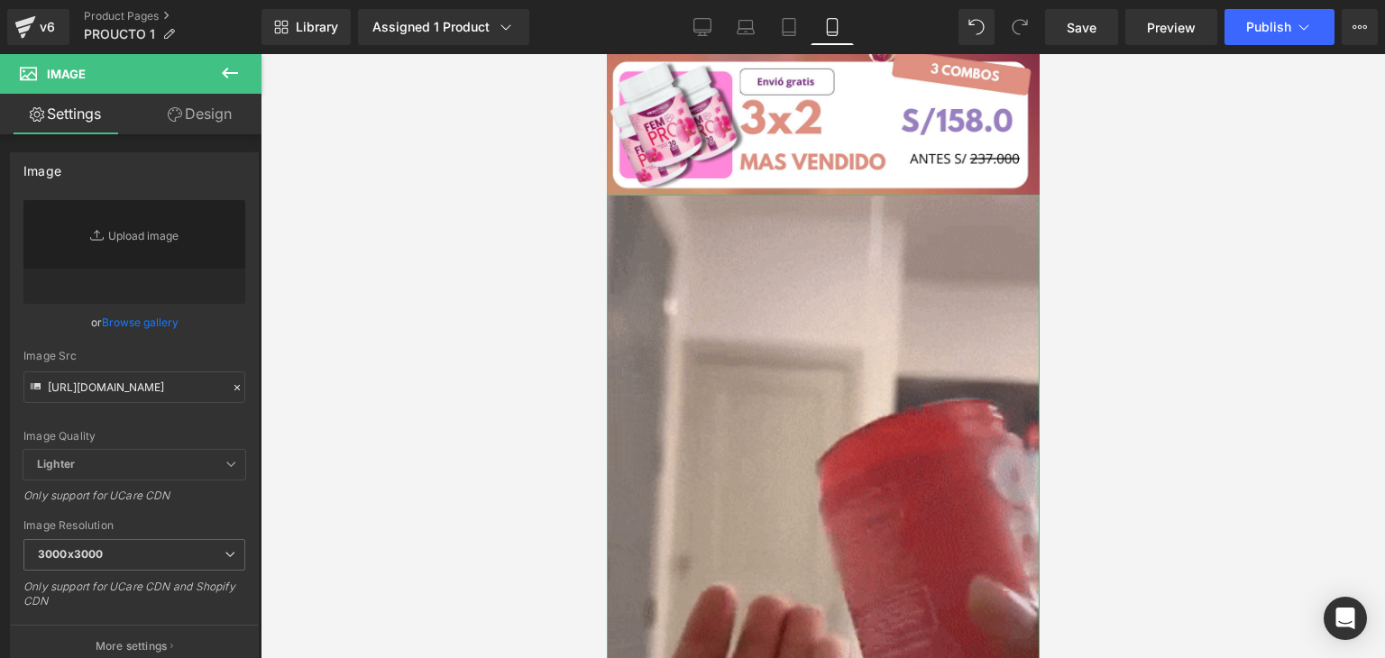
click at [173, 123] on link "Design" at bounding box center [199, 114] width 131 height 41
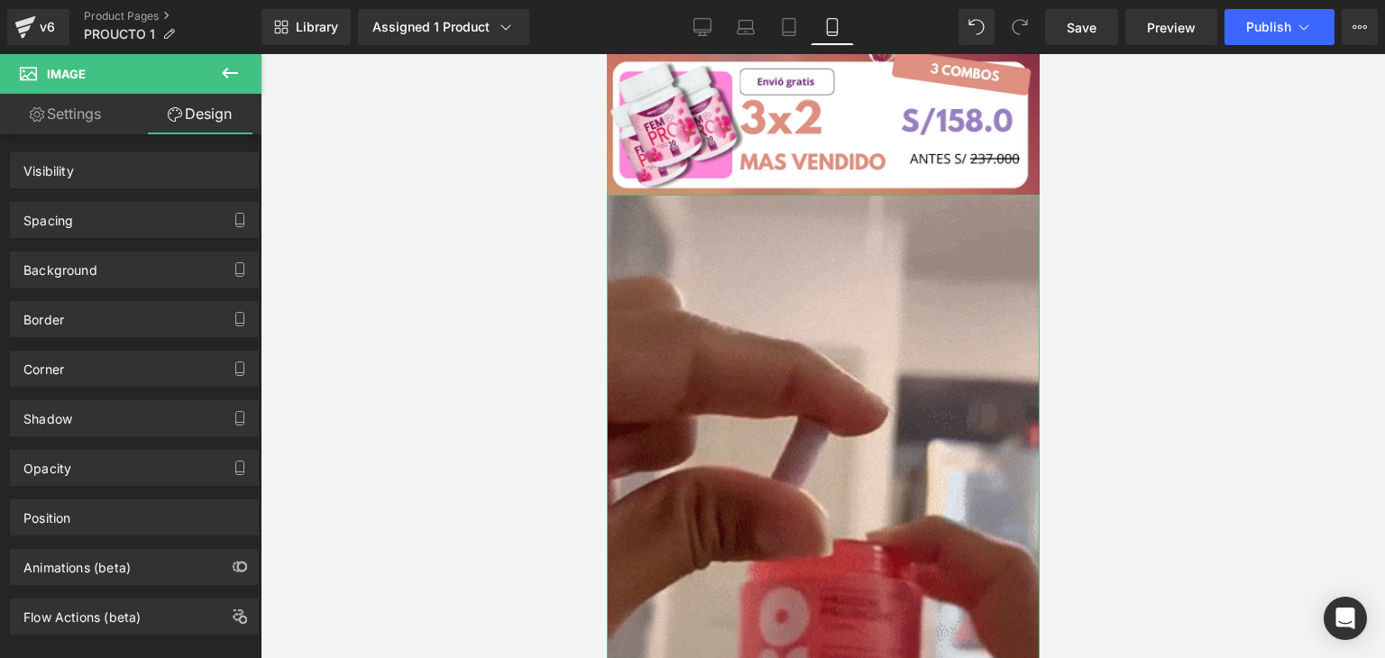
scroll to position [0, 0]
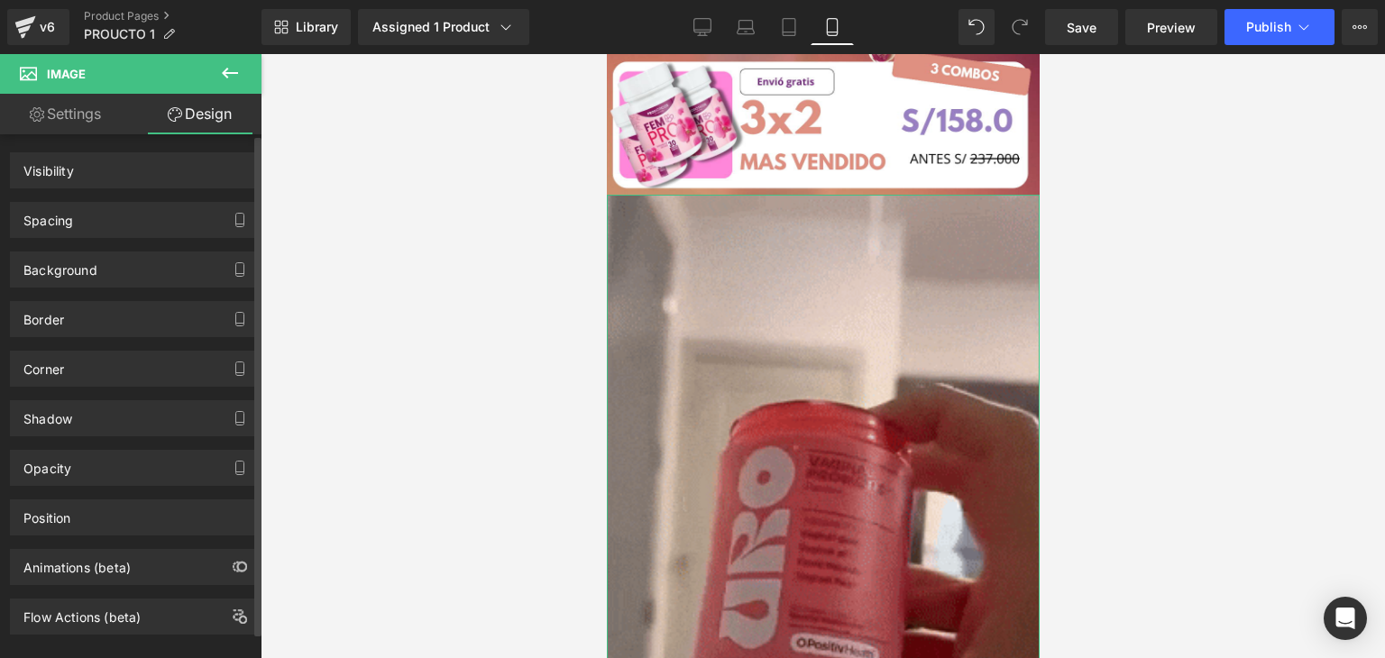
click at [145, 264] on div "Background" at bounding box center [134, 269] width 247 height 34
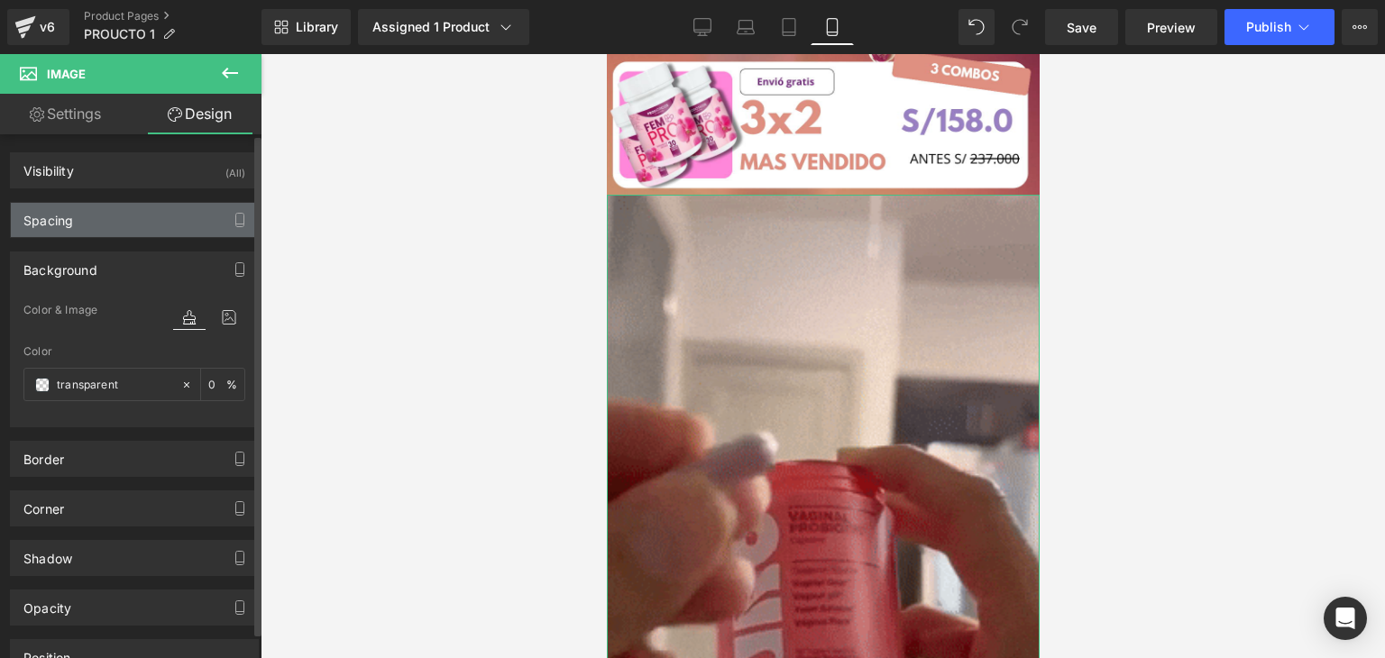
type input "transparent"
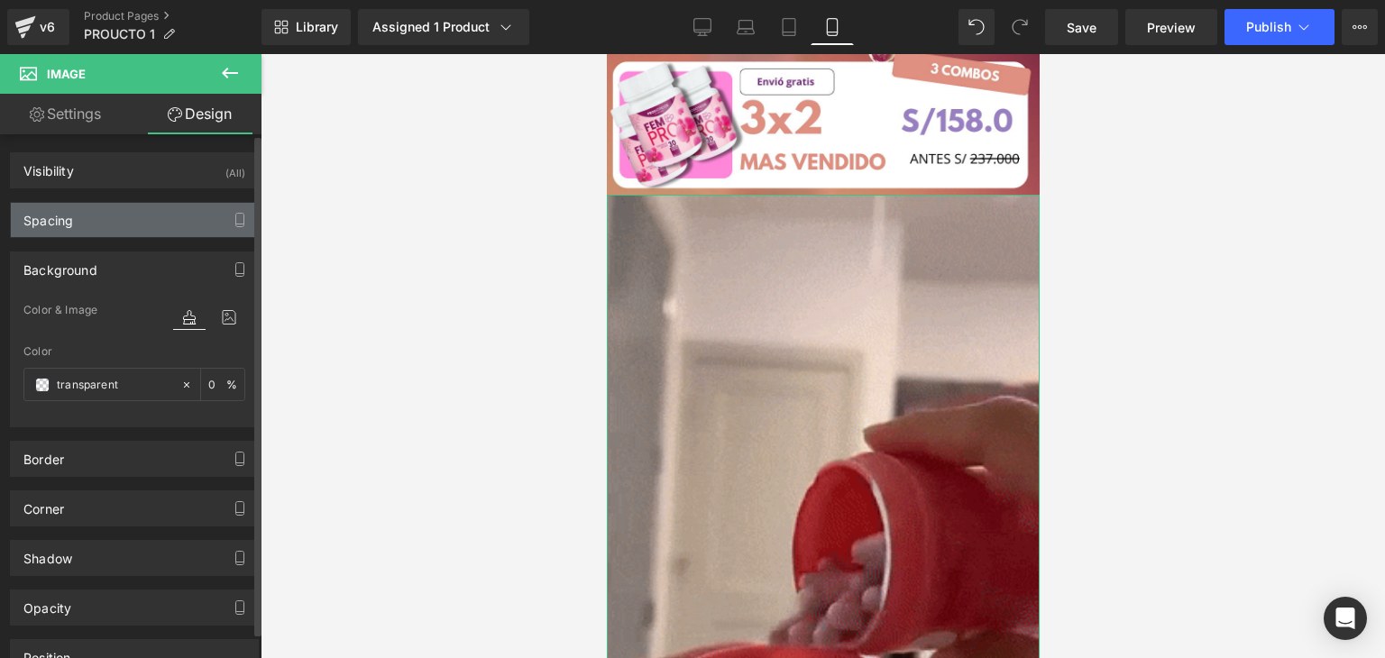
type input "0"
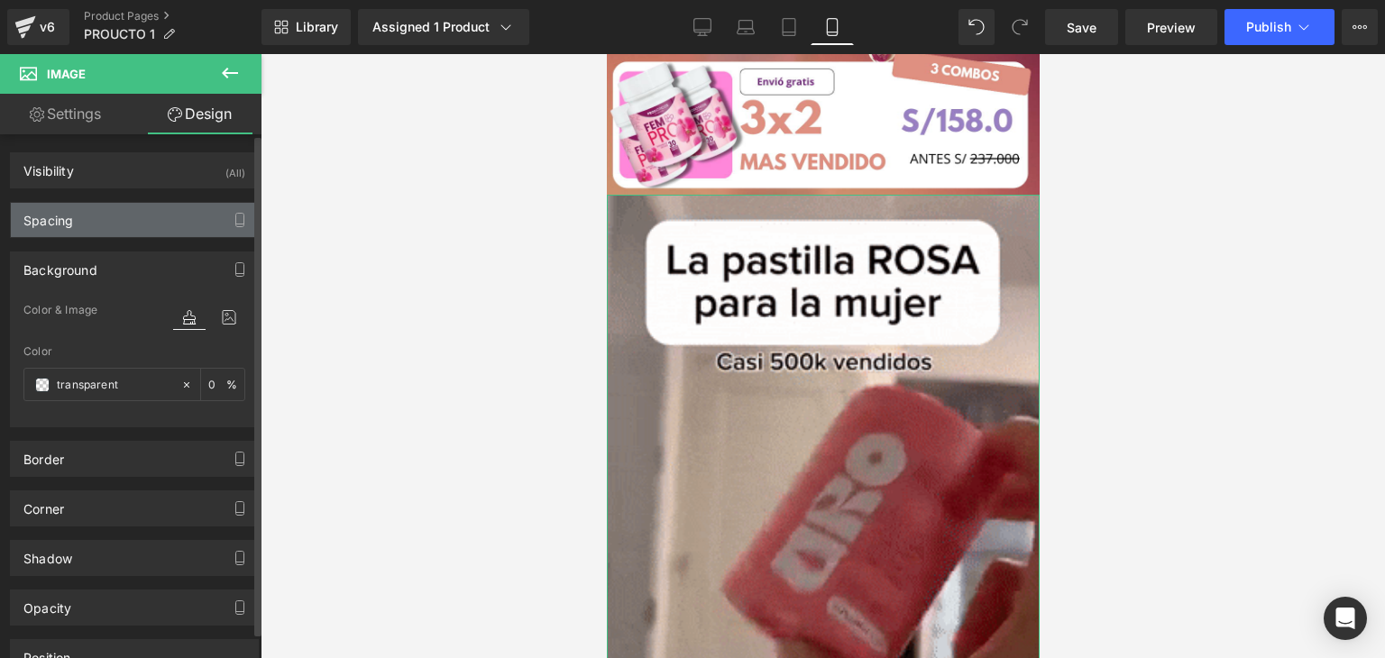
click at [141, 233] on div "Spacing" at bounding box center [134, 220] width 247 height 34
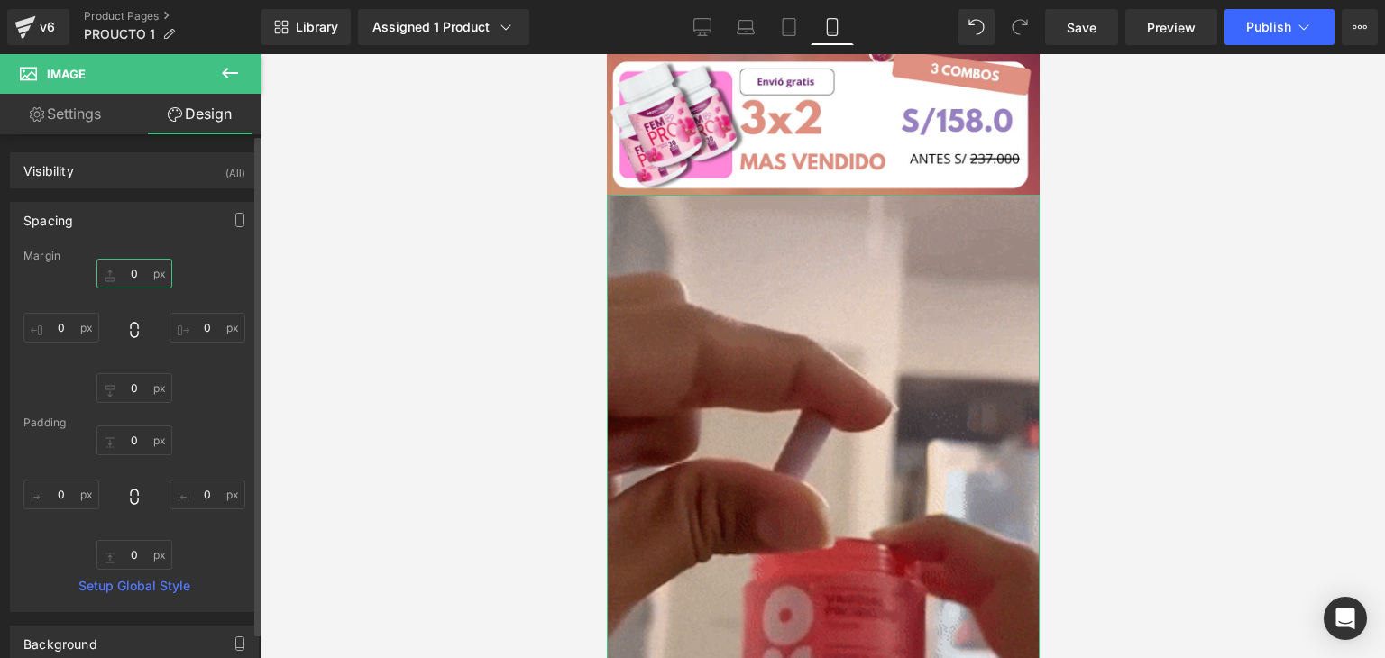
click at [135, 275] on input "0" at bounding box center [134, 274] width 76 height 30
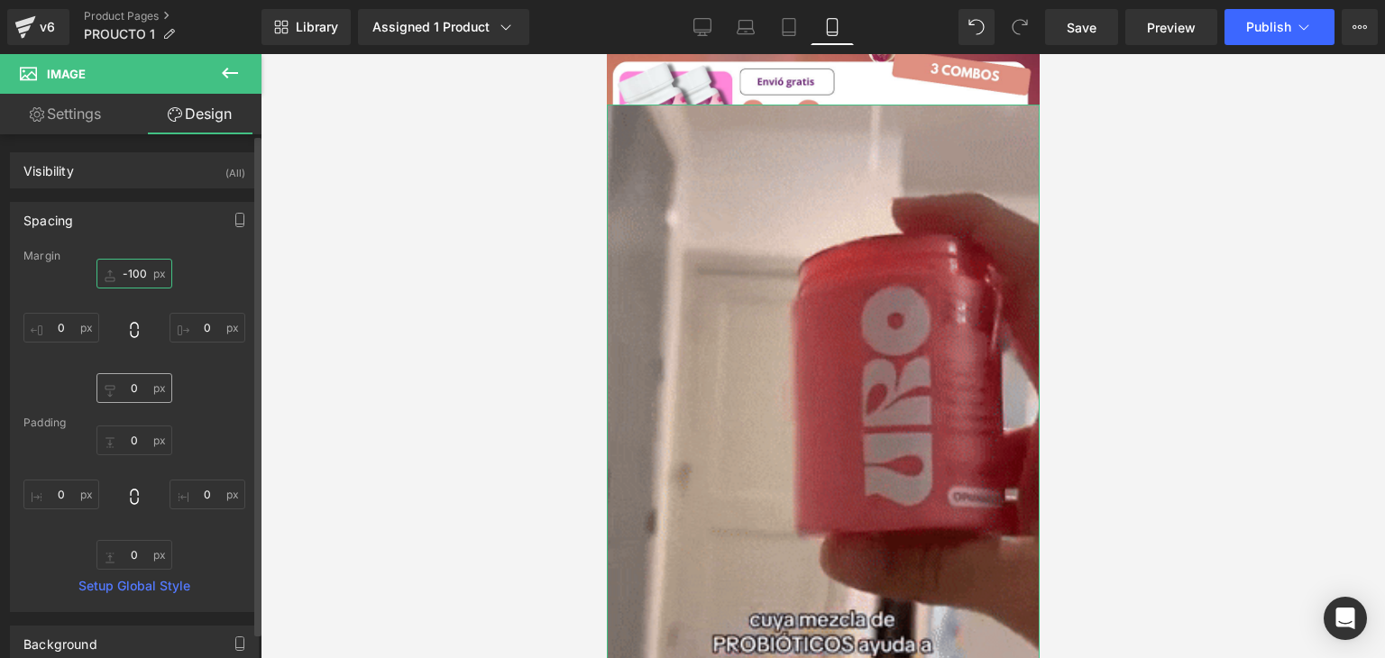
type input "-100"
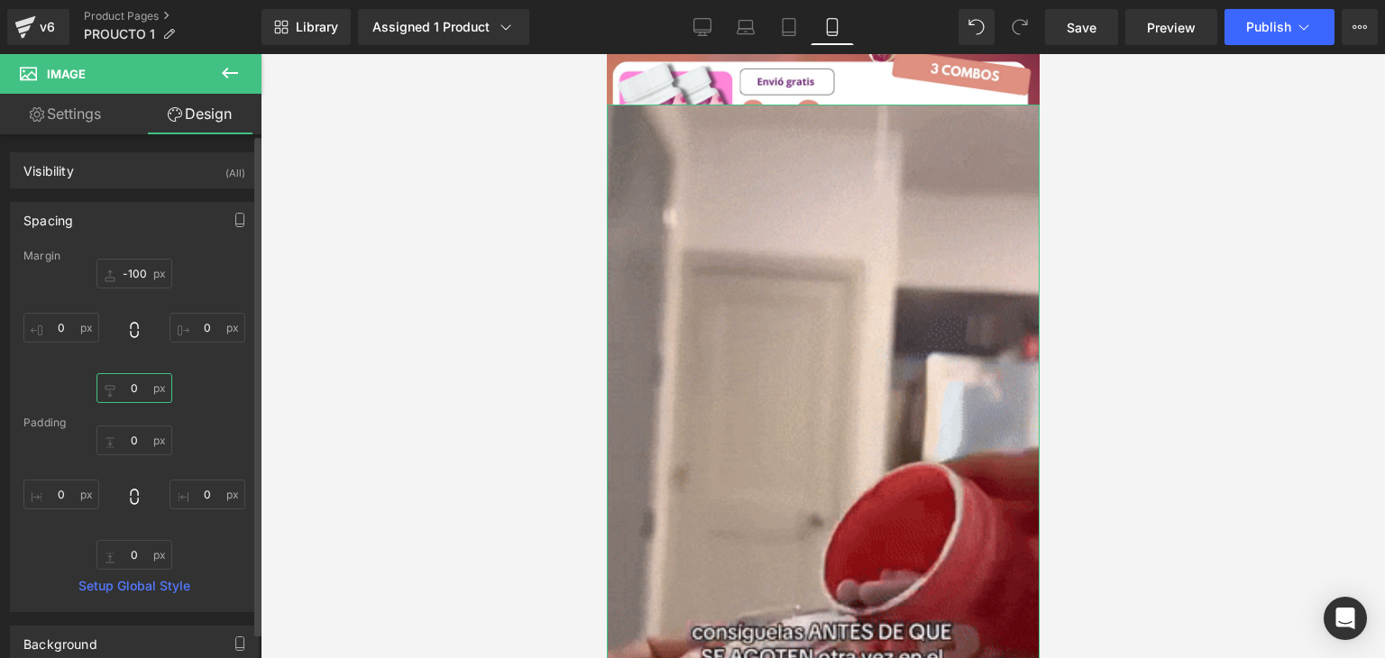
click at [133, 395] on input "0" at bounding box center [134, 388] width 76 height 30
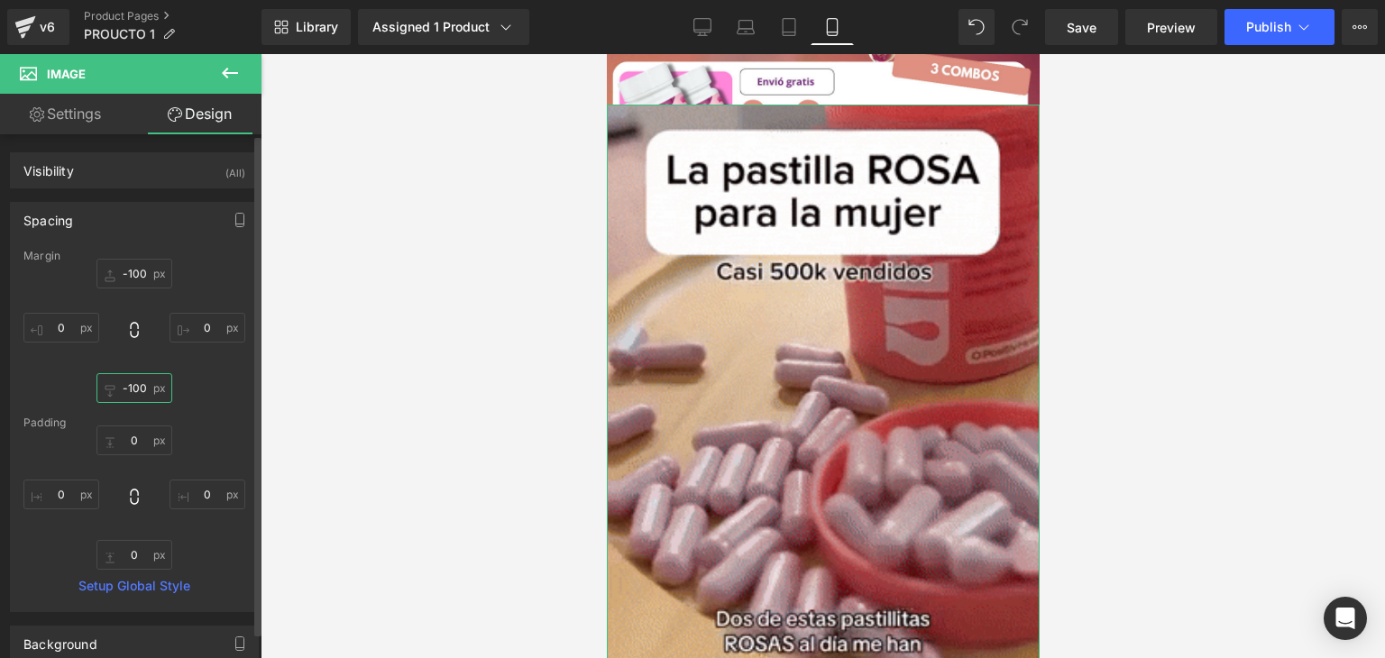
type input "-100"
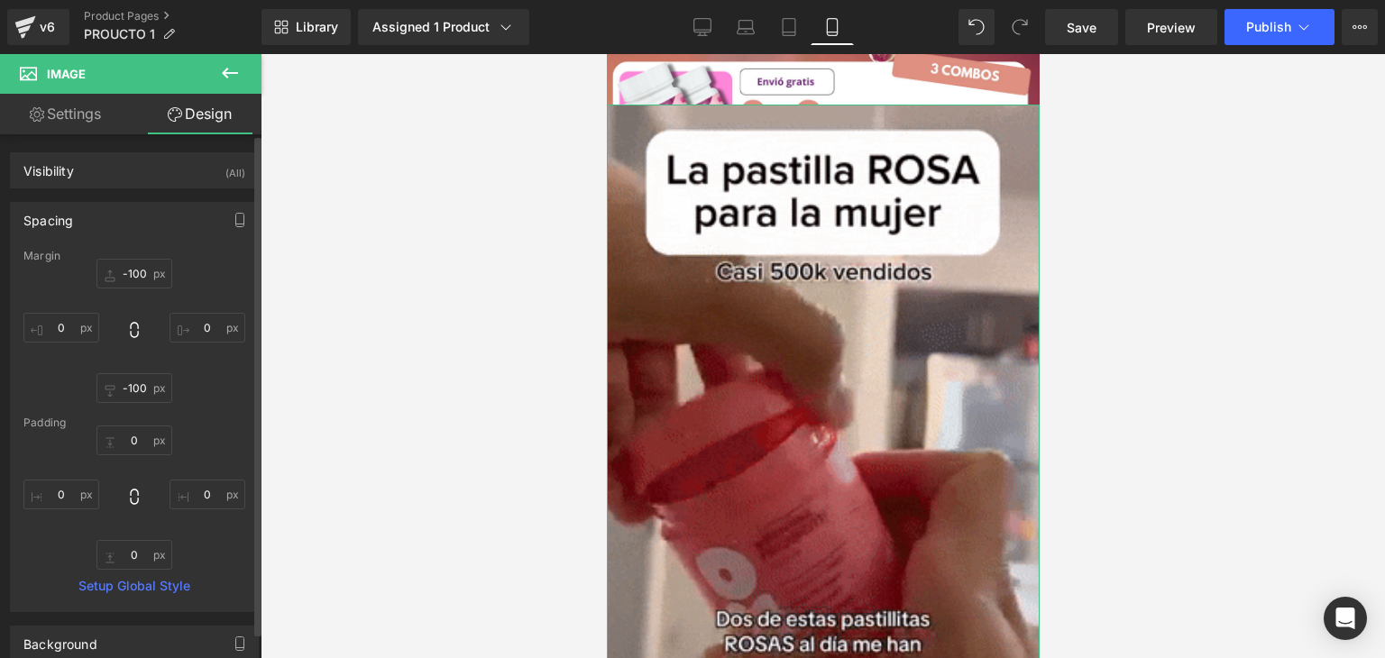
click at [198, 389] on div "-100 -100 0px 0 -100 -100 0px 0" at bounding box center [134, 331] width 222 height 144
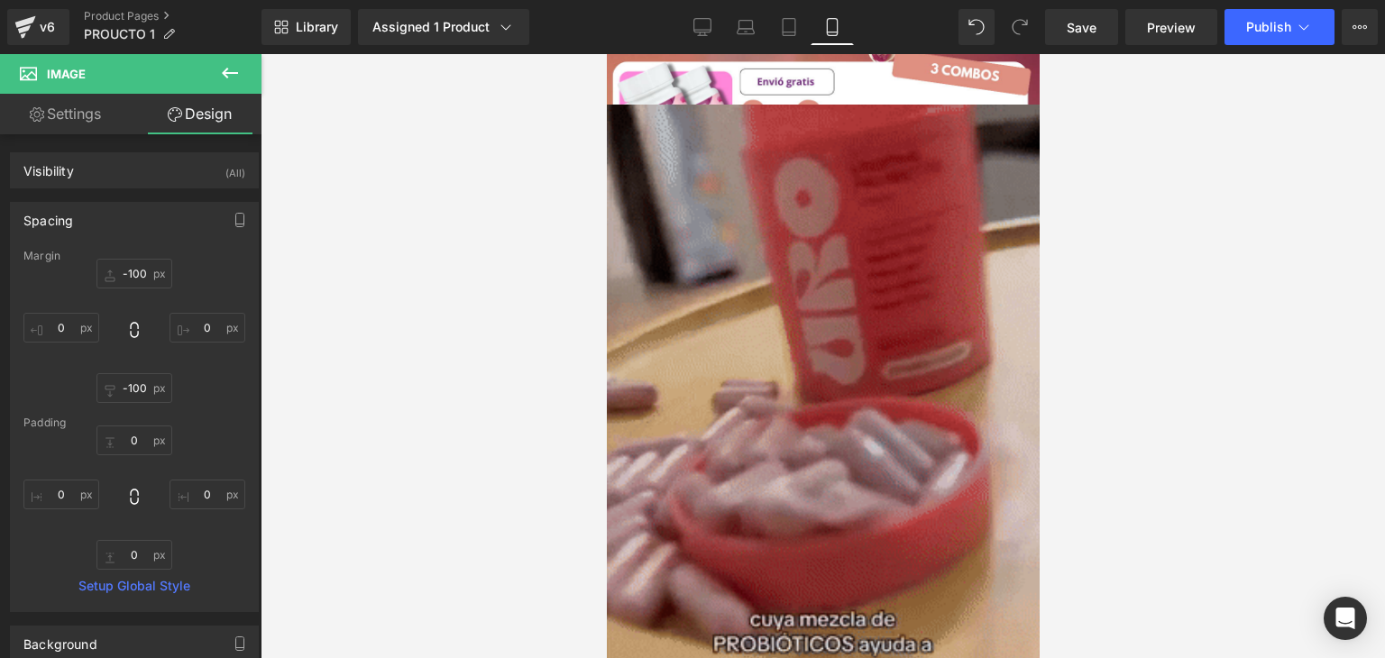
click at [926, 428] on img at bounding box center [822, 501] width 433 height 792
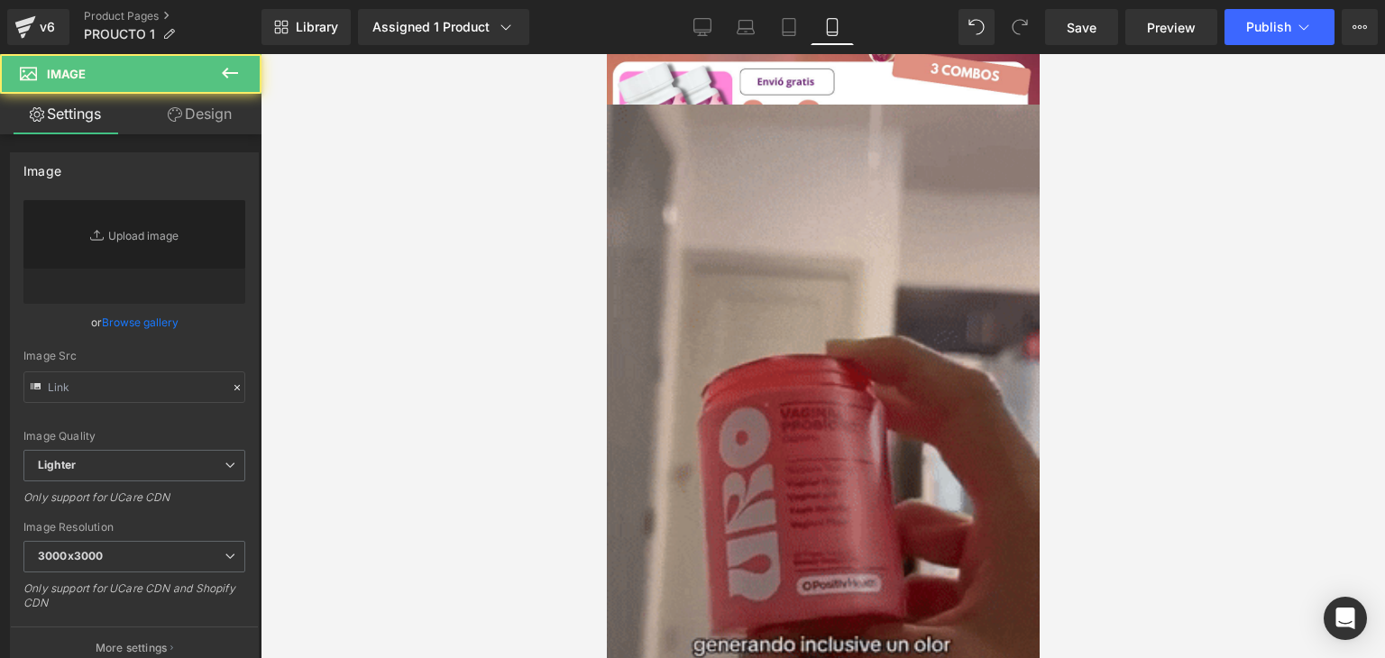
click at [730, 286] on img at bounding box center [822, 501] width 433 height 792
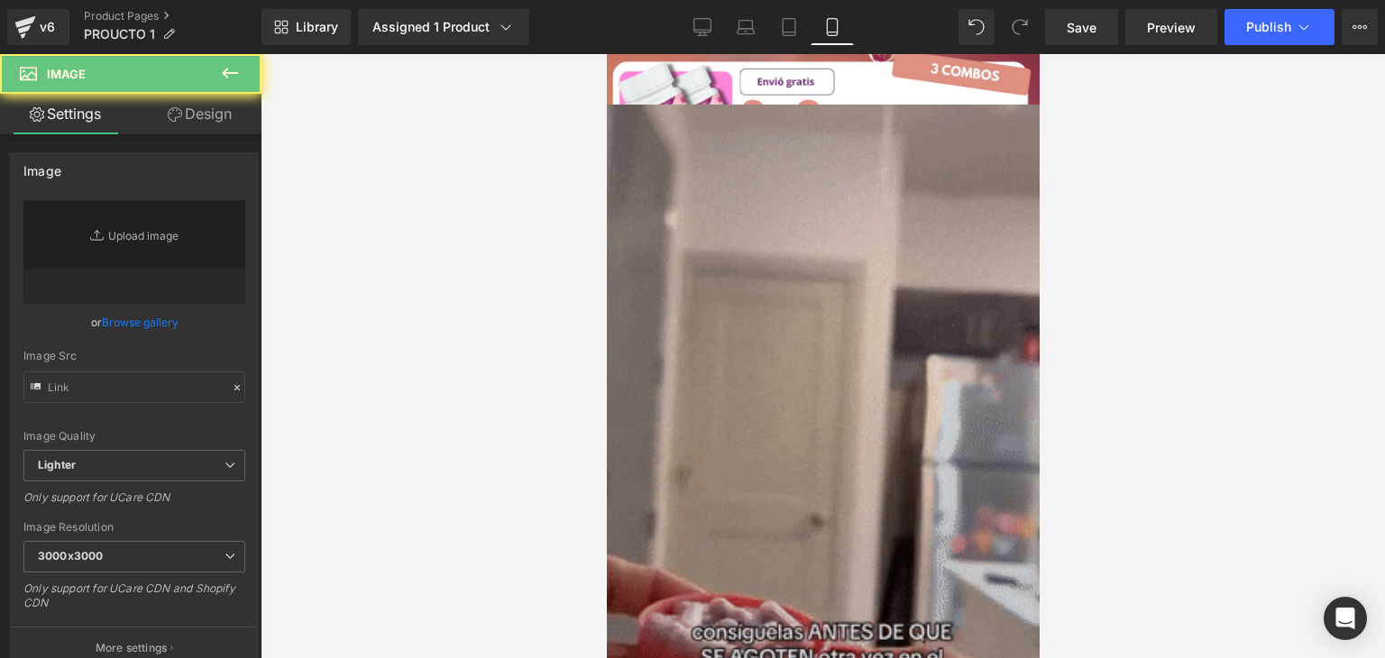
click at [775, 380] on img at bounding box center [822, 501] width 433 height 792
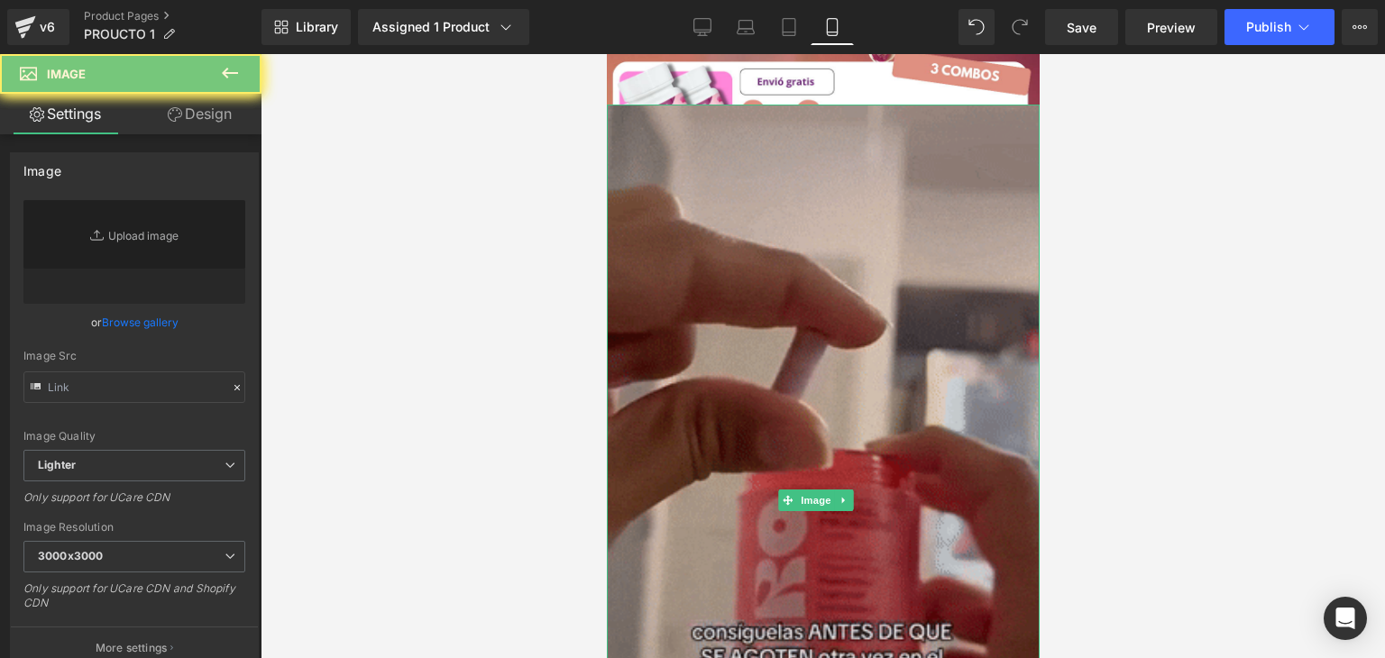
scroll to position [1660, 0]
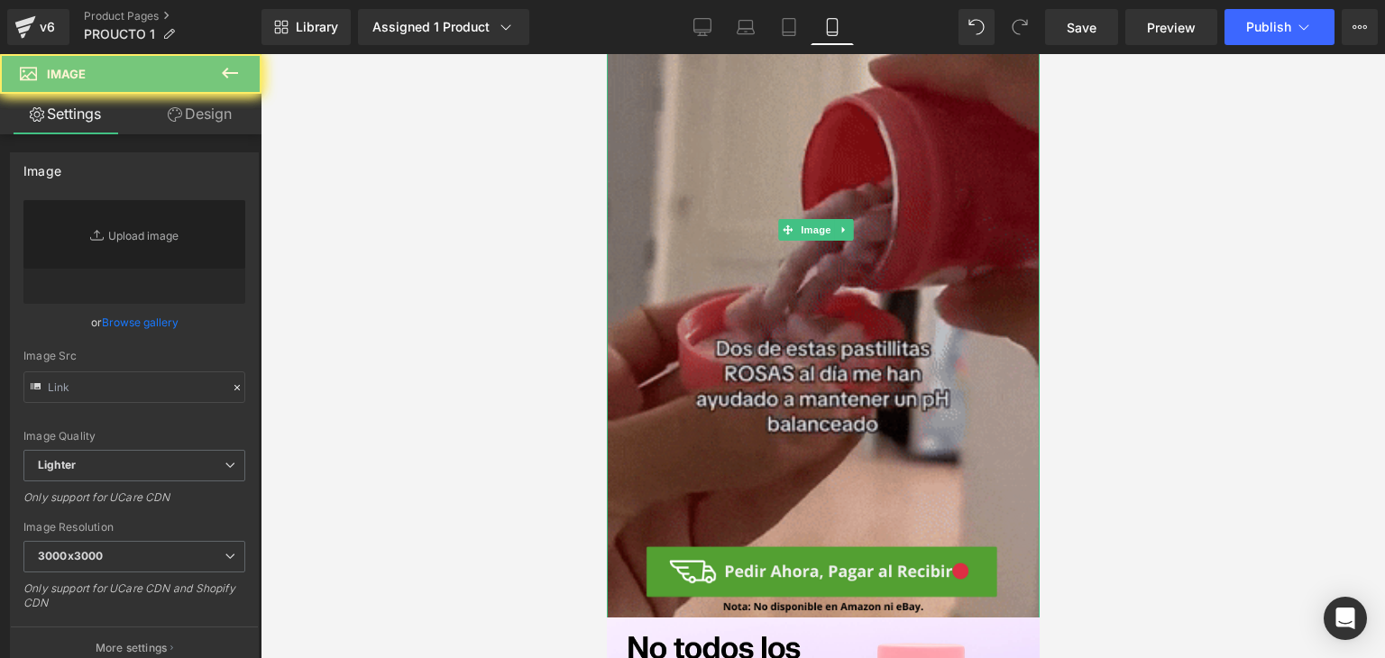
click at [719, 261] on img at bounding box center [822, 230] width 433 height 792
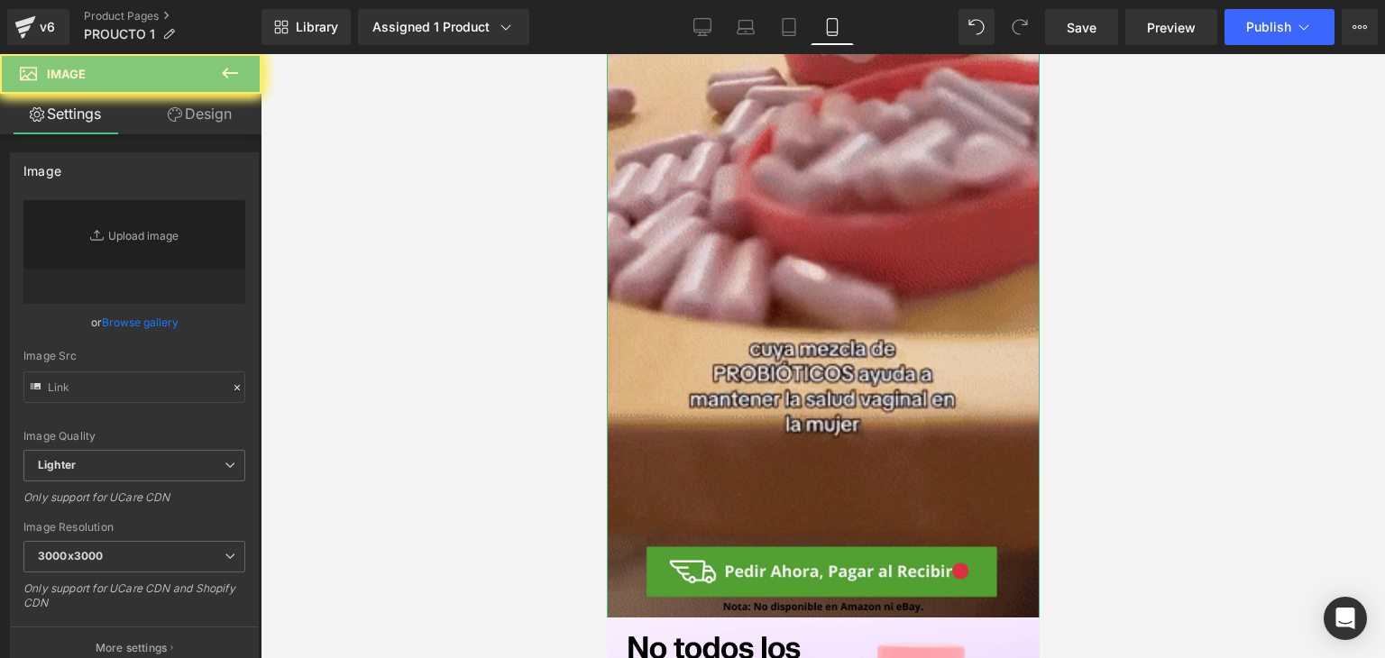
click at [188, 118] on link "Design" at bounding box center [199, 114] width 131 height 41
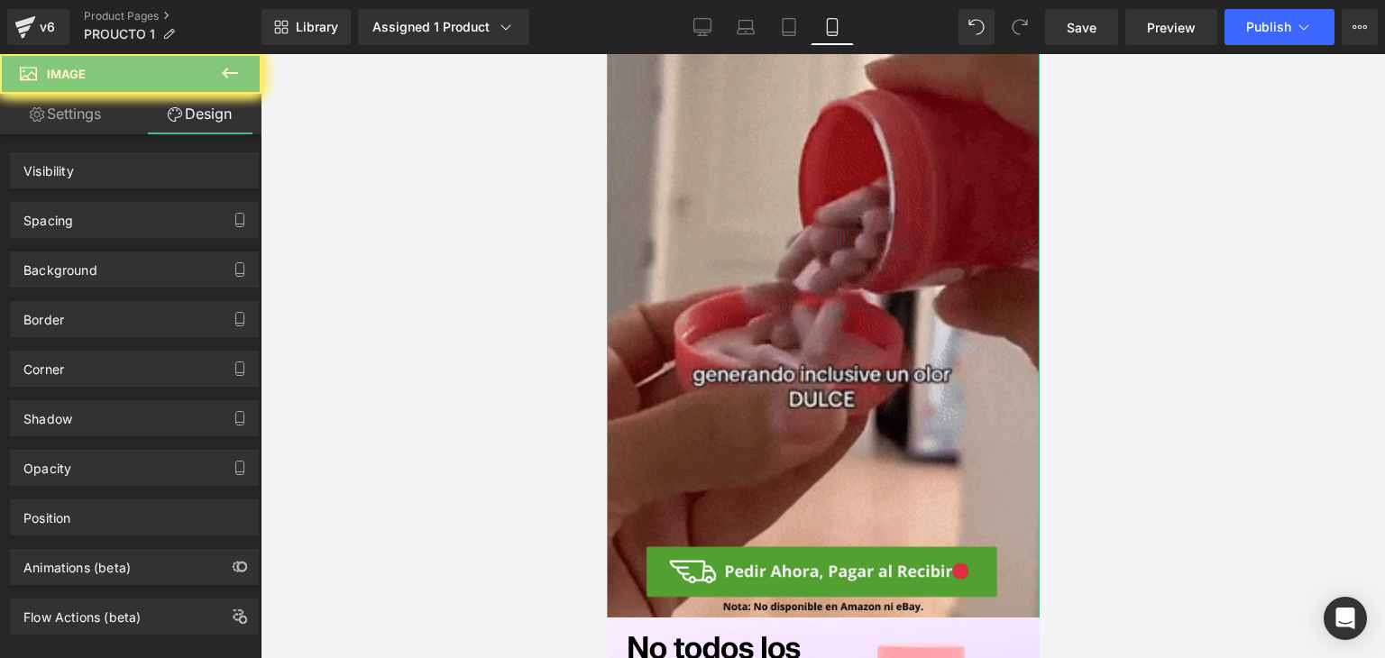
click at [91, 119] on link "Settings" at bounding box center [65, 114] width 131 height 41
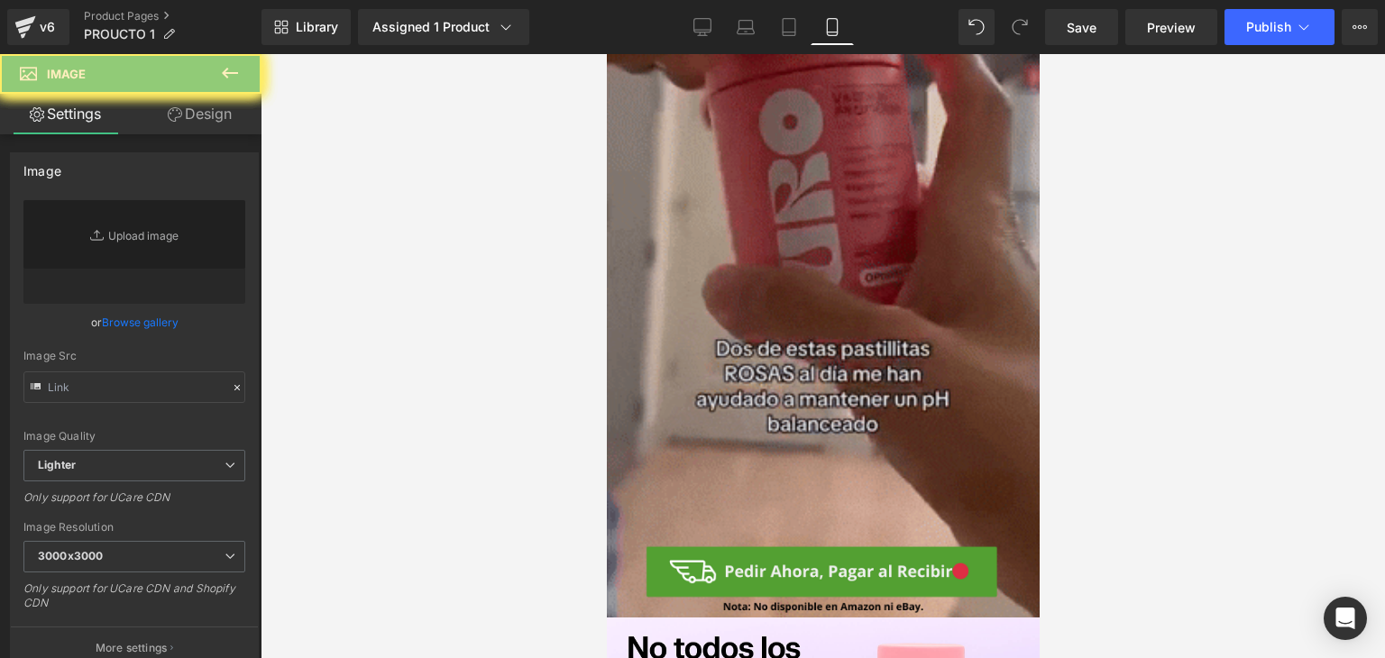
click at [674, 232] on img at bounding box center [822, 230] width 433 height 792
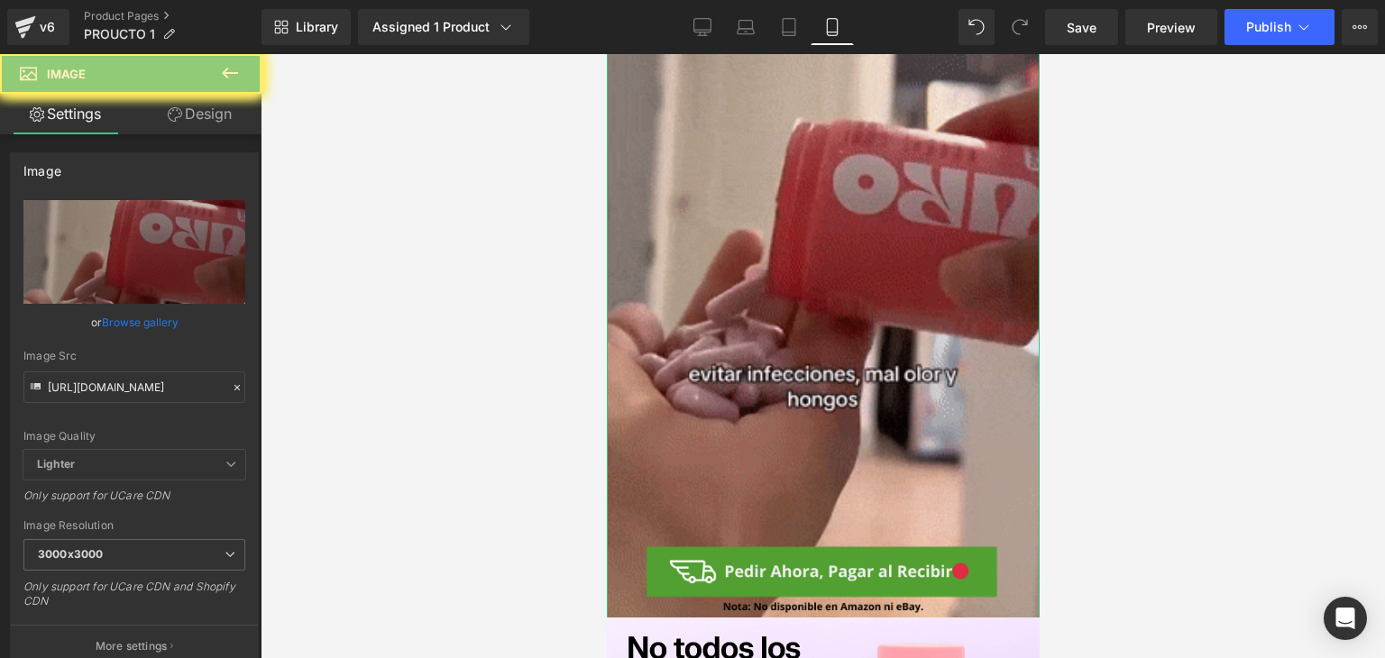
click at [182, 125] on link "Design" at bounding box center [199, 114] width 131 height 41
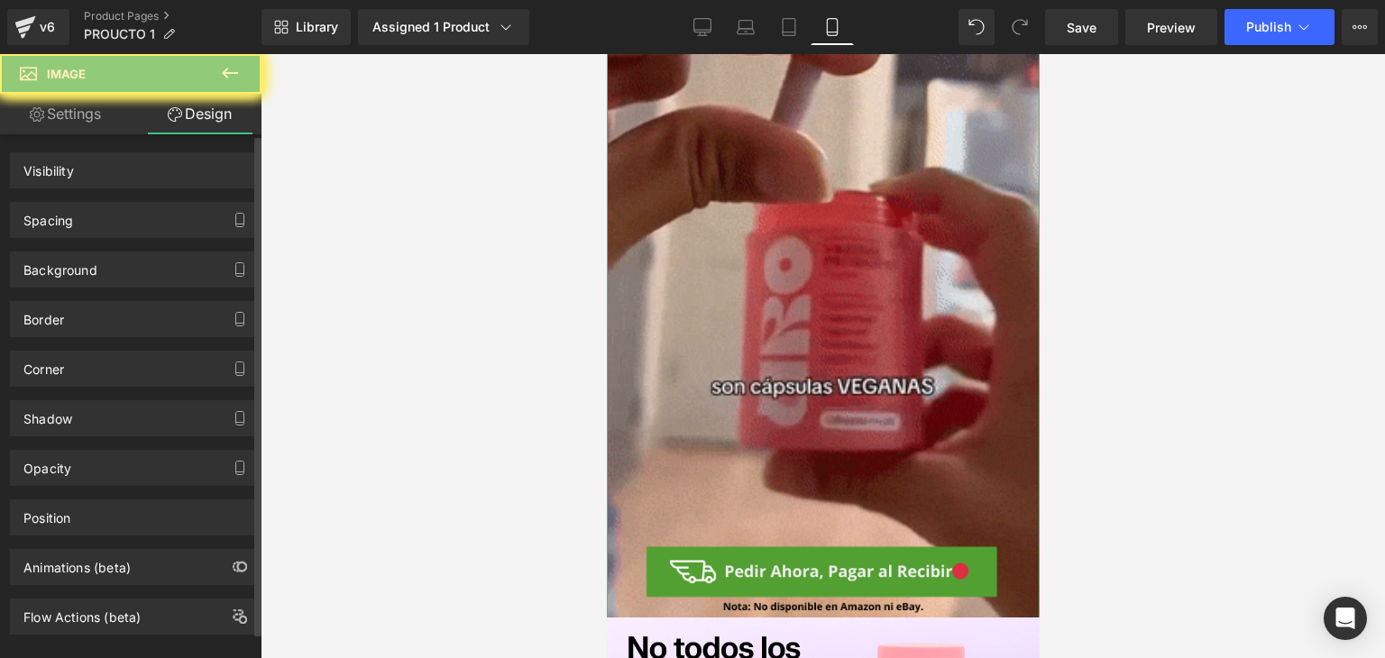
click at [136, 222] on div "Spacing" at bounding box center [134, 220] width 247 height 34
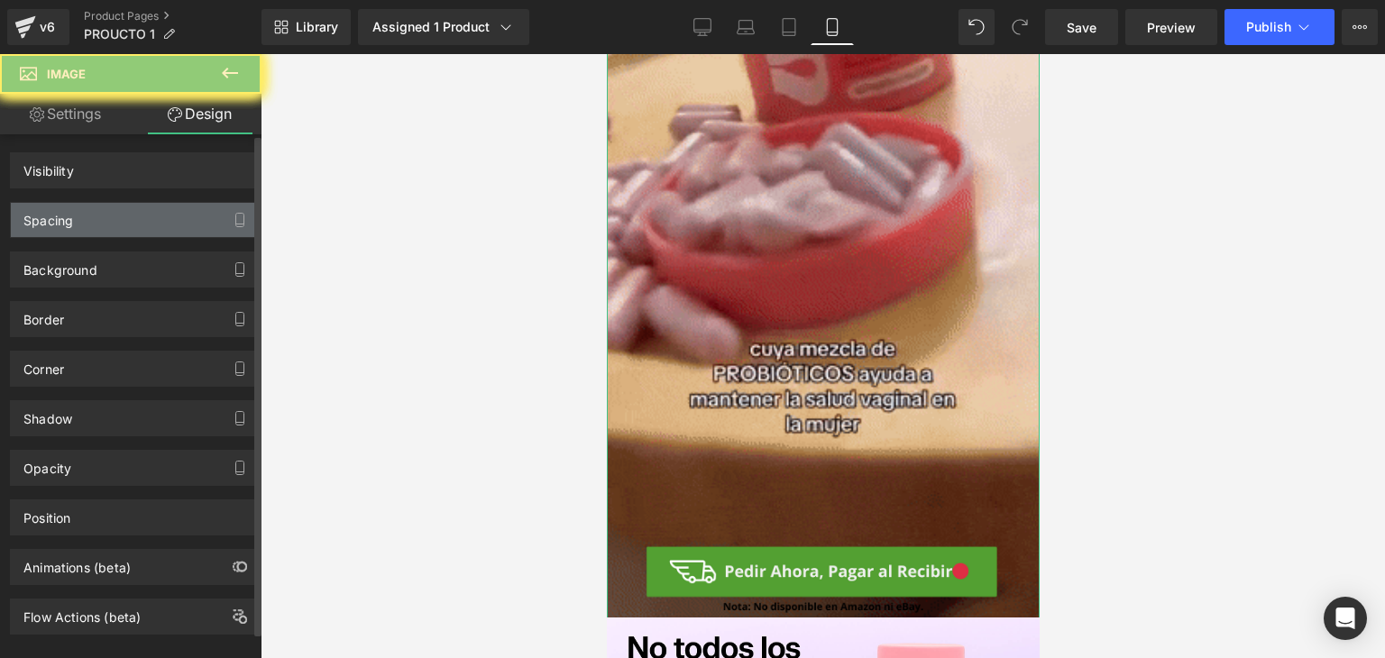
click at [137, 235] on div "Spacing" at bounding box center [134, 220] width 247 height 34
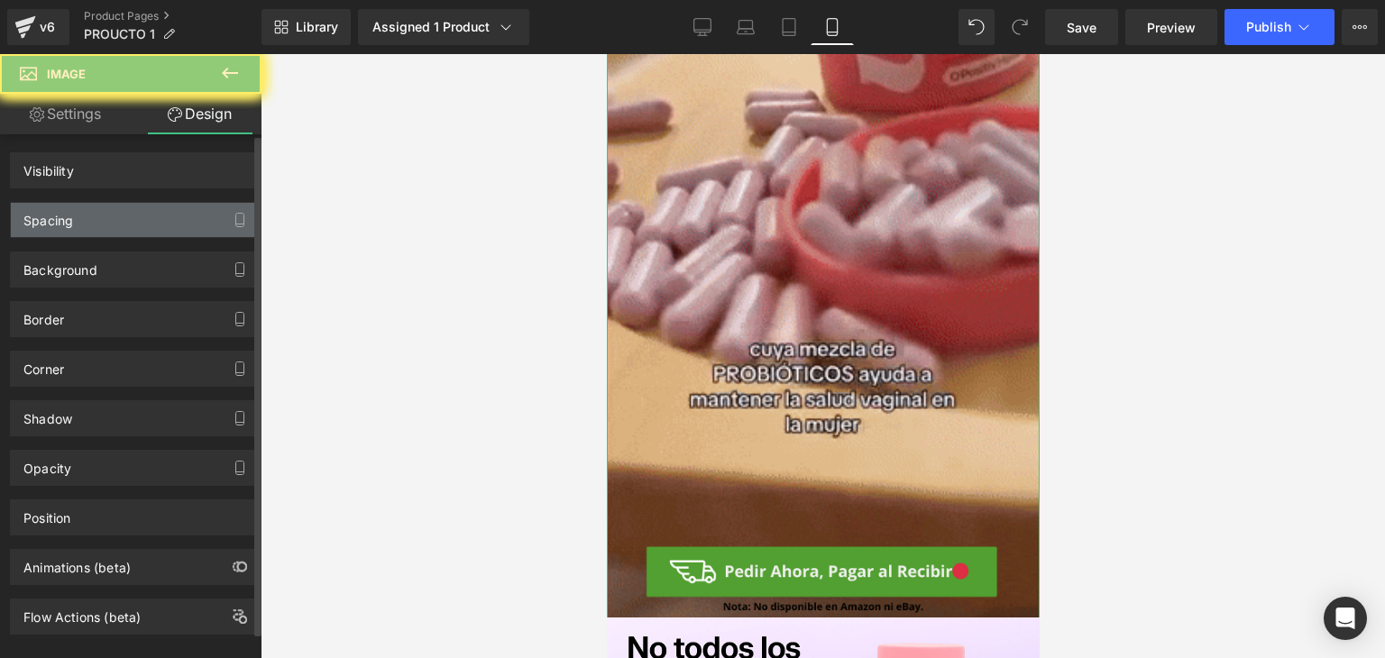
click at [139, 230] on div "Spacing" at bounding box center [134, 220] width 247 height 34
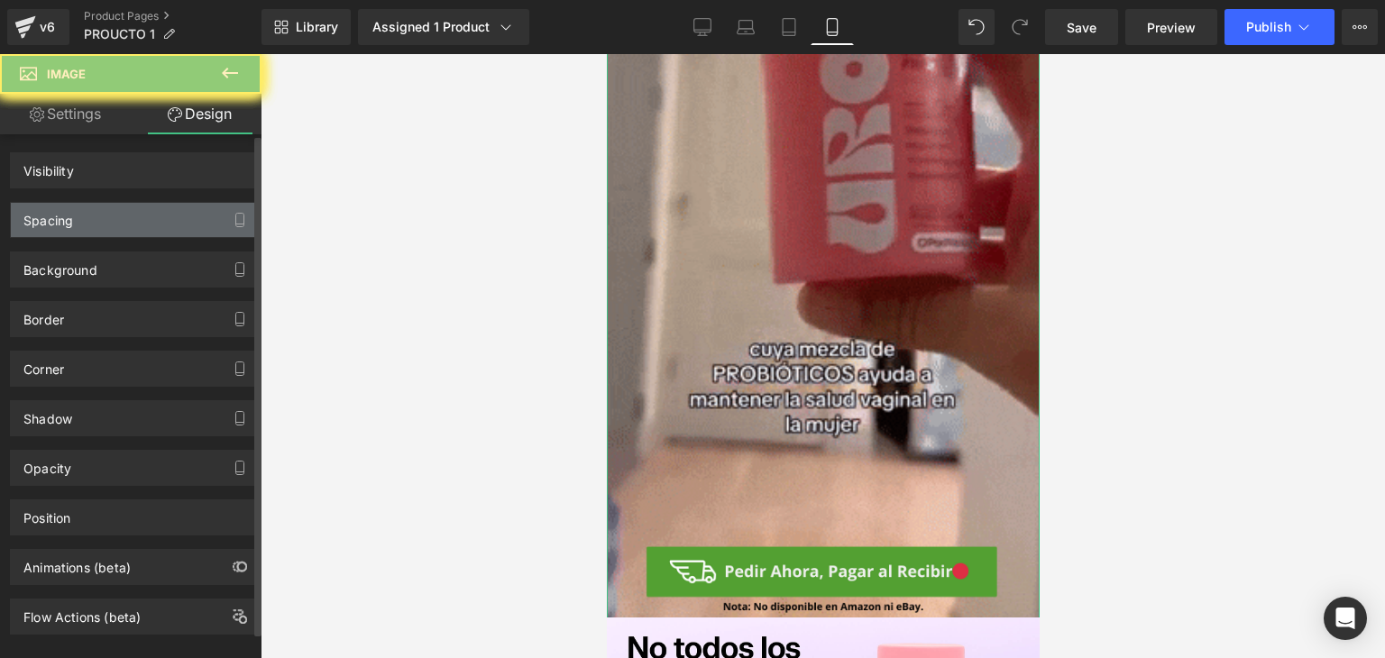
click at [142, 228] on div "Spacing" at bounding box center [134, 220] width 247 height 34
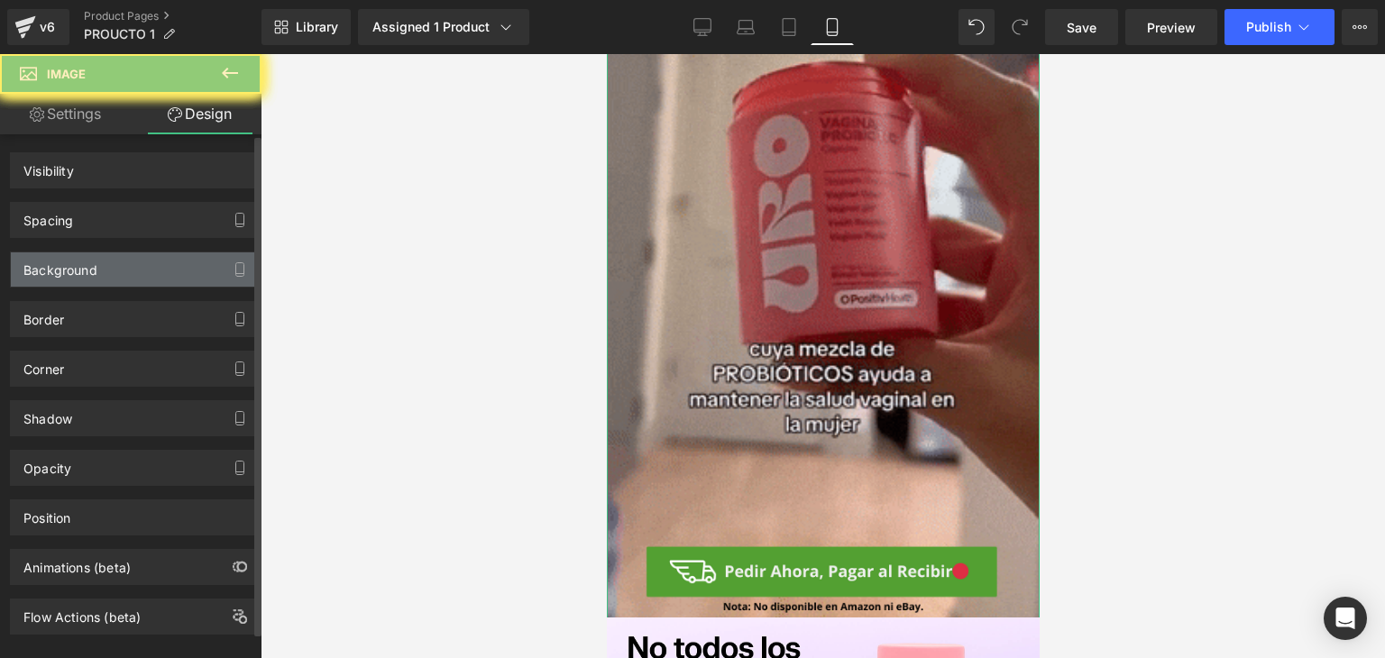
click at [142, 267] on div "Background" at bounding box center [134, 269] width 247 height 34
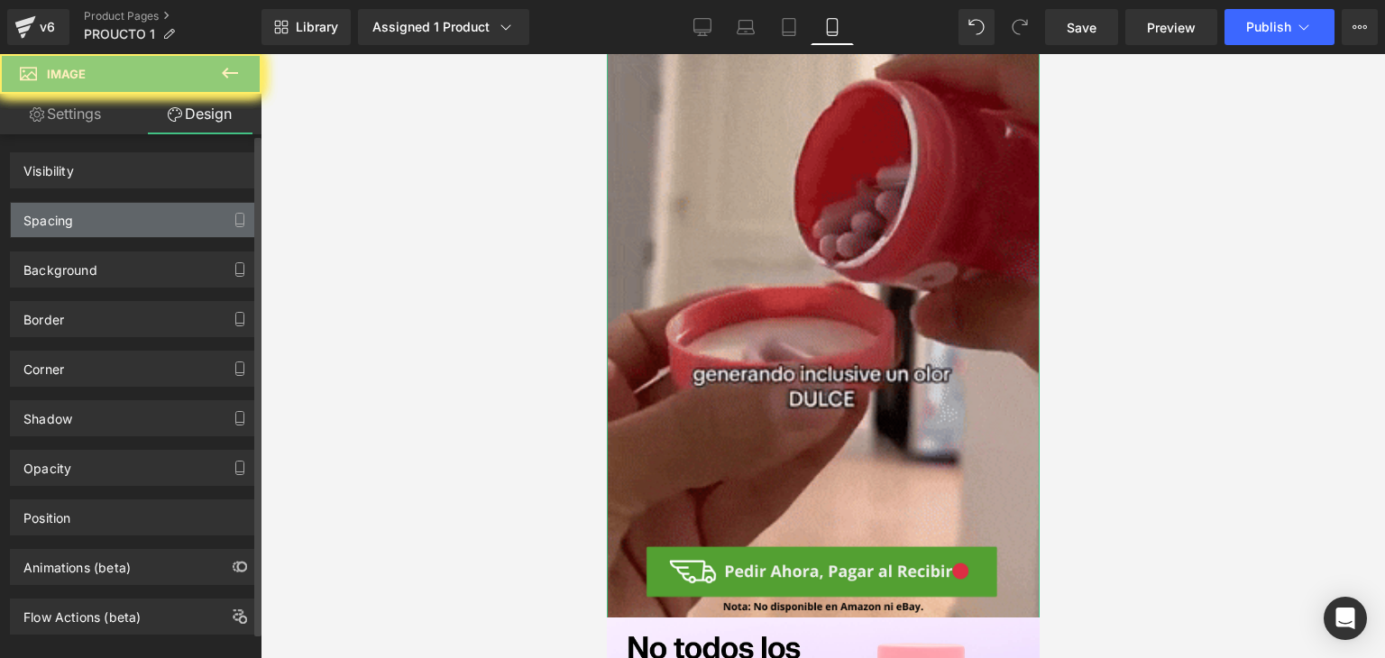
click at [137, 233] on div "Spacing" at bounding box center [134, 220] width 247 height 34
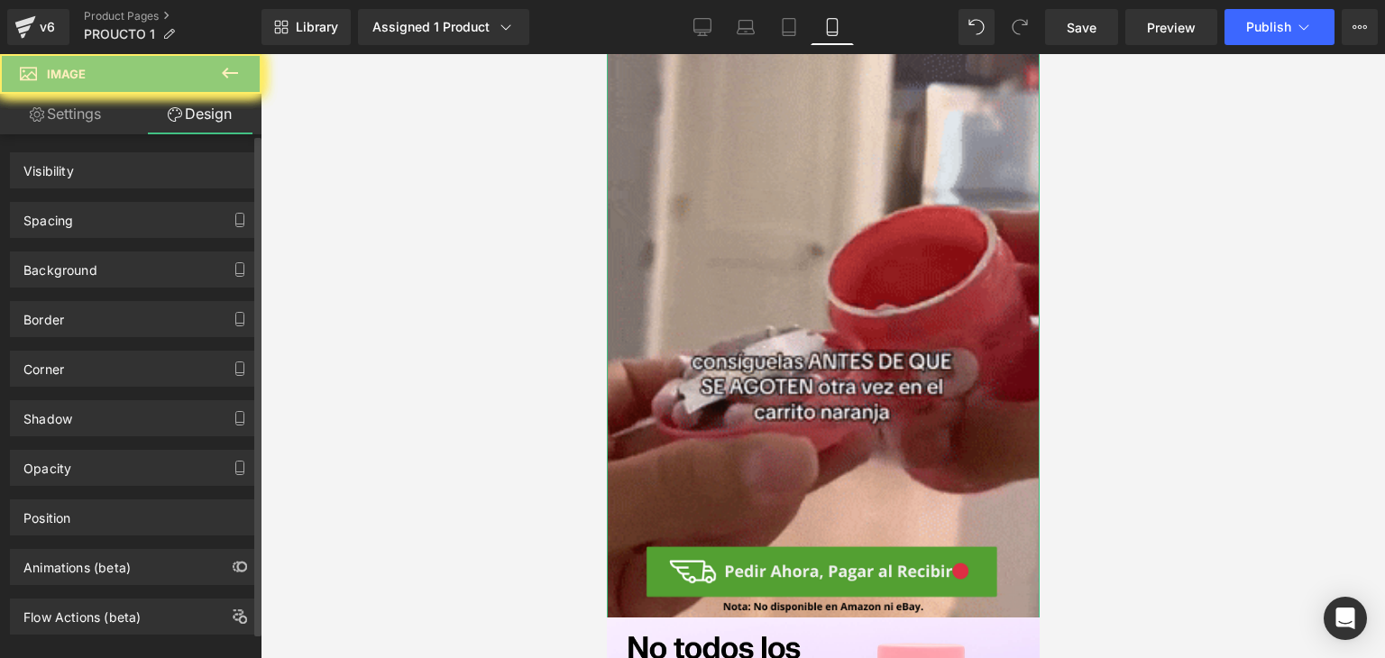
click at [141, 188] on div "Spacing [GEOGRAPHIC_DATA] [GEOGRAPHIC_DATA]" at bounding box center [135, 213] width 270 height 50
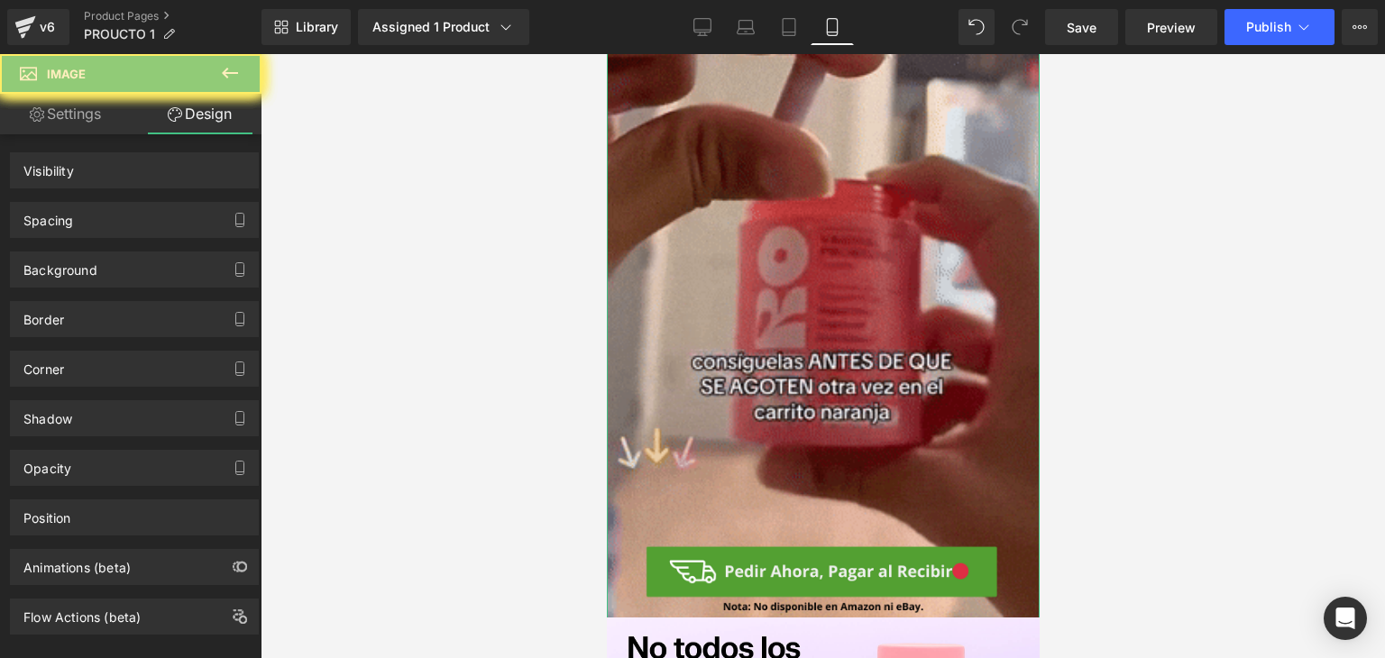
click at [87, 118] on link "Settings" at bounding box center [65, 114] width 131 height 41
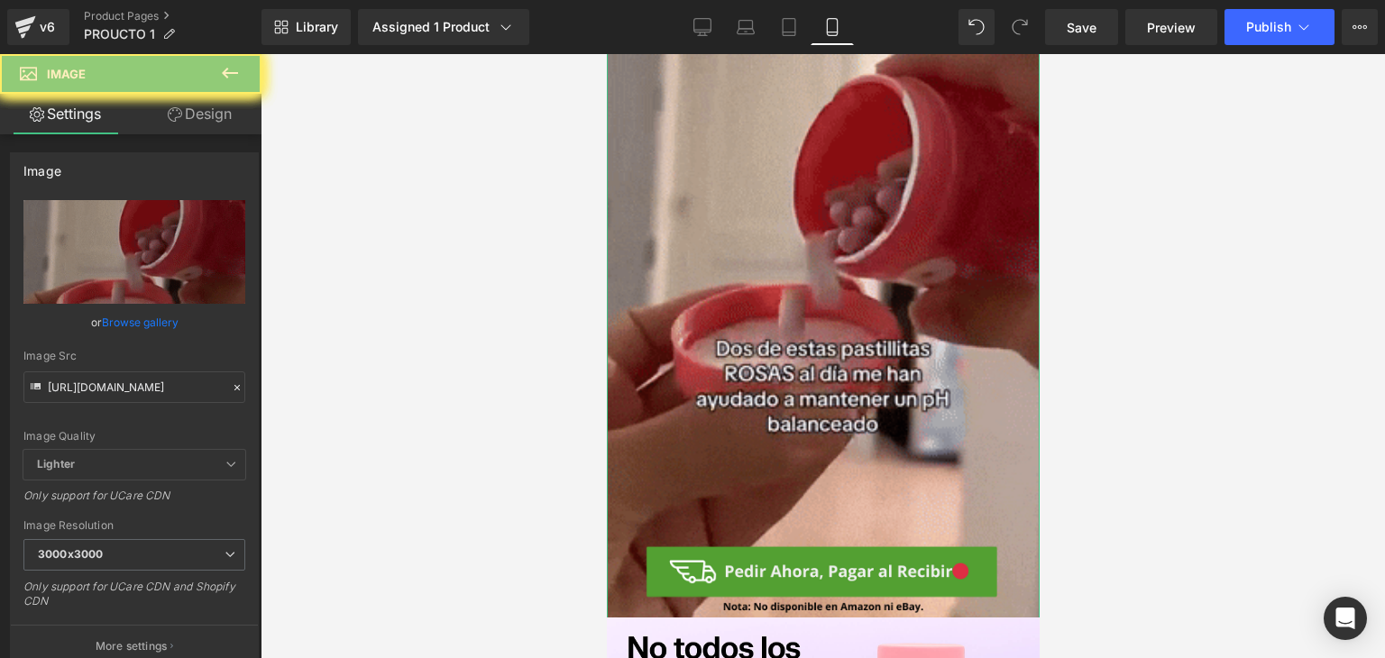
click at [180, 117] on link "Design" at bounding box center [199, 114] width 131 height 41
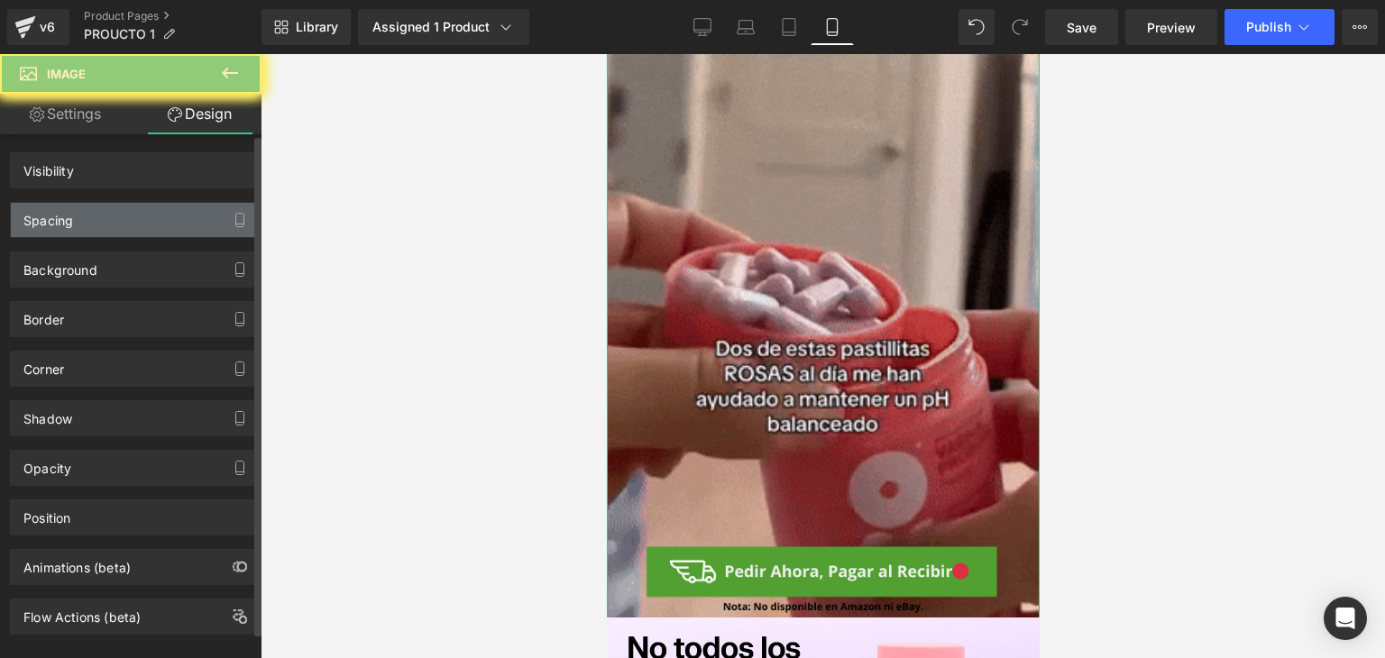
click at [123, 225] on div "Spacing" at bounding box center [134, 220] width 247 height 34
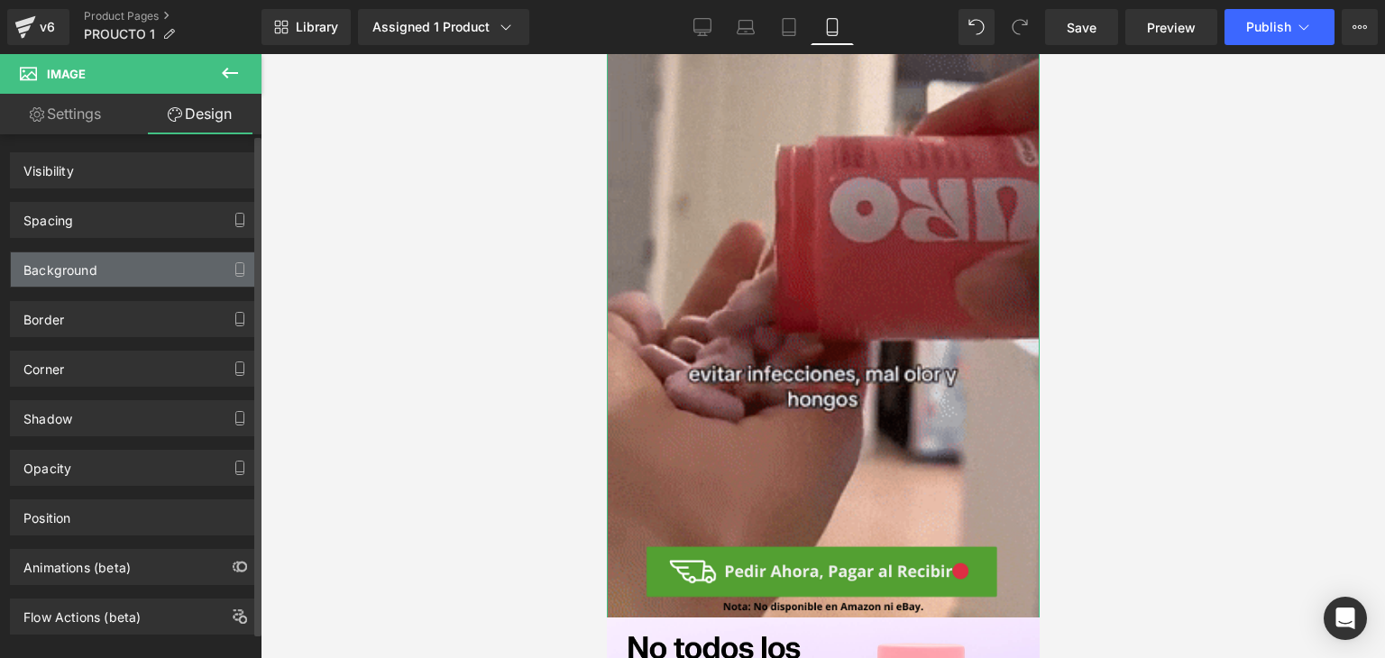
click at [132, 263] on div "Background" at bounding box center [134, 269] width 247 height 34
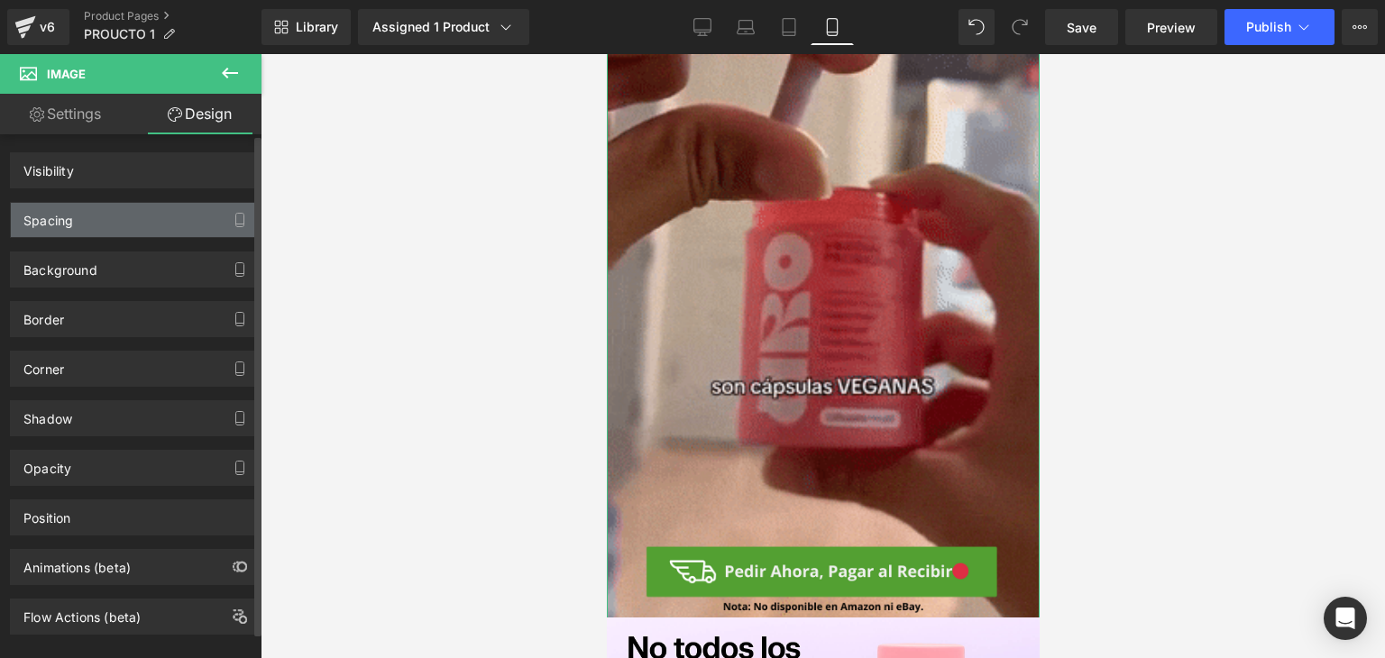
click at [140, 226] on div "Spacing" at bounding box center [134, 220] width 247 height 34
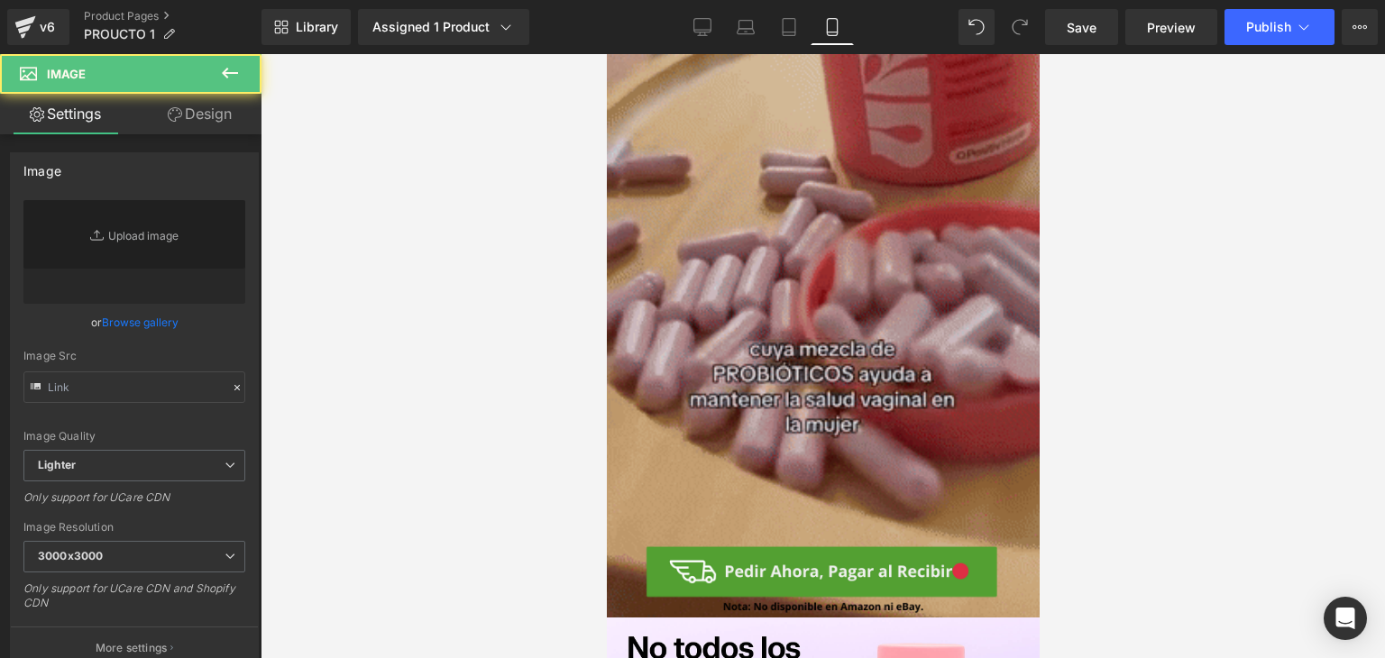
click at [825, 221] on img at bounding box center [822, 230] width 433 height 792
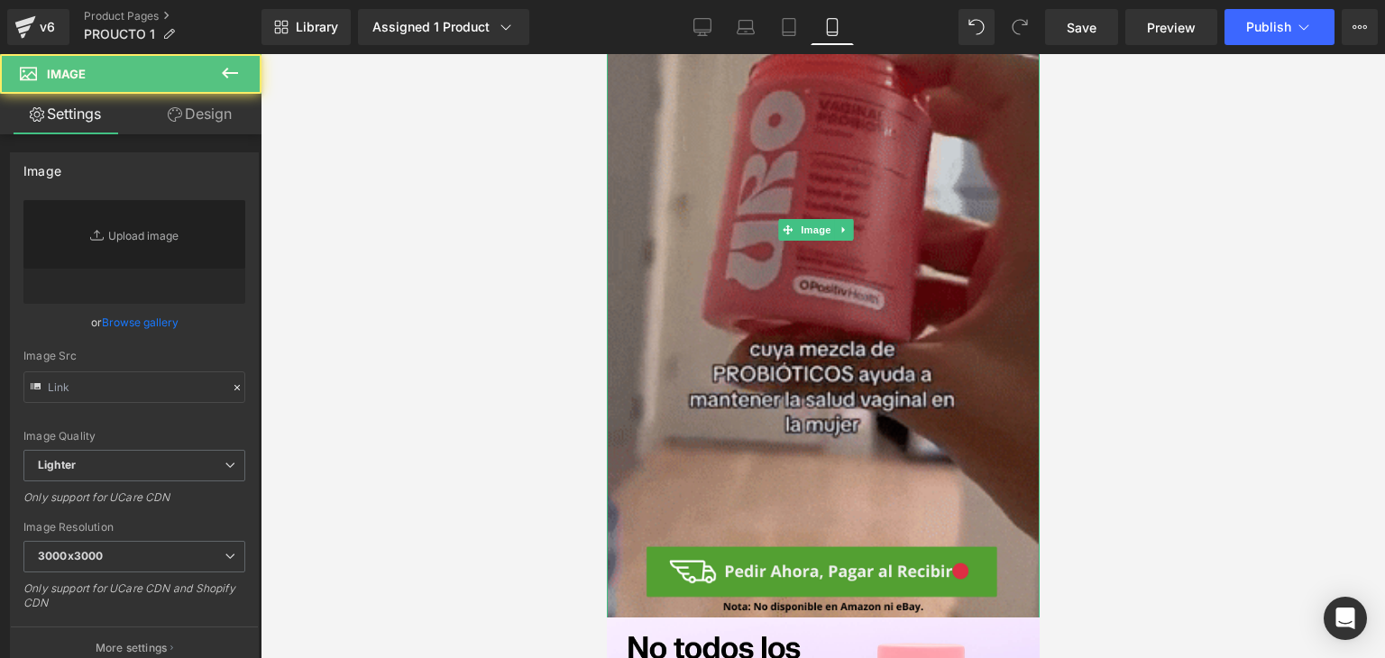
click at [773, 206] on img at bounding box center [822, 230] width 433 height 792
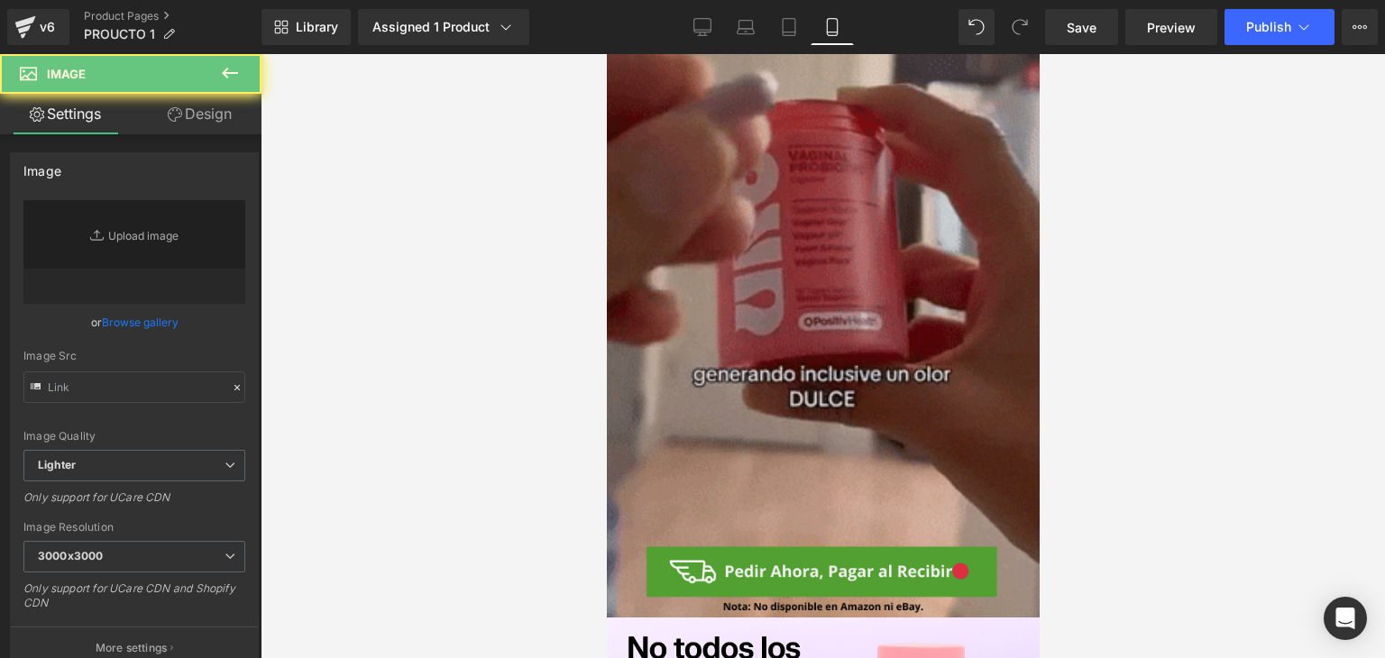
click at [646, 527] on img at bounding box center [822, 230] width 433 height 792
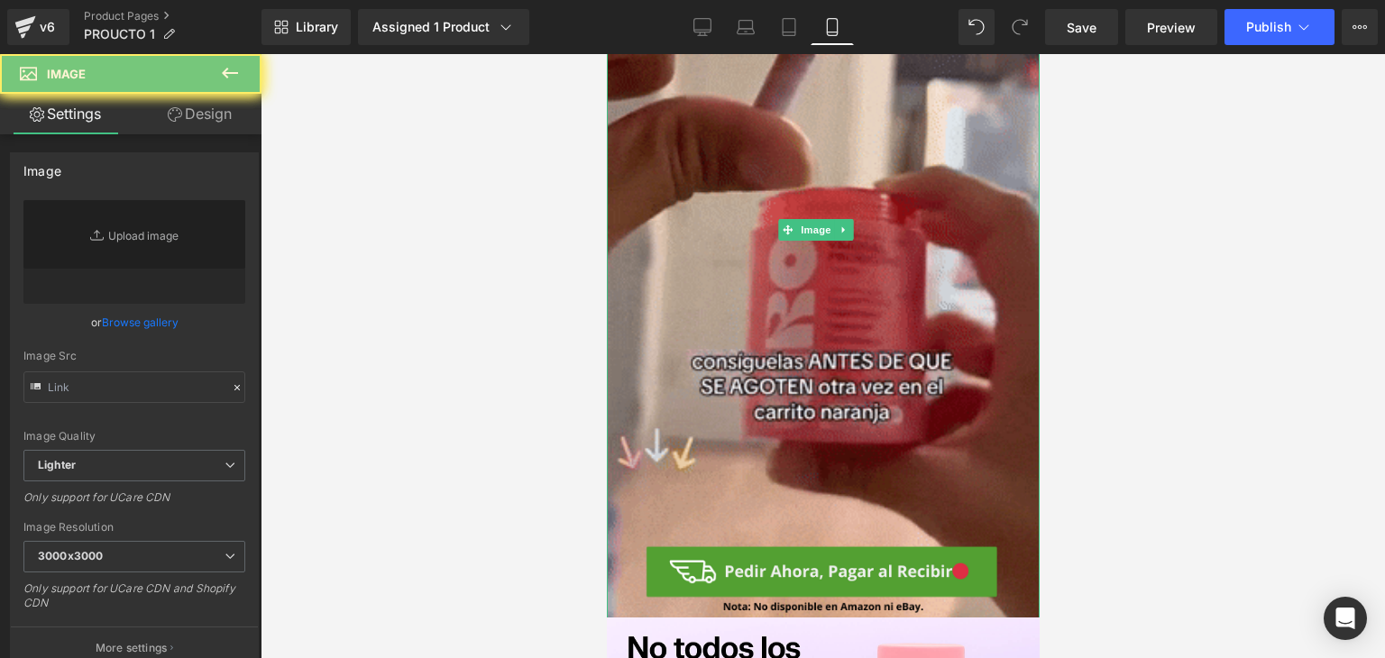
click at [607, 526] on iframe at bounding box center [823, 356] width 433 height 604
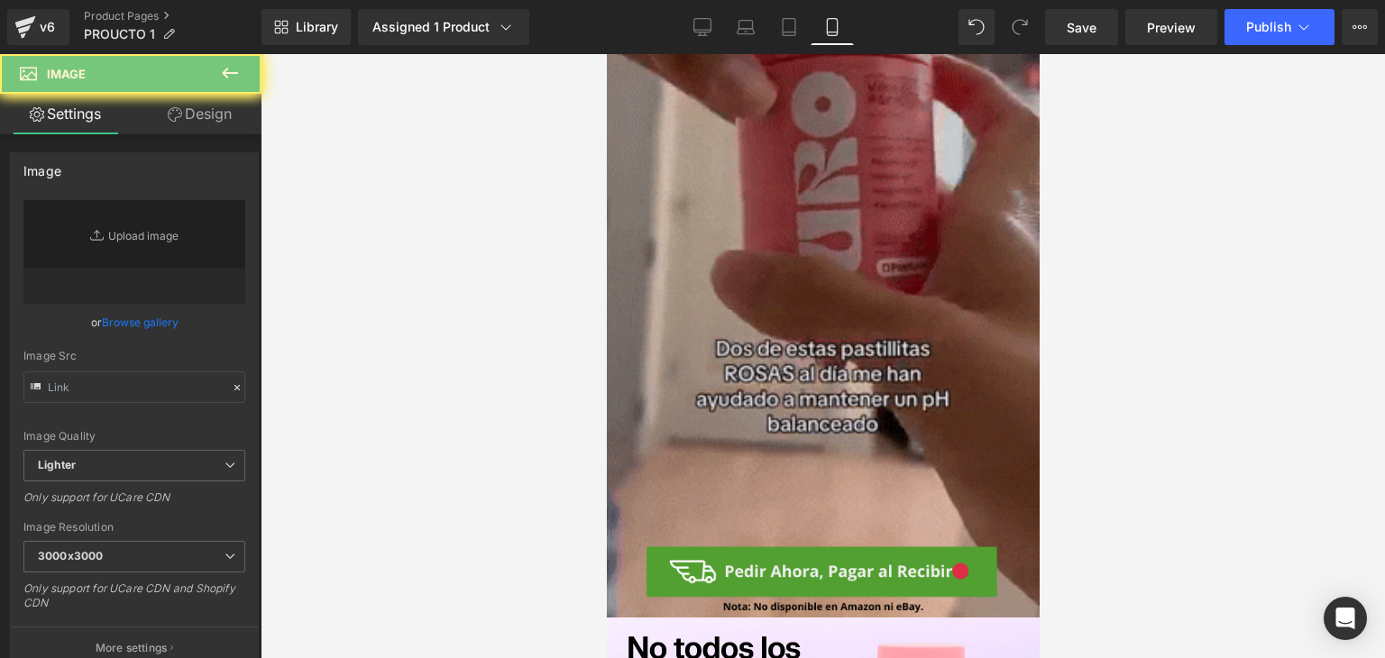
click at [630, 535] on img at bounding box center [822, 230] width 433 height 792
